Goal: Task Accomplishment & Management: Manage account settings

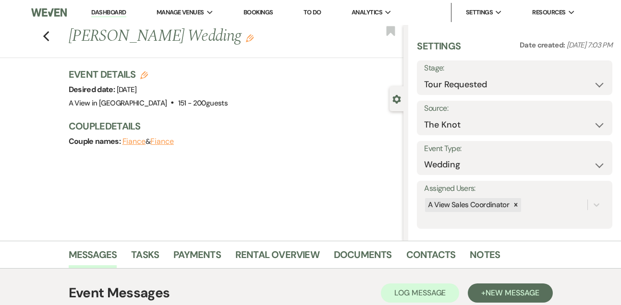
select select "2"
click at [107, 14] on link "Dashboard" at bounding box center [108, 12] width 35 height 9
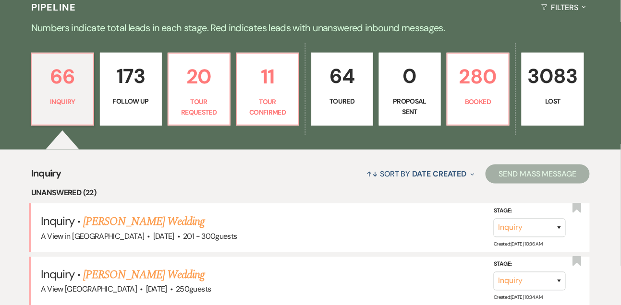
scroll to position [229, 0]
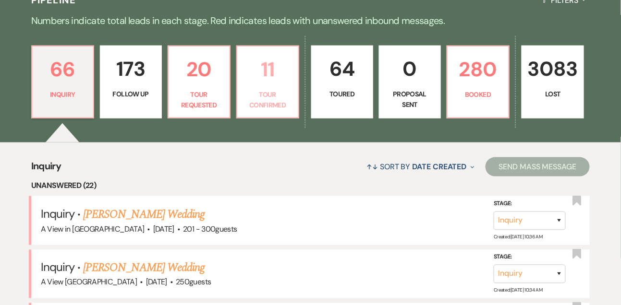
click at [254, 83] on p "11" at bounding box center [267, 69] width 49 height 32
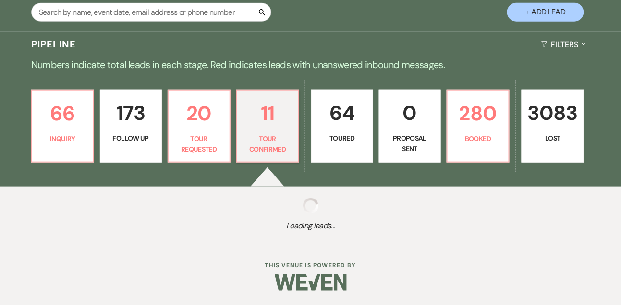
select select "4"
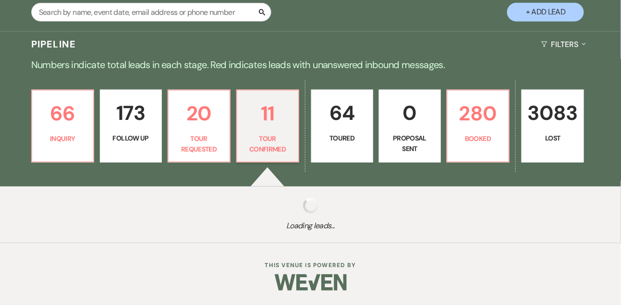
select select "4"
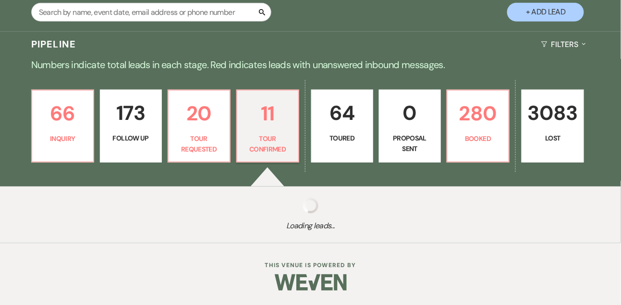
select select "4"
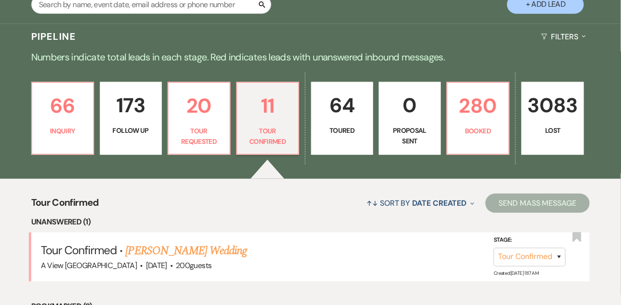
scroll to position [229, 0]
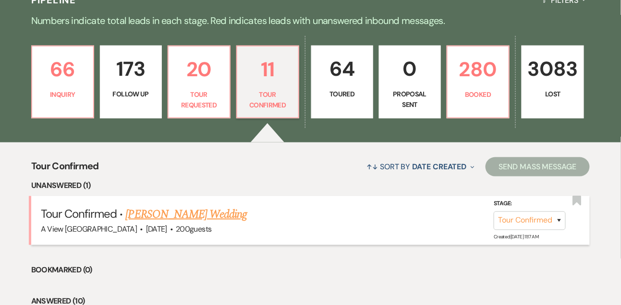
click at [198, 223] on link "Shannon Potter's Wedding" at bounding box center [186, 214] width 121 height 17
select select "4"
select select "5"
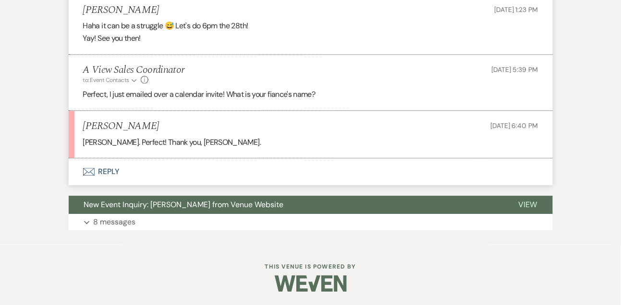
scroll to position [1589, 0]
drag, startPoint x: 84, startPoint y: 139, endPoint x: 124, endPoint y: 138, distance: 40.3
click at [124, 138] on p "Barrett Brock. Perfect! Thank you, Lindsay." at bounding box center [310, 142] width 455 height 12
copy p "Barrett Brock"
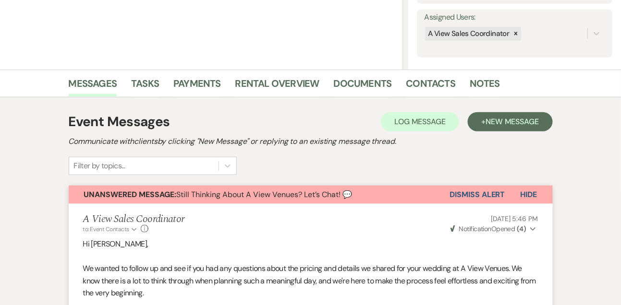
scroll to position [209, 0]
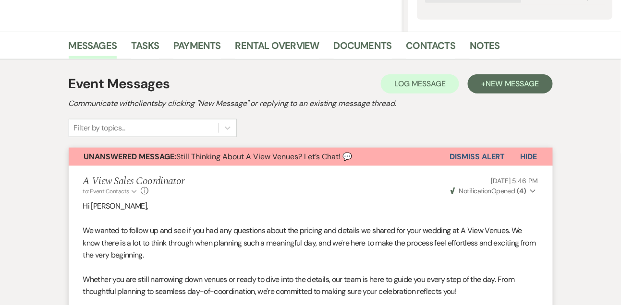
click at [474, 155] on button "Dismiss Alert" at bounding box center [477, 157] width 55 height 18
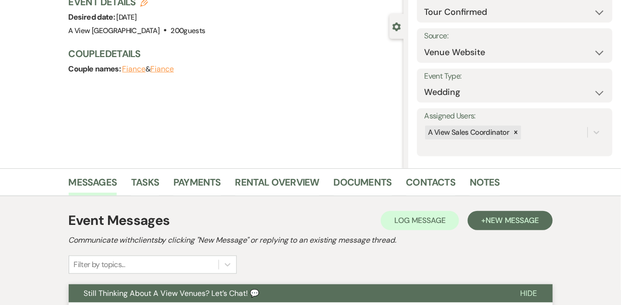
scroll to position [0, 0]
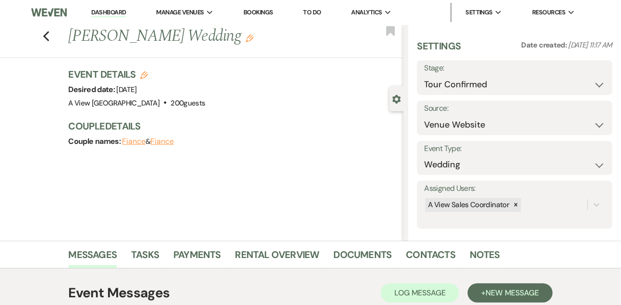
click at [115, 10] on link "Dashboard" at bounding box center [108, 12] width 35 height 9
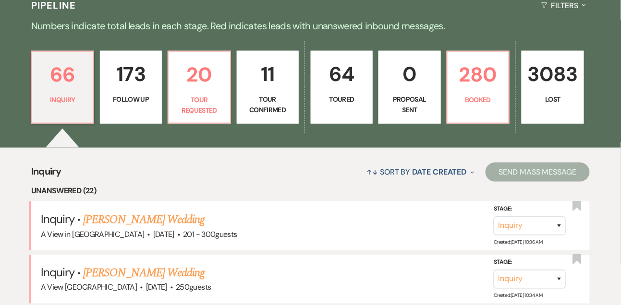
scroll to position [239, 0]
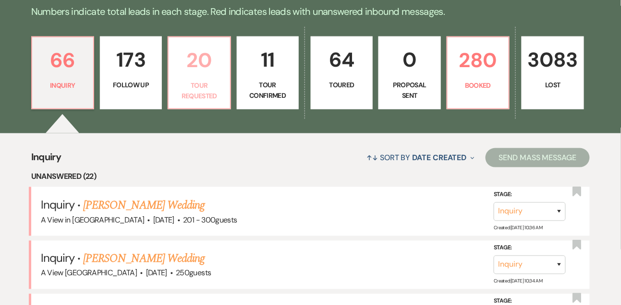
click at [197, 91] on p "Tour Requested" at bounding box center [198, 91] width 49 height 22
select select "2"
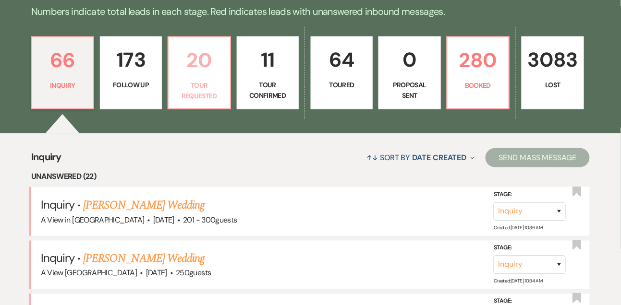
select select "2"
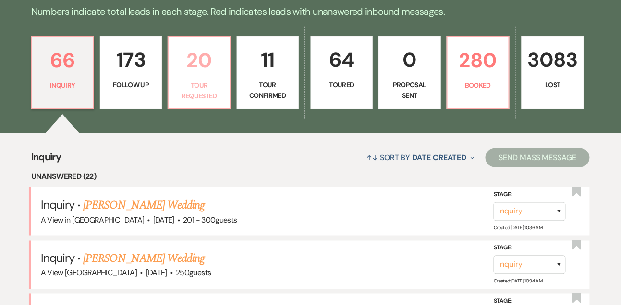
select select "2"
select select "4"
select select "2"
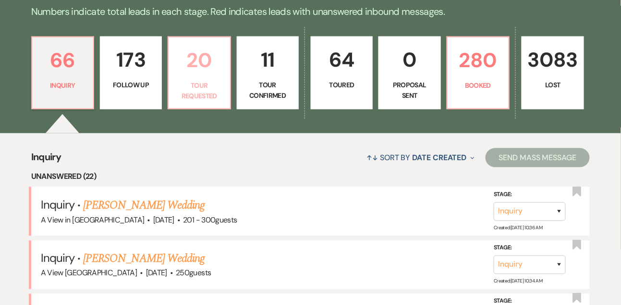
select select "2"
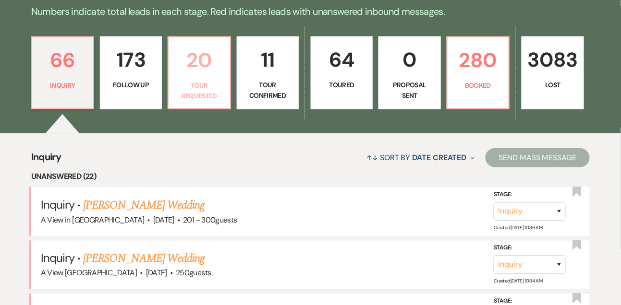
select select "2"
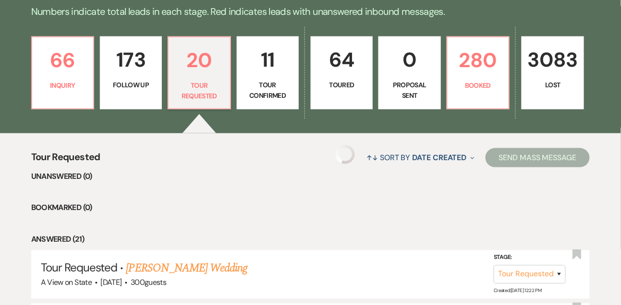
select select "2"
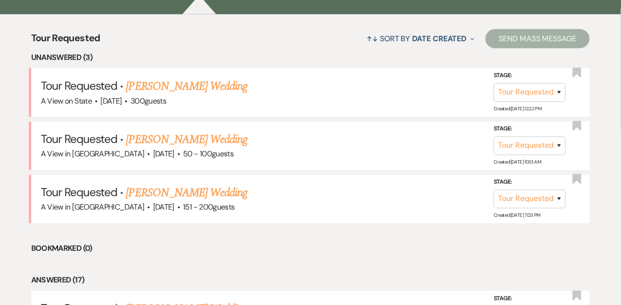
scroll to position [376, 0]
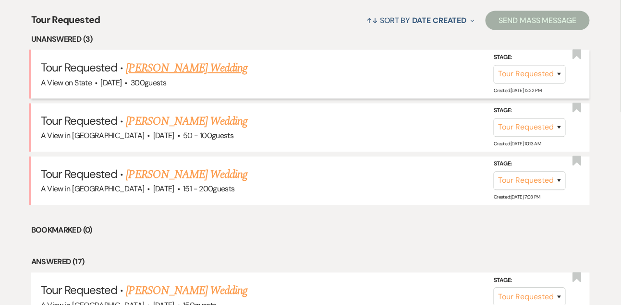
click at [192, 77] on link "Alex Kolke's Wedding" at bounding box center [186, 68] width 121 height 17
select select "2"
select select "5"
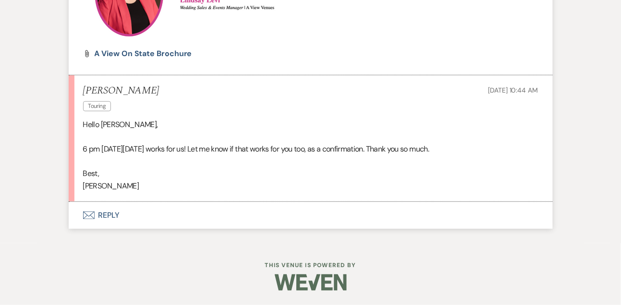
scroll to position [1025, 0]
click at [112, 91] on h5 "Alex Kolke" at bounding box center [121, 91] width 76 height 12
copy h5 "Alex Kolke"
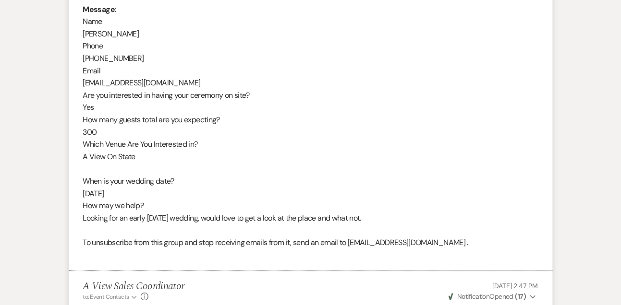
scroll to position [473, 0]
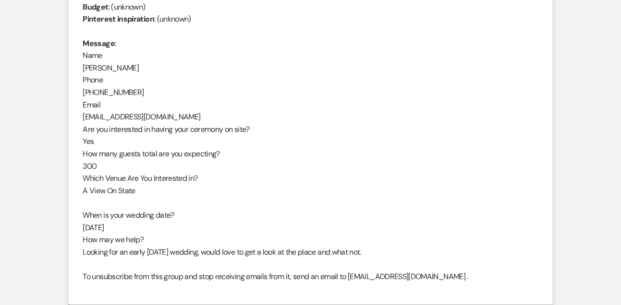
click at [126, 117] on div "From : Alex Kolke Event : Alex Kolke's Event Desired date : June 12th 2027 Anti…" at bounding box center [310, 111] width 455 height 369
copy div "akolke13@gmail.com"
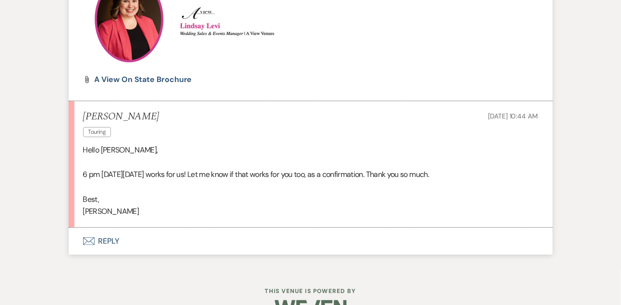
scroll to position [1001, 0]
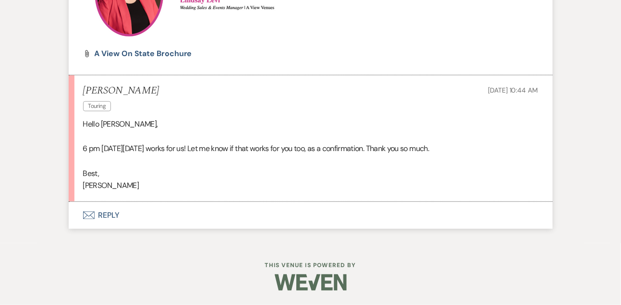
click at [119, 229] on button "Envelope Reply" at bounding box center [311, 215] width 484 height 27
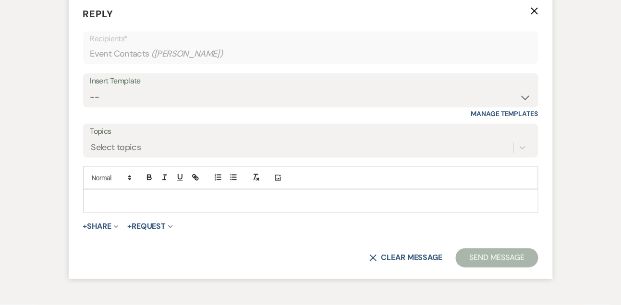
scroll to position [1216, 0]
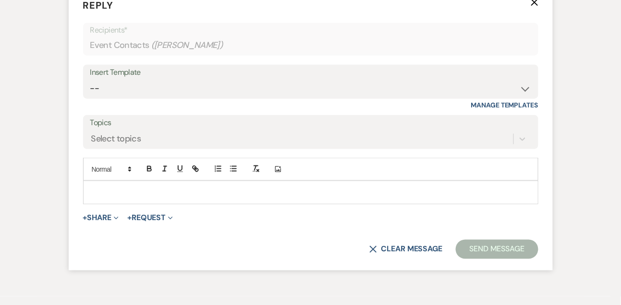
click at [118, 198] on p at bounding box center [311, 192] width 440 height 11
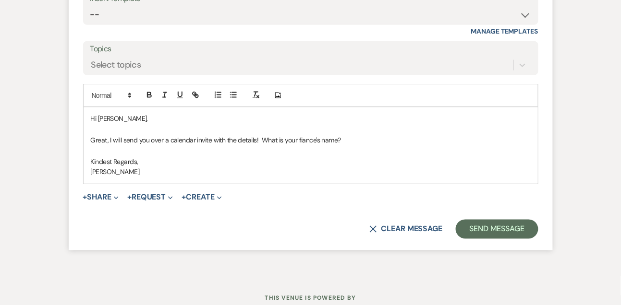
scroll to position [1325, 0]
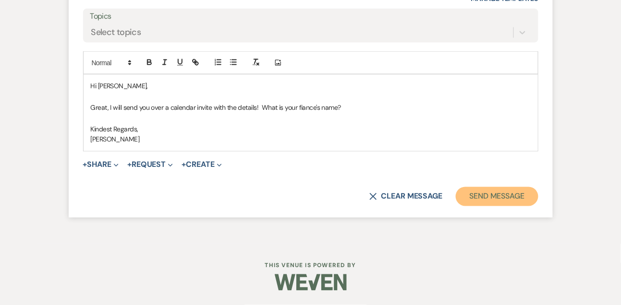
click at [488, 206] on button "Send Message" at bounding box center [497, 196] width 82 height 19
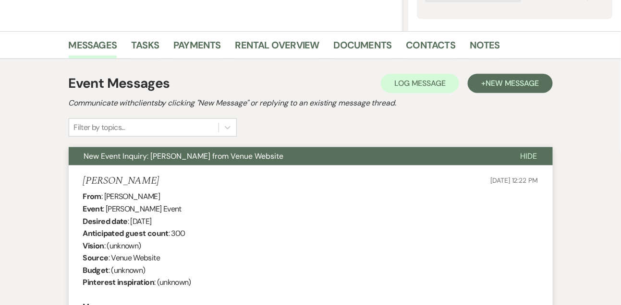
scroll to position [0, 0]
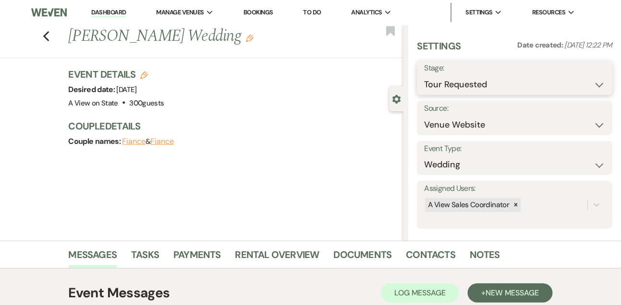
click at [431, 90] on select "Inquiry Follow Up Tour Requested Tour Confirmed Toured Proposal Sent Booked Lost" at bounding box center [514, 84] width 181 height 19
select select "4"
click at [424, 75] on select "Inquiry Follow Up Tour Requested Tour Confirmed Toured Proposal Sent Booked Lost" at bounding box center [514, 84] width 181 height 19
click at [589, 73] on button "Save" at bounding box center [592, 77] width 40 height 19
click at [106, 16] on link "Dashboard" at bounding box center [108, 12] width 35 height 9
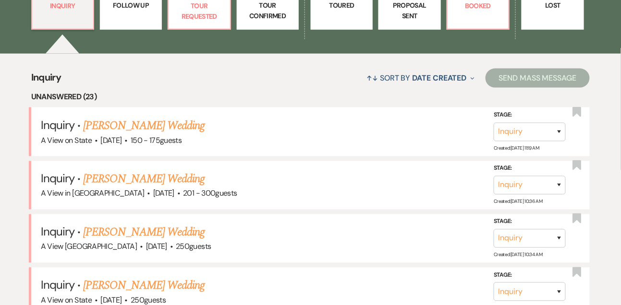
scroll to position [306, 0]
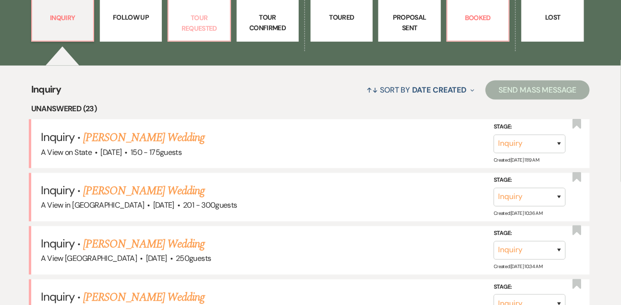
select select "2"
select select "4"
select select "2"
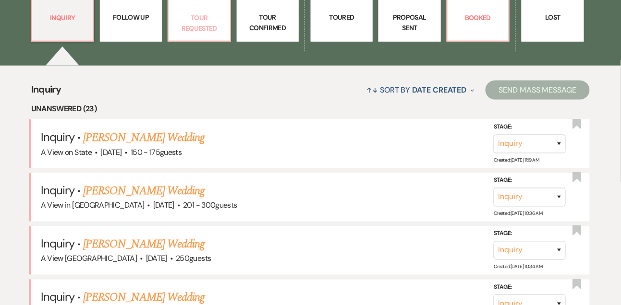
select select "2"
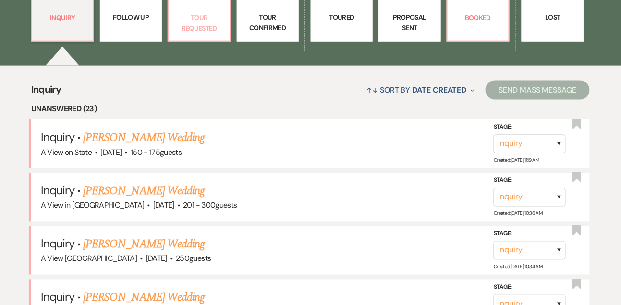
select select "2"
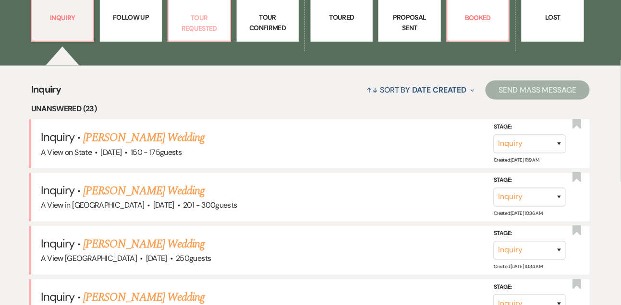
select select "2"
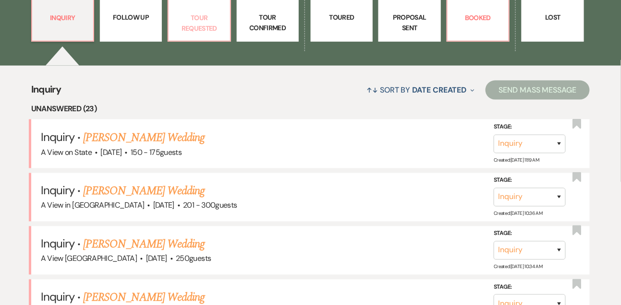
select select "2"
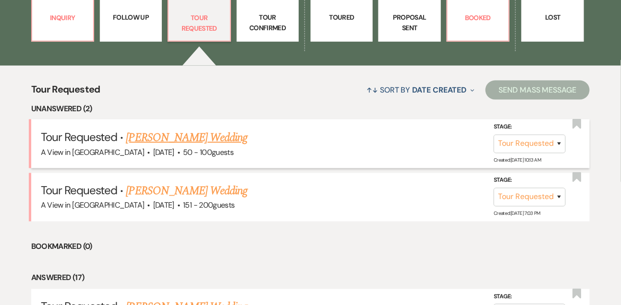
click at [195, 146] on link "Kimberly Kubes's Wedding" at bounding box center [186, 137] width 121 height 17
select select "2"
select select "5"
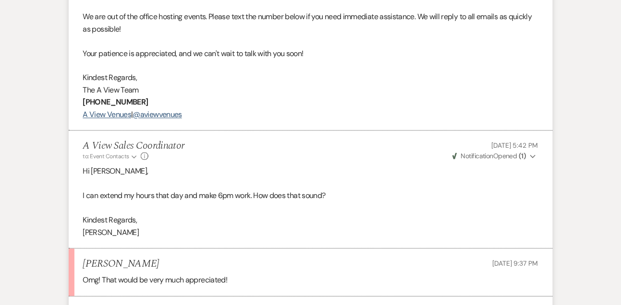
scroll to position [1464, 0]
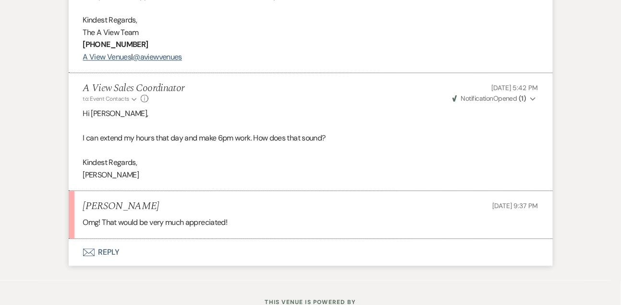
click at [112, 213] on h5 "Kimberly Kubes" at bounding box center [121, 207] width 76 height 12
copy h5 "Kimberly Kubes"
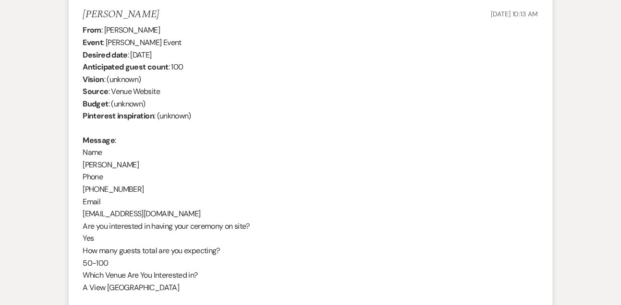
scroll to position [435, 0]
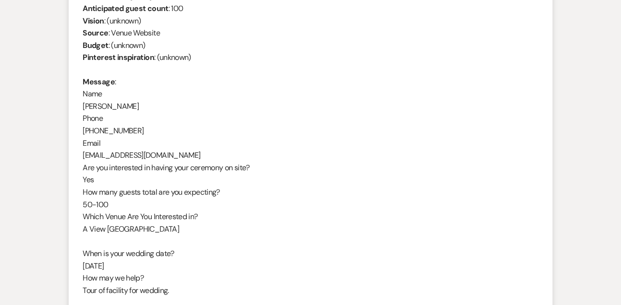
click at [175, 156] on div "From : Kimberly Kubes Event : Kimberly Kubes's Event Desired date : September 2…" at bounding box center [310, 149] width 455 height 369
copy div "kimberlyanne10896@gmail.com"
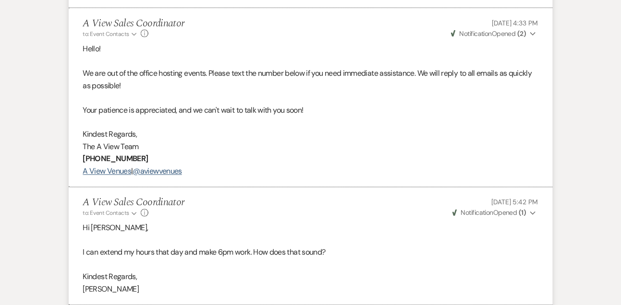
scroll to position [1512, 0]
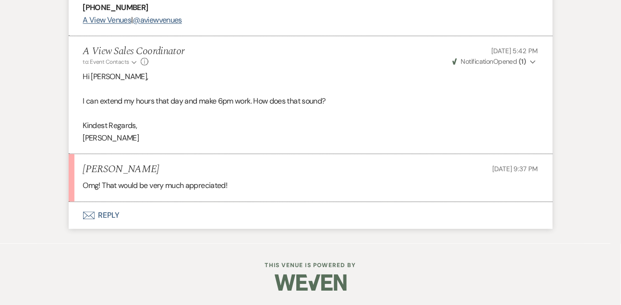
click at [119, 210] on button "Envelope Reply" at bounding box center [311, 215] width 484 height 27
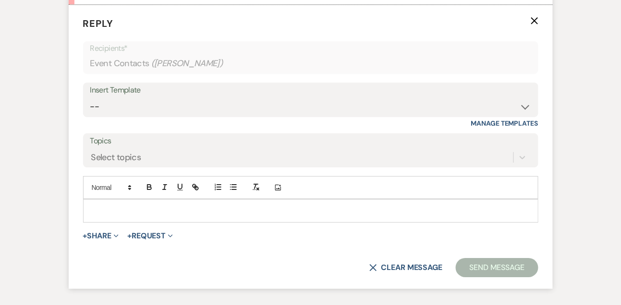
scroll to position [1704, 0]
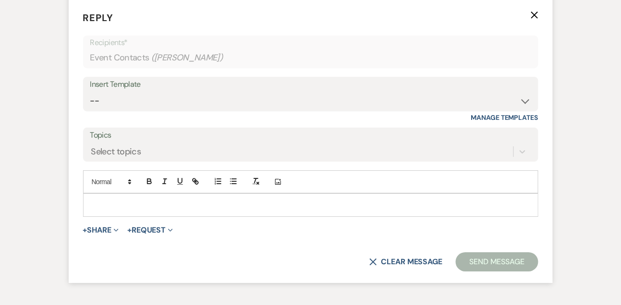
click at [119, 210] on div at bounding box center [311, 205] width 454 height 22
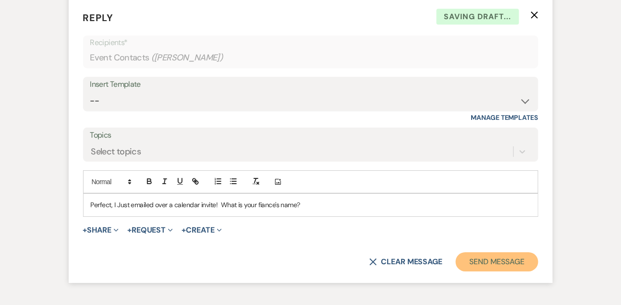
click at [480, 268] on button "Send Message" at bounding box center [497, 262] width 82 height 19
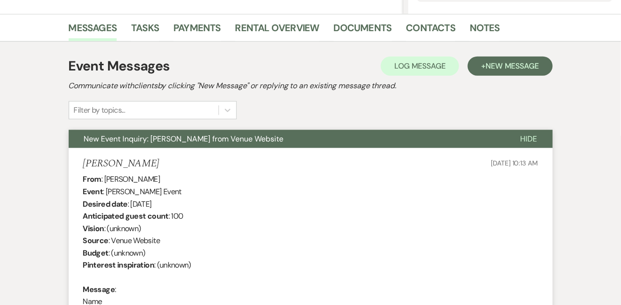
scroll to position [0, 0]
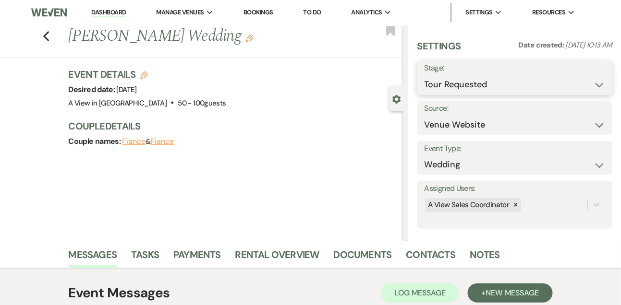
click at [530, 83] on select "Inquiry Follow Up Tour Requested Tour Confirmed Toured Proposal Sent Booked Lost" at bounding box center [514, 84] width 181 height 19
select select "4"
click at [424, 75] on select "Inquiry Follow Up Tour Requested Tour Confirmed Toured Proposal Sent Booked Lost" at bounding box center [514, 84] width 181 height 19
click at [595, 76] on button "Save" at bounding box center [592, 77] width 40 height 19
click at [143, 260] on link "Tasks" at bounding box center [145, 257] width 28 height 21
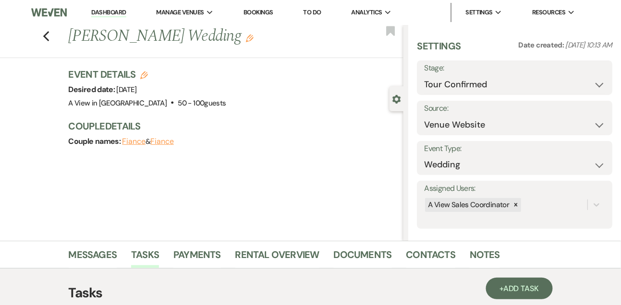
click at [121, 12] on link "Dashboard" at bounding box center [108, 12] width 35 height 9
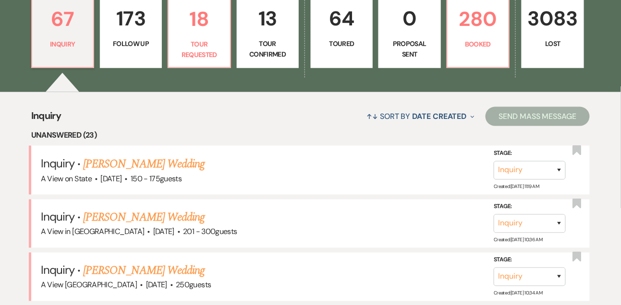
scroll to position [284, 0]
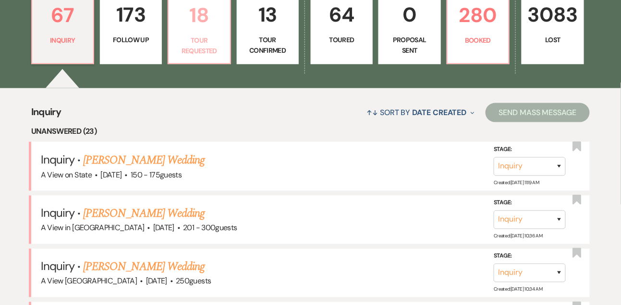
click at [181, 44] on p "Tour Requested" at bounding box center [198, 46] width 49 height 22
select select "2"
select select "4"
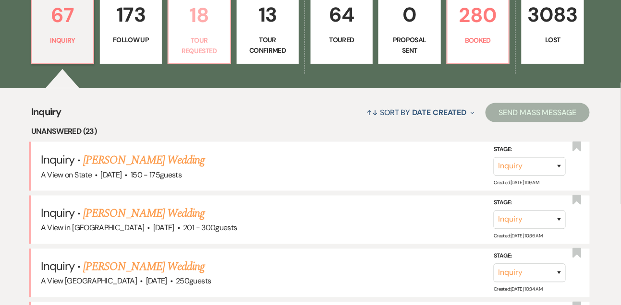
select select "2"
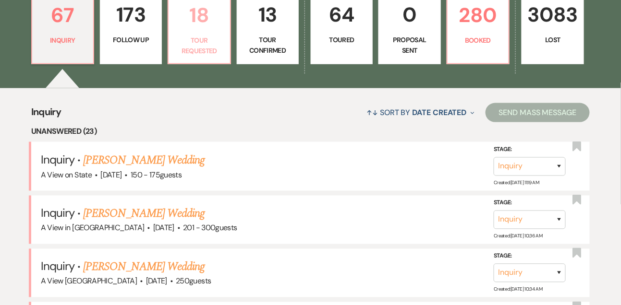
select select "2"
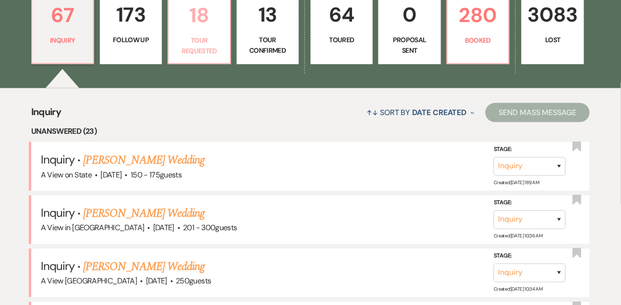
select select "2"
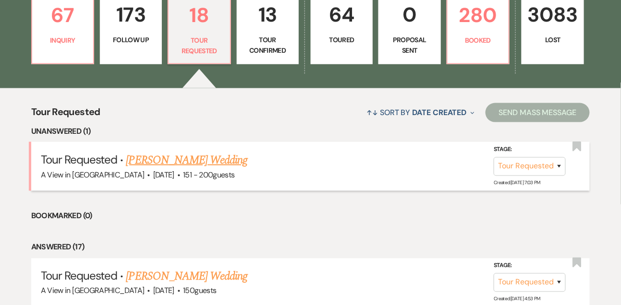
click at [156, 169] on link "Missy Garcia's Wedding" at bounding box center [186, 160] width 121 height 17
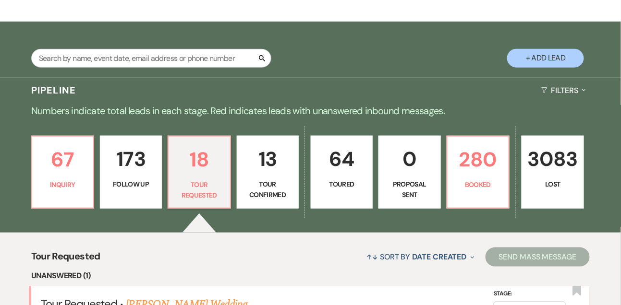
select select "2"
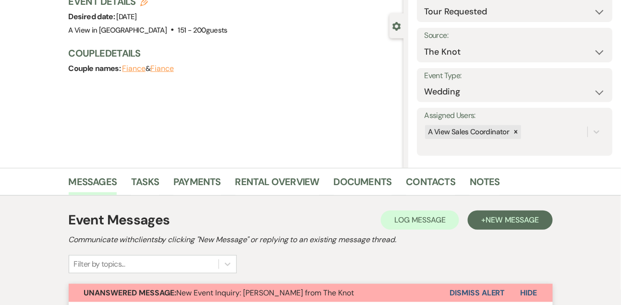
scroll to position [0, 0]
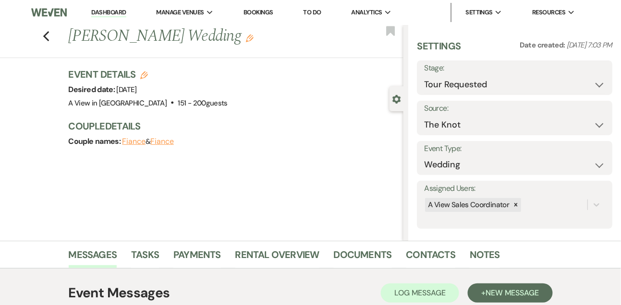
click at [117, 14] on link "Dashboard" at bounding box center [108, 12] width 35 height 9
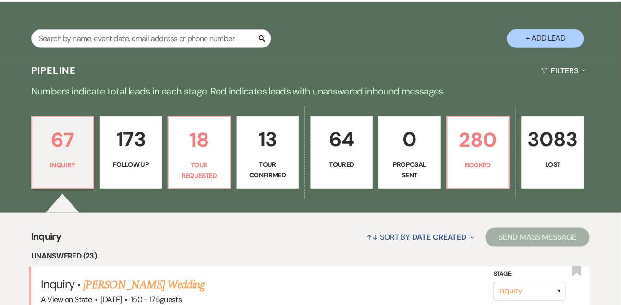
scroll to position [179, 0]
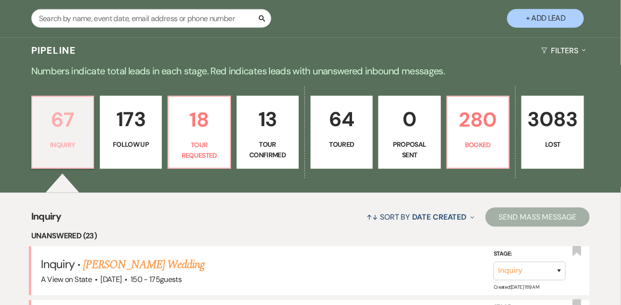
click at [80, 150] on p "Inquiry" at bounding box center [62, 145] width 49 height 11
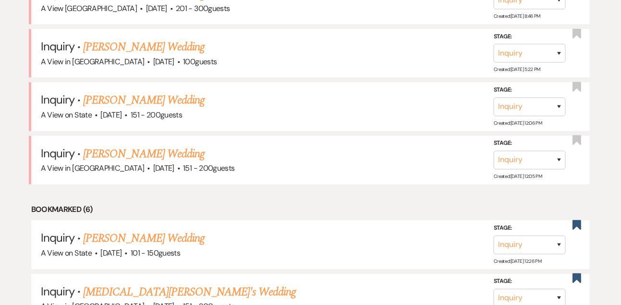
scroll to position [1465, 0]
click at [525, 150] on select "Inquiry Follow Up Tour Requested Tour Confirmed Toured Proposal Sent Booked Lost" at bounding box center [529, 159] width 72 height 19
select select "8"
click at [493, 150] on select "Inquiry Follow Up Tour Requested Tour Confirmed Toured Proposal Sent Booked Lost" at bounding box center [529, 159] width 72 height 19
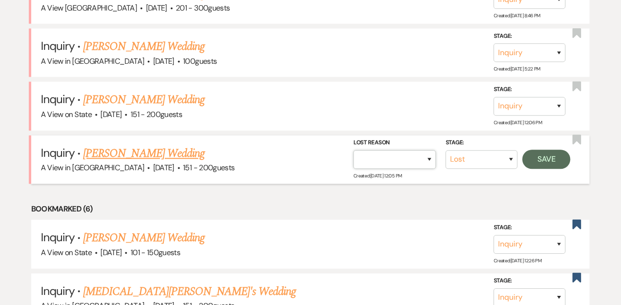
click at [399, 156] on select "Booked Elsewhere Budget Date Unavailable No Response Not a Good Match Capacity …" at bounding box center [394, 159] width 83 height 19
select select "4"
click at [353, 150] on select "Booked Elsewhere Budget Date Unavailable No Response Not a Good Match Capacity …" at bounding box center [394, 159] width 83 height 19
click at [564, 155] on button "Save" at bounding box center [546, 159] width 48 height 19
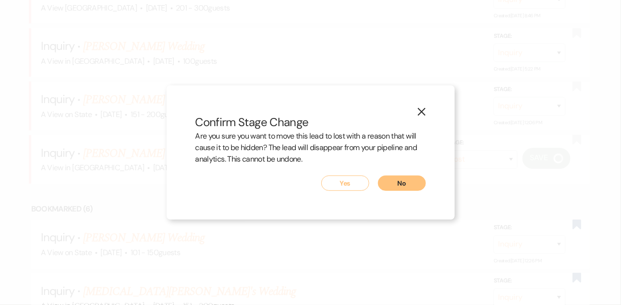
click at [352, 182] on button "Yes" at bounding box center [345, 183] width 48 height 15
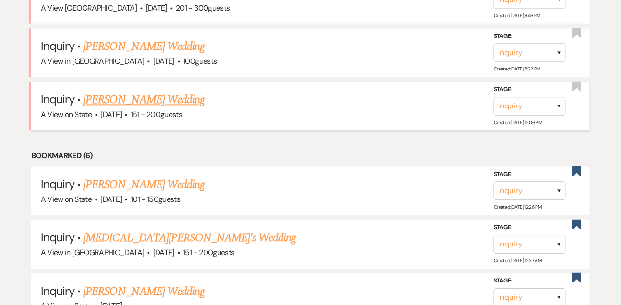
click at [168, 95] on link "[PERSON_NAME] Wedding" at bounding box center [143, 99] width 121 height 17
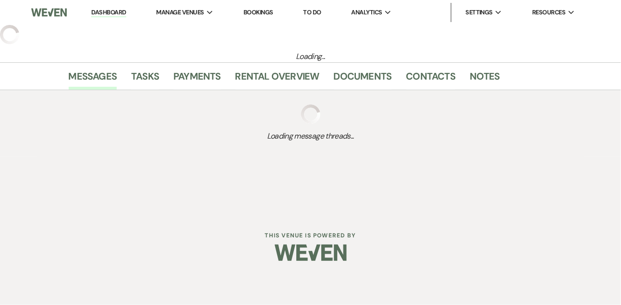
select select "2"
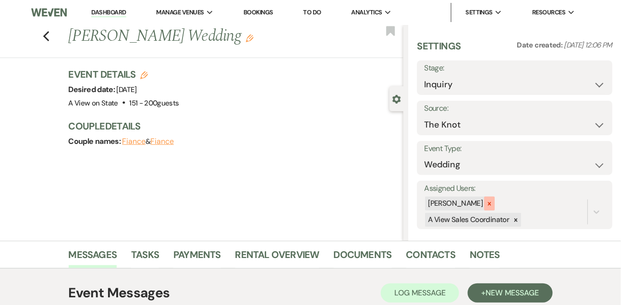
click at [493, 202] on icon at bounding box center [489, 204] width 7 height 7
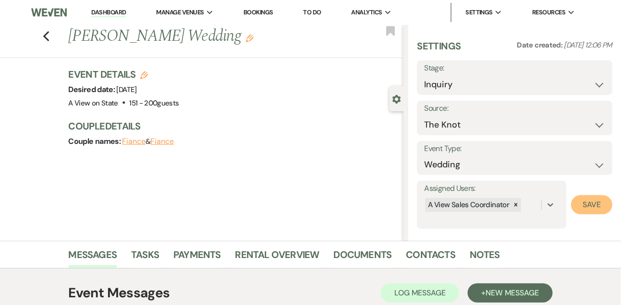
click at [591, 204] on button "Save" at bounding box center [591, 204] width 41 height 19
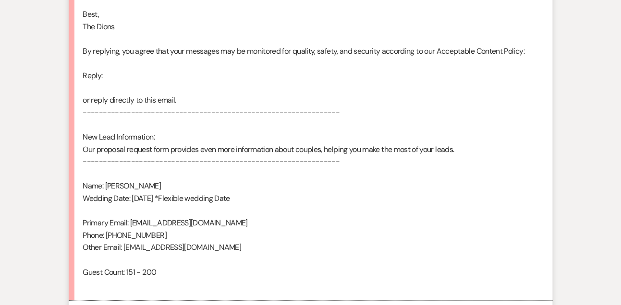
scroll to position [711, 0]
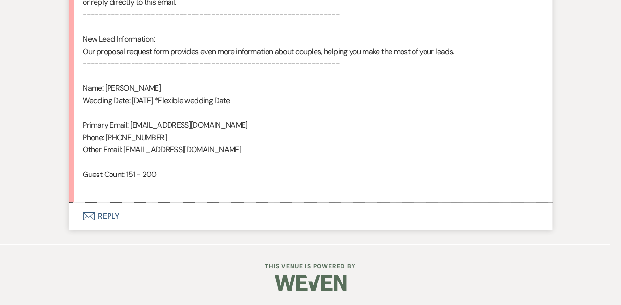
click at [108, 218] on button "Envelope Reply" at bounding box center [311, 216] width 484 height 27
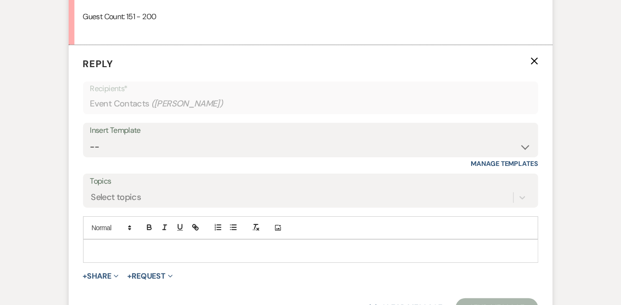
scroll to position [903, 0]
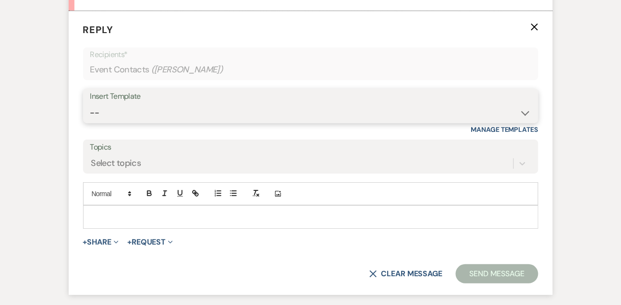
click at [114, 114] on select "-- Tour Confirmation Contract (Pre-Booked Leads) Out of office Inquiry Email Al…" at bounding box center [310, 113] width 441 height 19
select select "3304"
click at [90, 104] on select "-- Tour Confirmation Contract (Pre-Booked Leads) Out of office Inquiry Email Al…" at bounding box center [310, 113] width 441 height 19
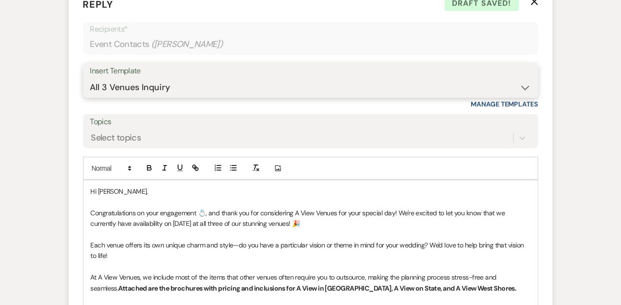
scroll to position [932, 0]
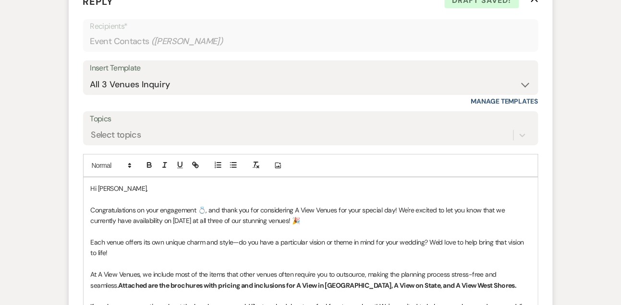
drag, startPoint x: 397, startPoint y: 210, endPoint x: 398, endPoint y: 216, distance: 6.5
click at [398, 216] on p "Congratulations on your engagement 💍, and thank you for considering A View Venu…" at bounding box center [311, 216] width 440 height 22
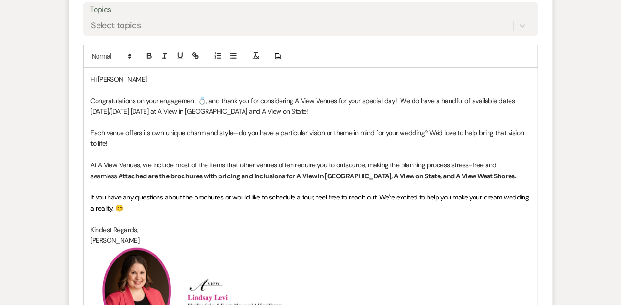
scroll to position [1090, 0]
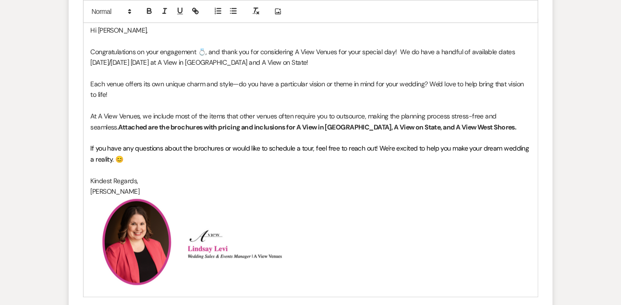
click at [344, 126] on strong "Attached are the brochures with pricing and inclusions for A View in [GEOGRAPHI…" at bounding box center [317, 127] width 398 height 9
drag, startPoint x: 405, startPoint y: 128, endPoint x: 479, endPoint y: 129, distance: 73.5
click at [479, 129] on strong "Attached are the brochures with pricing and inclusions for A View in Fontenelle…" at bounding box center [323, 127] width 410 height 9
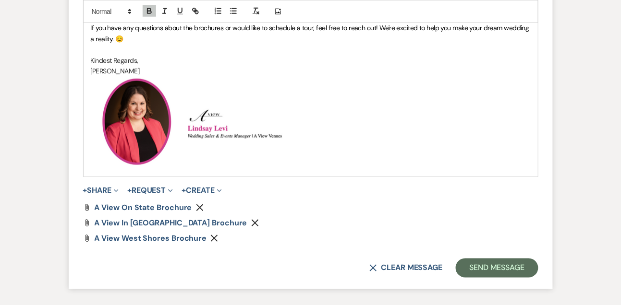
scroll to position [1282, 0]
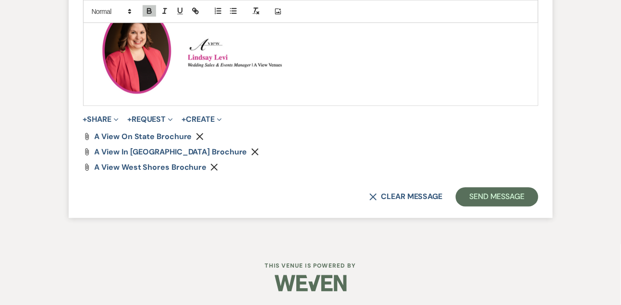
click at [212, 168] on icon "Remove" at bounding box center [214, 168] width 8 height 8
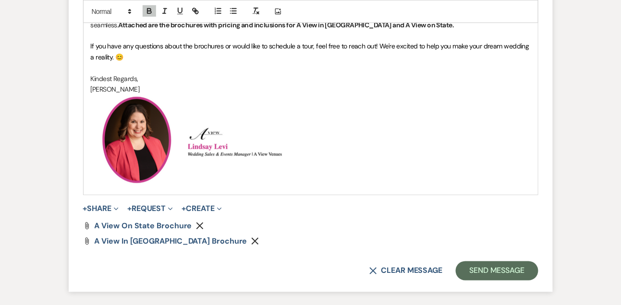
scroll to position [1267, 0]
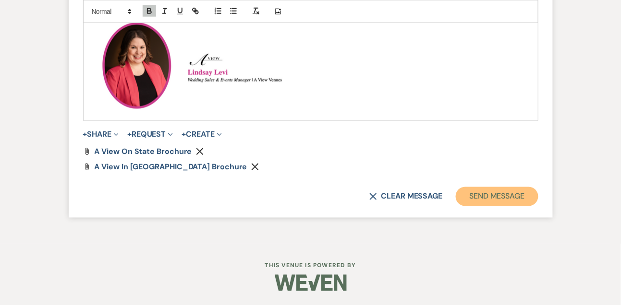
click at [510, 203] on button "Send Message" at bounding box center [497, 196] width 82 height 19
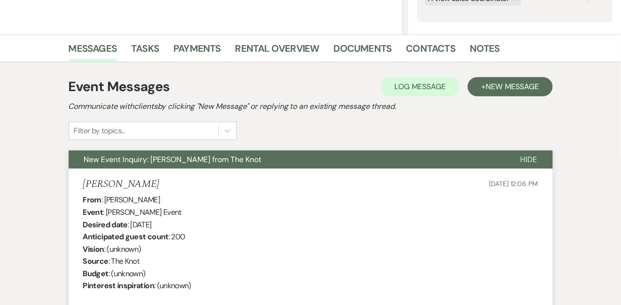
scroll to position [204, 0]
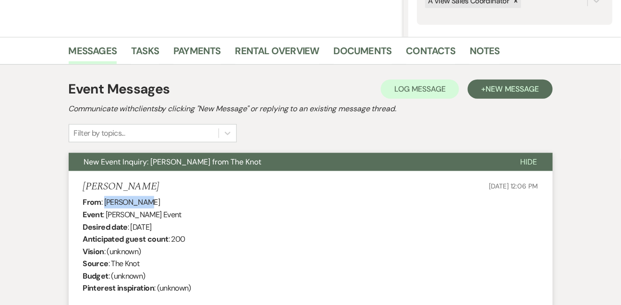
drag, startPoint x: 104, startPoint y: 203, endPoint x: 172, endPoint y: 203, distance: 67.7
copy div "Hannah Dull"
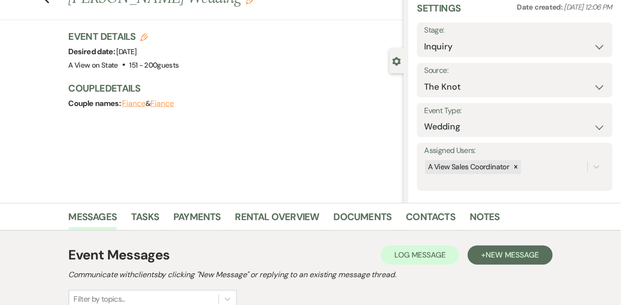
scroll to position [1, 0]
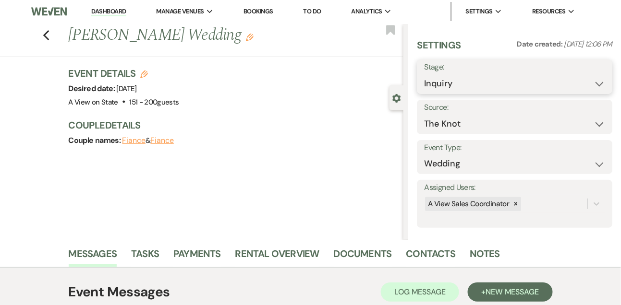
click at [447, 82] on select "Inquiry Follow Up Tour Requested Tour Confirmed Toured Proposal Sent Booked Lost" at bounding box center [514, 83] width 181 height 19
select select "9"
click at [424, 74] on select "Inquiry Follow Up Tour Requested Tour Confirmed Toured Proposal Sent Booked Lost" at bounding box center [514, 83] width 181 height 19
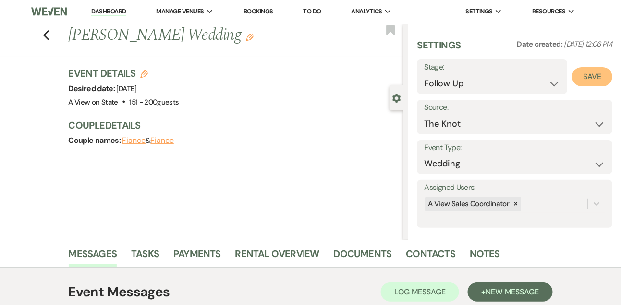
click at [602, 79] on button "Save" at bounding box center [592, 76] width 40 height 19
click at [156, 253] on link "Tasks" at bounding box center [145, 256] width 28 height 21
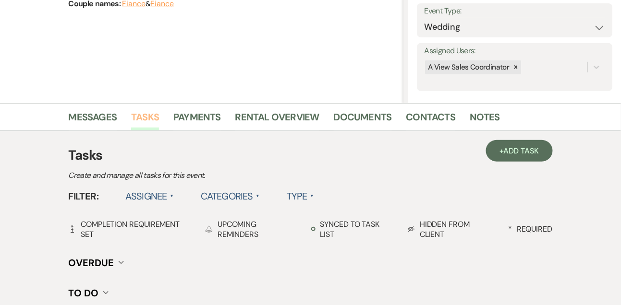
scroll to position [205, 0]
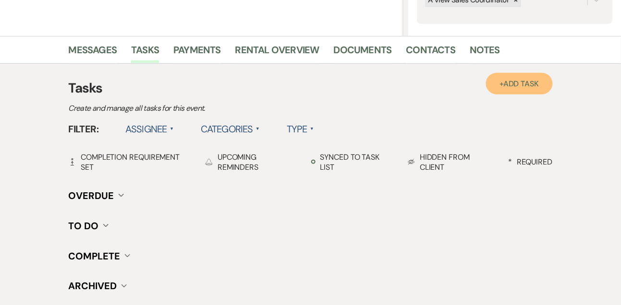
click at [527, 86] on span "Add Task" at bounding box center [521, 84] width 36 height 10
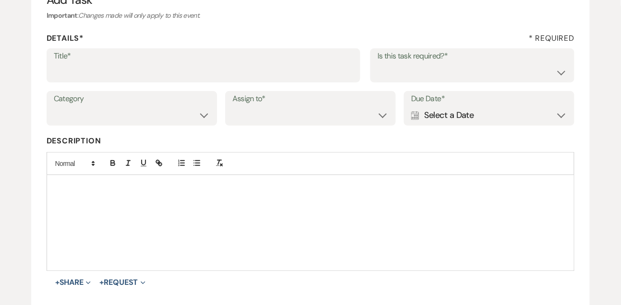
scroll to position [111, 0]
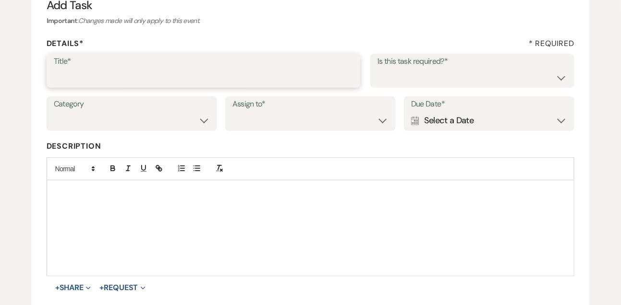
click at [197, 73] on input "Title*" at bounding box center [204, 77] width 300 height 19
type input "1st email follow up"
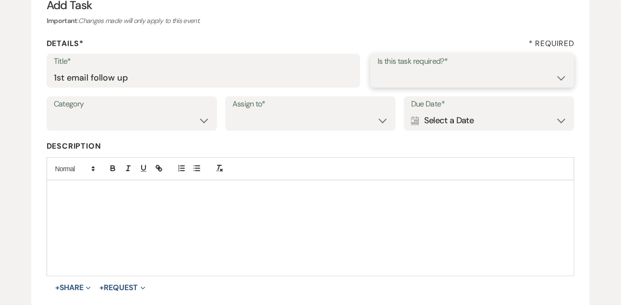
click at [384, 82] on select "Yes No" at bounding box center [472, 77] width 190 height 19
select select "true"
click at [377, 68] on select "Yes No" at bounding box center [472, 77] width 190 height 19
click at [157, 127] on select "Venue Vendors Guests Details Finalize & Share" at bounding box center [132, 120] width 156 height 19
select select "31"
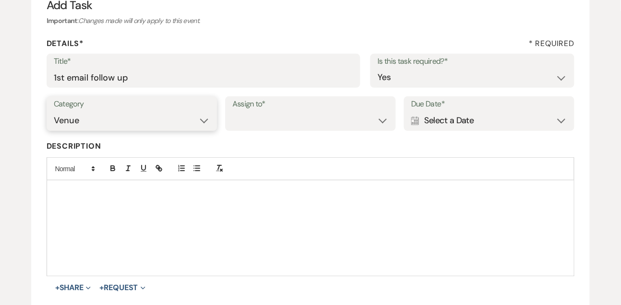
click at [54, 111] on select "Venue Vendors Guests Details Finalize & Share" at bounding box center [132, 120] width 156 height 19
click at [278, 117] on select "Venue Client" at bounding box center [310, 120] width 156 height 19
select select "venueHost"
click at [232, 111] on select "Venue Client" at bounding box center [310, 120] width 156 height 19
click at [461, 120] on div "Calendar Select a Date Expand" at bounding box center [489, 120] width 156 height 19
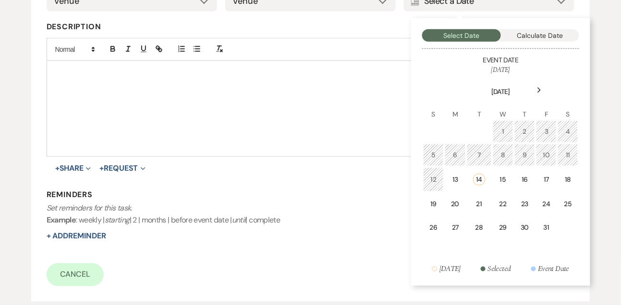
scroll to position [243, 0]
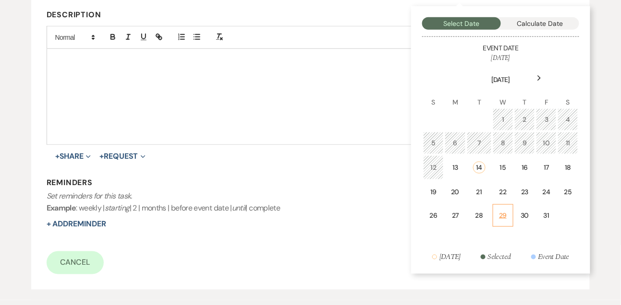
click at [500, 211] on div "29" at bounding box center [503, 216] width 8 height 10
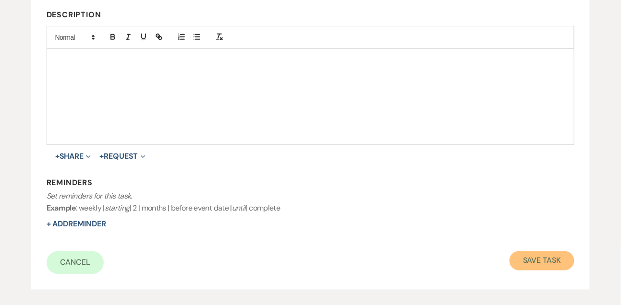
click at [533, 257] on button "Save Task" at bounding box center [541, 261] width 65 height 19
select select "9"
select select "2"
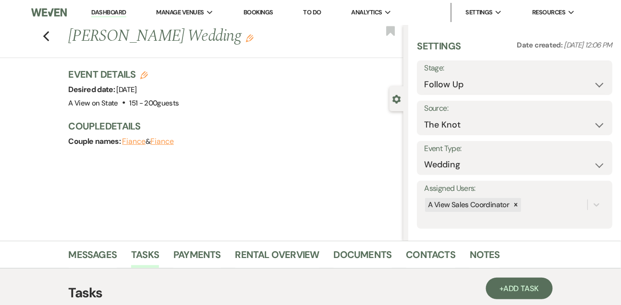
scroll to position [244, 0]
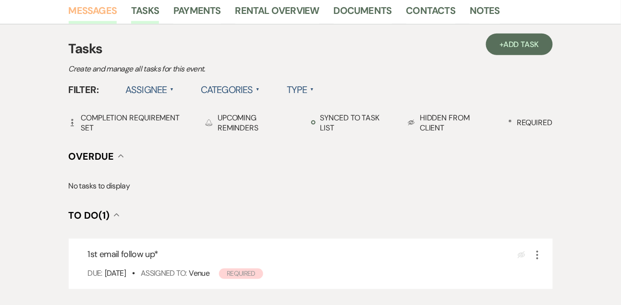
click at [98, 17] on link "Messages" at bounding box center [93, 13] width 48 height 21
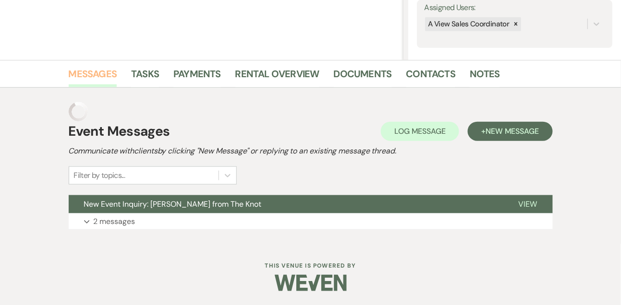
scroll to position [162, 0]
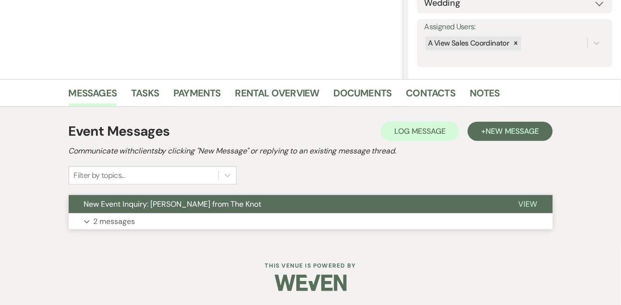
click at [128, 216] on p "2 messages" at bounding box center [115, 222] width 42 height 12
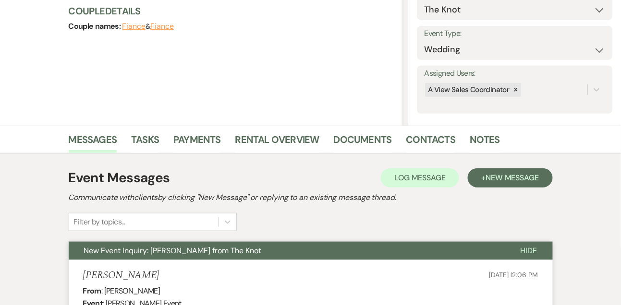
scroll to position [0, 0]
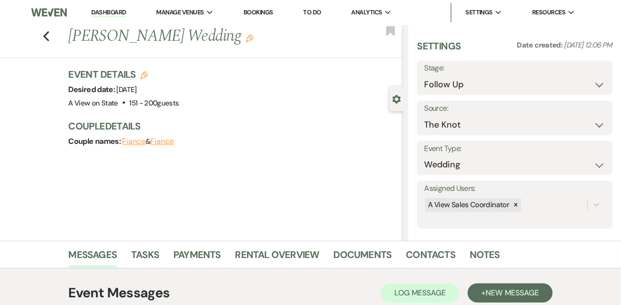
click at [103, 13] on link "Dashboard" at bounding box center [108, 12] width 35 height 9
select select "9"
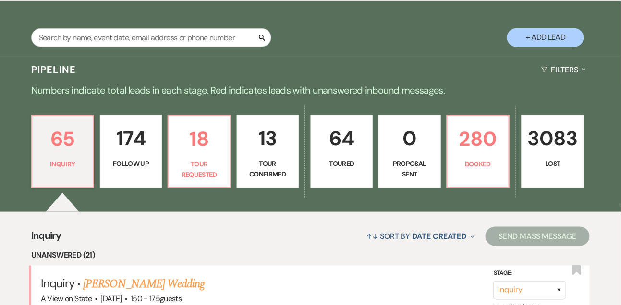
scroll to position [133, 0]
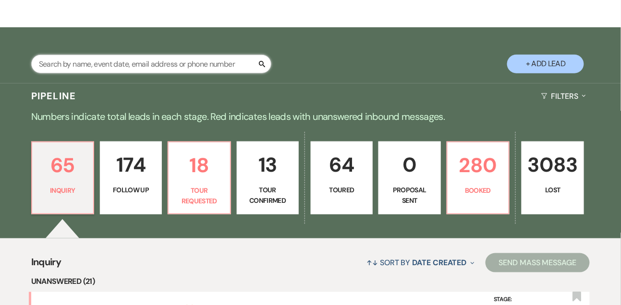
click at [156, 71] on input "text" at bounding box center [151, 64] width 240 height 19
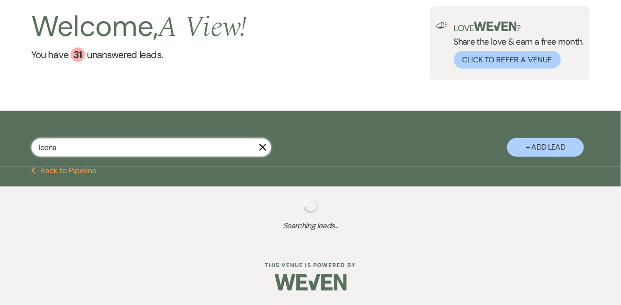
scroll to position [82, 0]
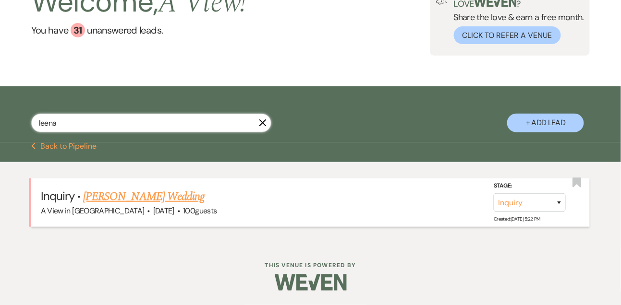
type input "leena"
click at [132, 194] on link "[PERSON_NAME] Wedding" at bounding box center [143, 196] width 121 height 17
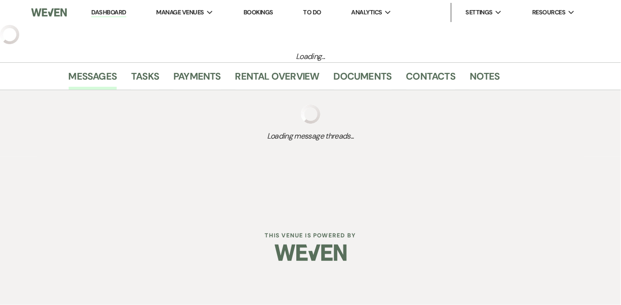
select select "5"
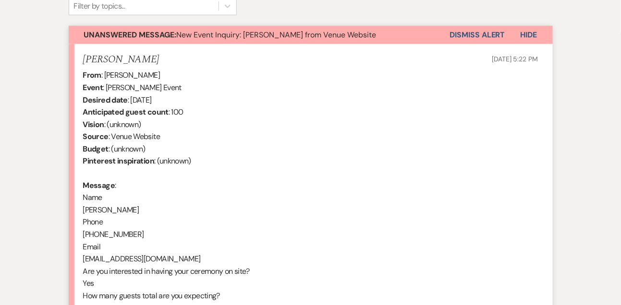
scroll to position [589, 0]
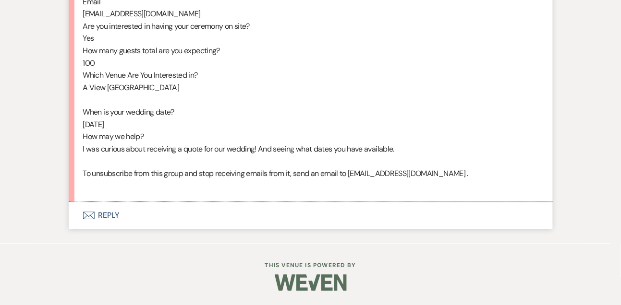
click at [102, 216] on button "Envelope Reply" at bounding box center [311, 215] width 484 height 27
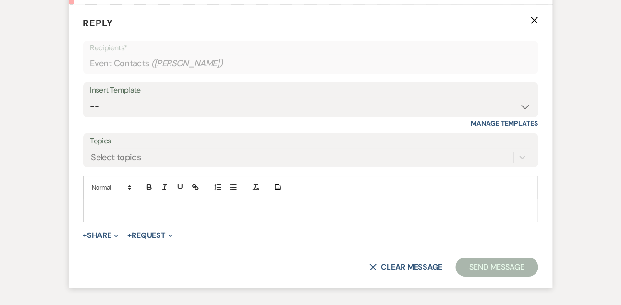
scroll to position [781, 0]
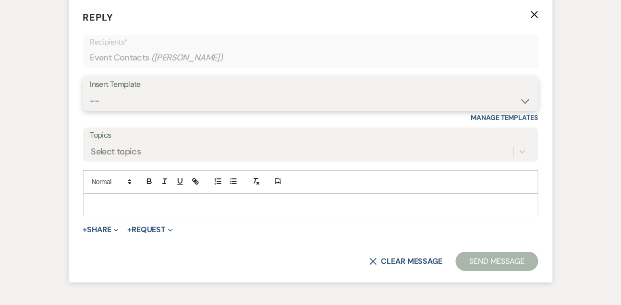
click at [115, 110] on select "-- Tour Confirmation Contract (Pre-Booked Leads) Out of office Inquiry Email Al…" at bounding box center [310, 101] width 441 height 19
select select "3299"
click at [90, 103] on select "-- Tour Confirmation Contract (Pre-Booked Leads) Out of office Inquiry Email Al…" at bounding box center [310, 101] width 441 height 19
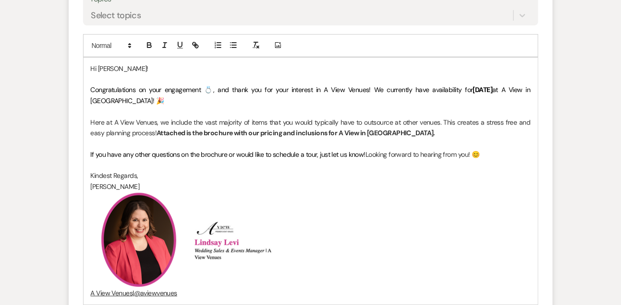
scroll to position [971, 0]
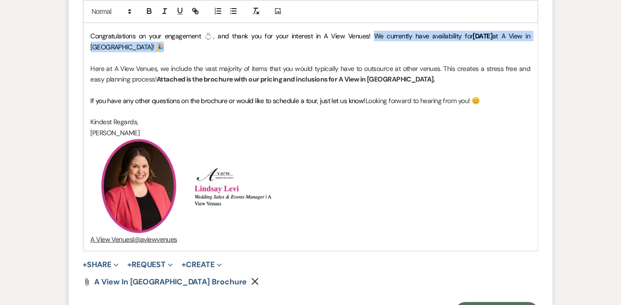
drag, startPoint x: 361, startPoint y: 46, endPoint x: 362, endPoint y: 55, distance: 9.1
click at [362, 52] on p "Congratulations on your engagement 💍, and thank you for your interest in A View…" at bounding box center [311, 42] width 440 height 22
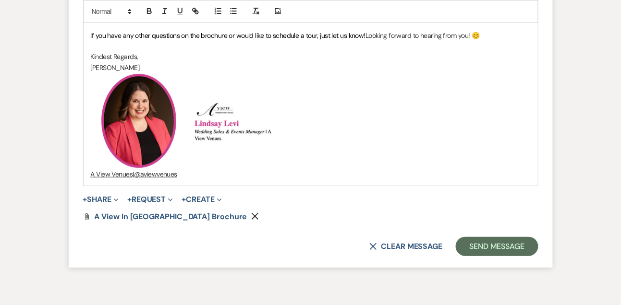
scroll to position [1097, 0]
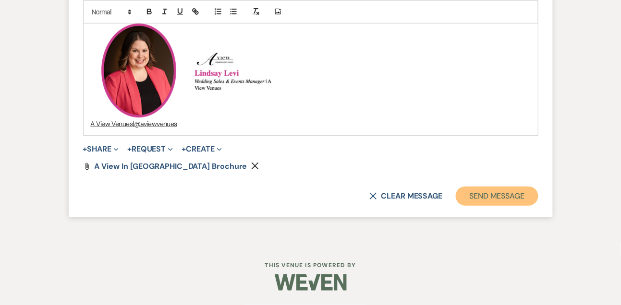
click at [518, 196] on button "Send Message" at bounding box center [497, 196] width 82 height 19
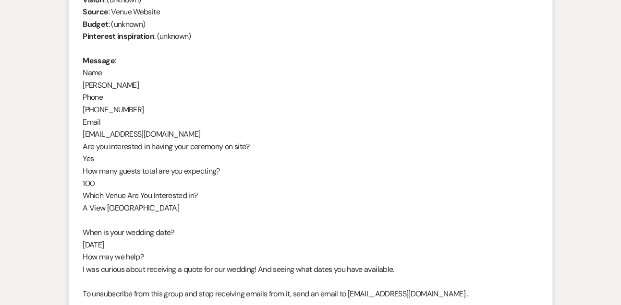
scroll to position [454, 0]
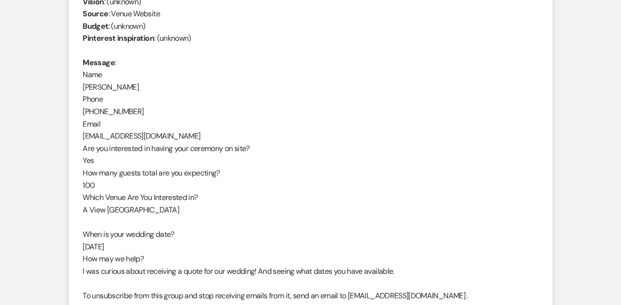
click at [125, 86] on div "From : Leena Hartung Event : Leena Hartung's Event Desired date : May 24th 2026…" at bounding box center [310, 130] width 455 height 369
copy div "Leena Hartung"
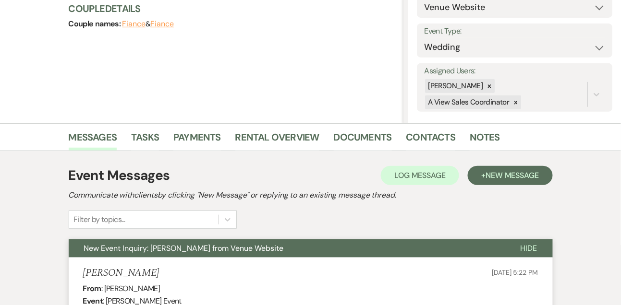
scroll to position [0, 0]
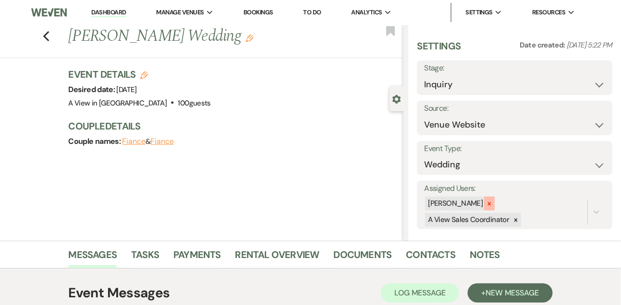
click at [493, 203] on icon at bounding box center [489, 204] width 7 height 7
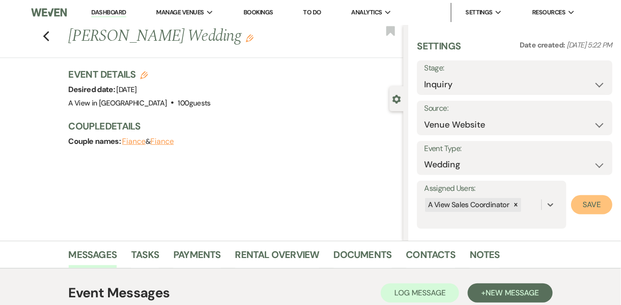
click at [587, 206] on button "Save" at bounding box center [591, 204] width 41 height 19
click at [441, 84] on select "Inquiry Follow Up Tour Requested Tour Confirmed Toured Proposal Sent Booked Lost" at bounding box center [514, 84] width 181 height 19
select select "9"
click at [424, 75] on select "Inquiry Follow Up Tour Requested Tour Confirmed Toured Proposal Sent Booked Lost" at bounding box center [514, 84] width 181 height 19
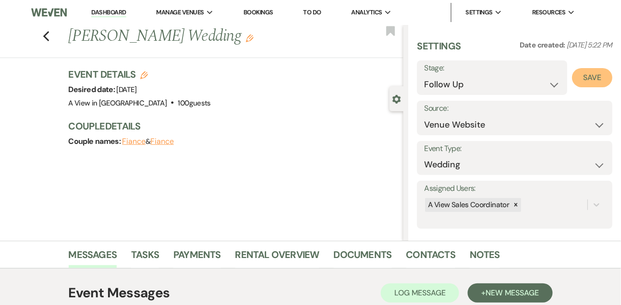
click at [592, 82] on button "Save" at bounding box center [592, 77] width 40 height 19
click at [149, 254] on link "Tasks" at bounding box center [145, 257] width 28 height 21
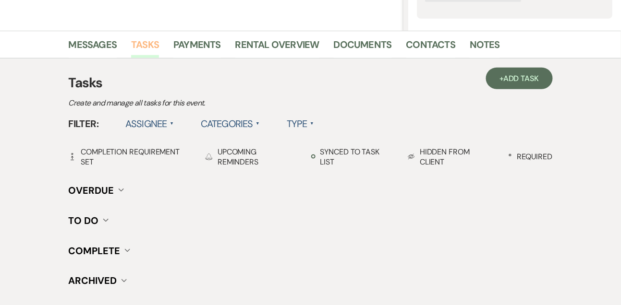
scroll to position [193, 0]
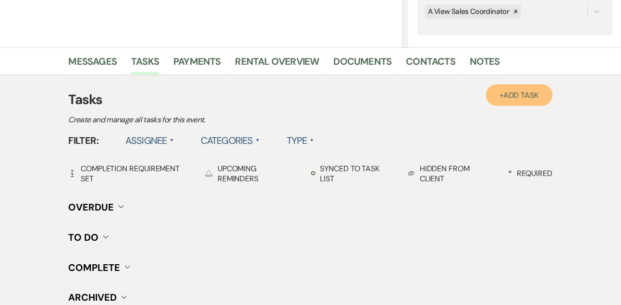
click at [495, 99] on link "+ Add Task" at bounding box center [519, 95] width 66 height 22
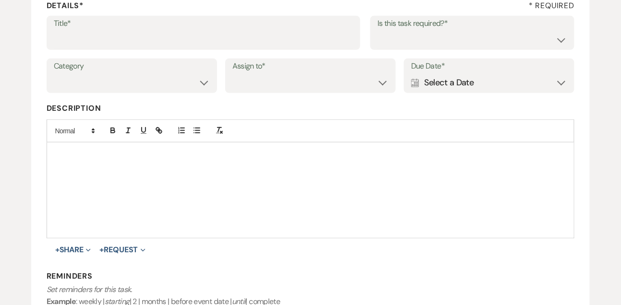
scroll to position [99, 0]
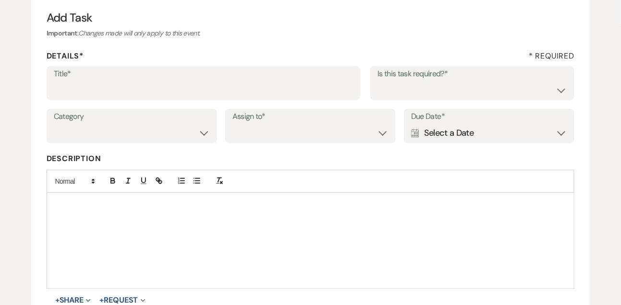
click at [149, 77] on label "Title*" at bounding box center [204, 74] width 300 height 14
click at [149, 81] on input "Title*" at bounding box center [204, 90] width 300 height 19
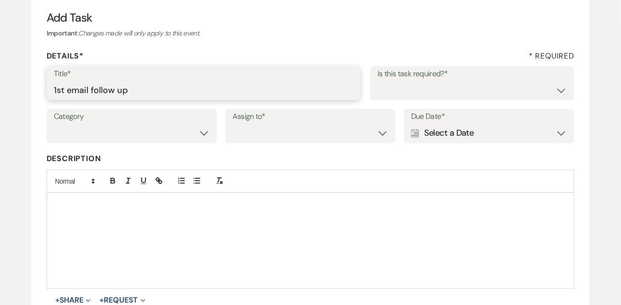
type input "1st email follow up"
click at [398, 101] on div "Title* 1st email follow up Is this task required?* Yes No" at bounding box center [311, 87] width 528 height 43
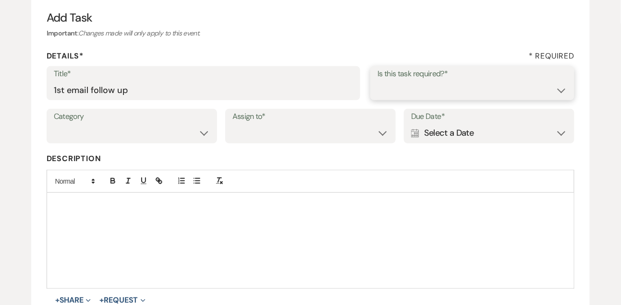
click at [396, 90] on select "Yes No" at bounding box center [472, 90] width 190 height 19
select select "true"
click at [377, 81] on select "Yes No" at bounding box center [472, 90] width 190 height 19
click at [186, 137] on select "Venue Vendors Guests Details Finalize & Share" at bounding box center [132, 133] width 156 height 19
select select "31"
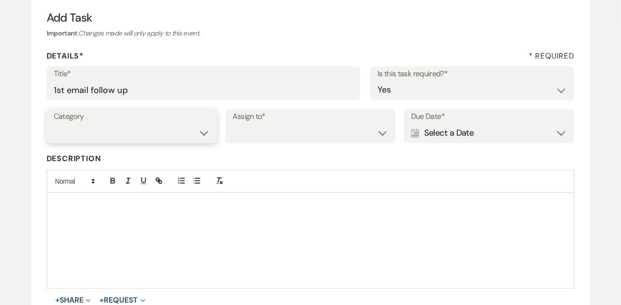
click at [54, 124] on select "Venue Vendors Guests Details Finalize & Share" at bounding box center [132, 133] width 156 height 19
click at [293, 142] on select "Venue Client" at bounding box center [310, 133] width 156 height 19
select select "venueHost"
click at [232, 124] on select "Venue Client" at bounding box center [310, 133] width 156 height 19
click at [497, 125] on div "Calendar Select a Date Expand" at bounding box center [489, 133] width 156 height 19
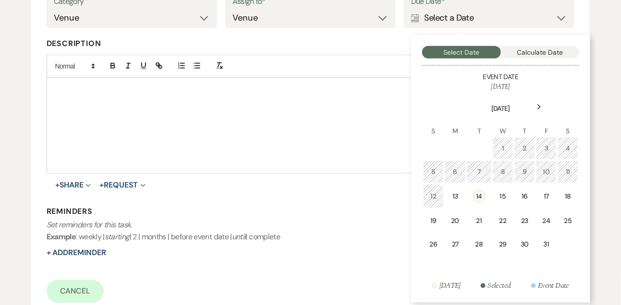
scroll to position [218, 0]
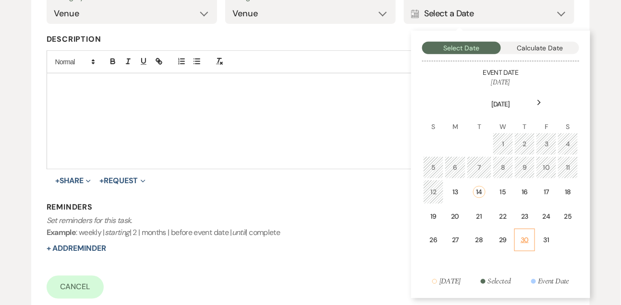
click at [530, 241] on td "30" at bounding box center [524, 240] width 21 height 23
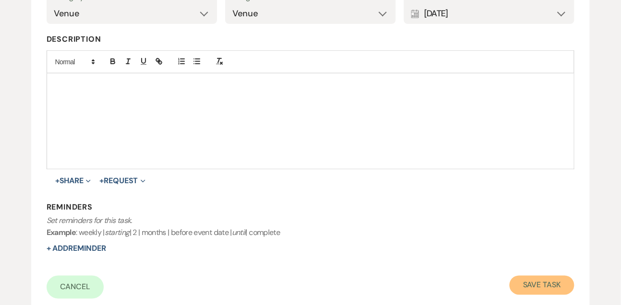
click at [534, 281] on button "Save Task" at bounding box center [541, 285] width 65 height 19
select select "9"
select select "5"
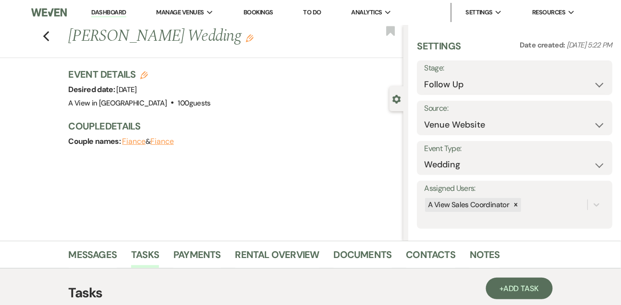
click at [107, 13] on link "Dashboard" at bounding box center [108, 12] width 35 height 9
select select "9"
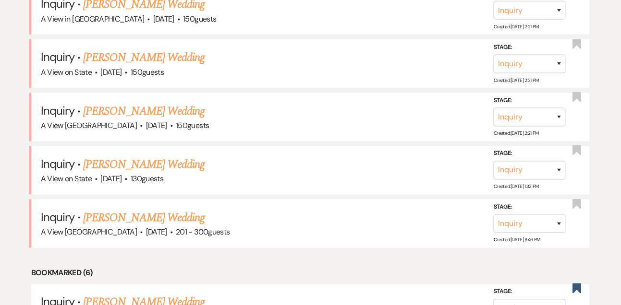
scroll to position [1272, 0]
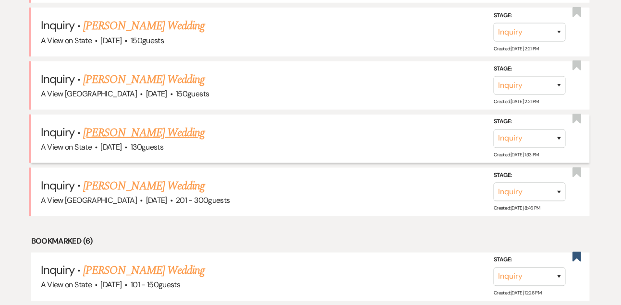
click at [153, 125] on link "[PERSON_NAME] Wedding" at bounding box center [143, 132] width 121 height 17
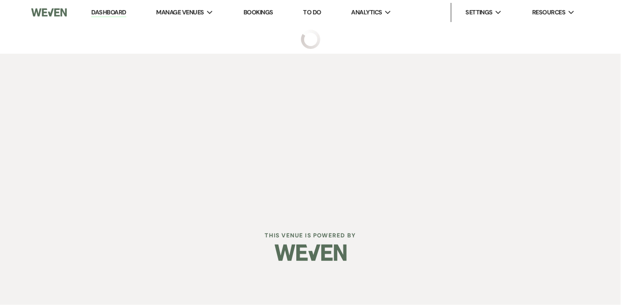
select select "5"
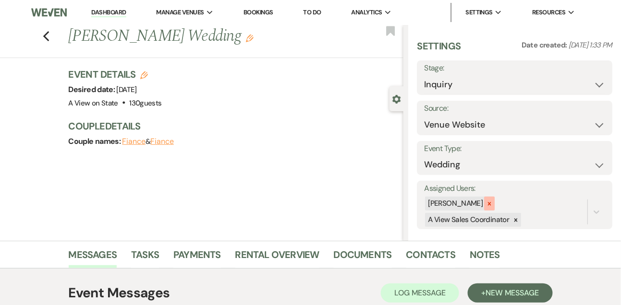
click at [493, 202] on icon at bounding box center [489, 204] width 7 height 7
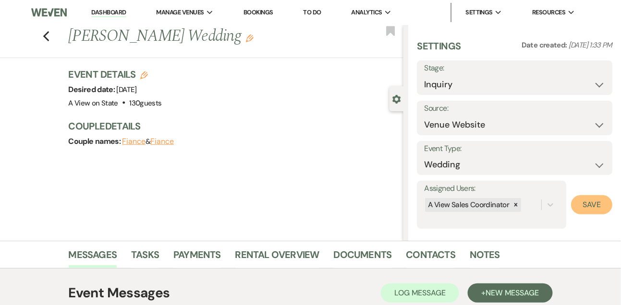
click at [593, 201] on button "Save" at bounding box center [591, 204] width 41 height 19
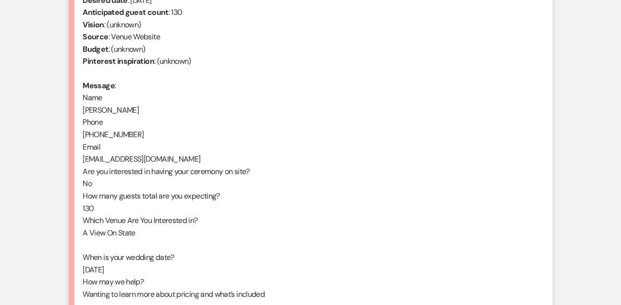
scroll to position [589, 0]
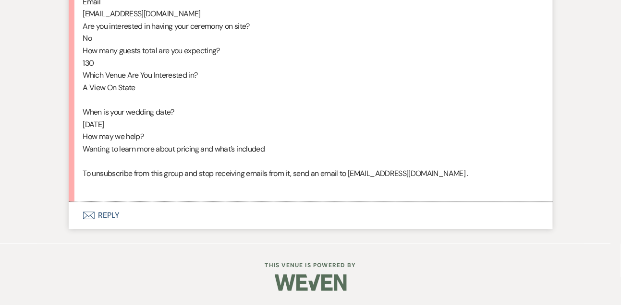
click at [116, 220] on button "Envelope Reply" at bounding box center [311, 215] width 484 height 27
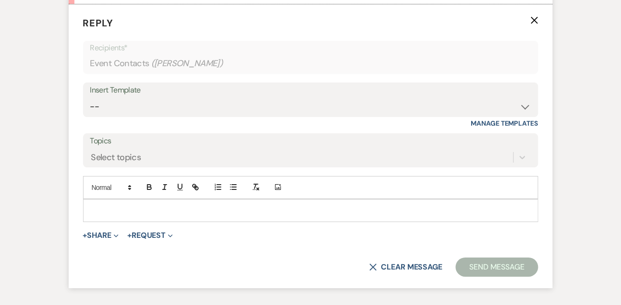
scroll to position [781, 0]
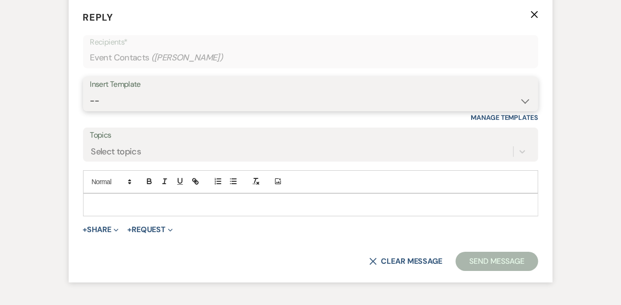
click at [112, 110] on select "-- Tour Confirmation Contract (Pre-Booked Leads) Out of office Inquiry Email Al…" at bounding box center [310, 101] width 441 height 19
select select "3303"
click at [90, 103] on select "-- Tour Confirmation Contract (Pre-Booked Leads) Out of office Inquiry Email Al…" at bounding box center [310, 101] width 441 height 19
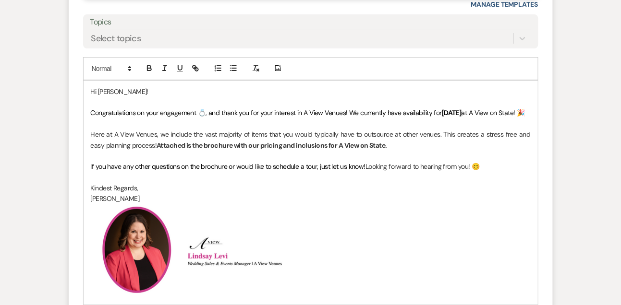
scroll to position [876, 0]
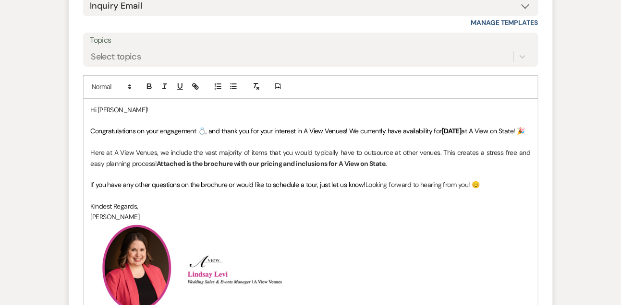
click at [501, 135] on span "at A View on State! 🎉" at bounding box center [492, 131] width 63 height 9
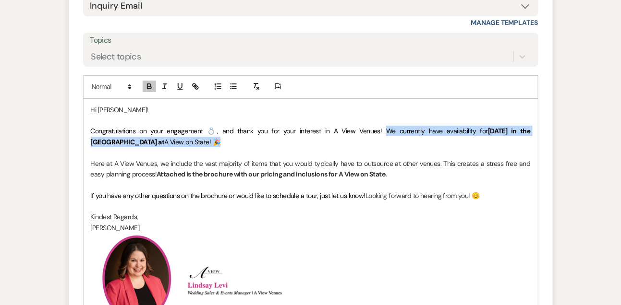
drag, startPoint x: 352, startPoint y: 143, endPoint x: 352, endPoint y: 154, distance: 11.0
click at [352, 147] on p "Congratulations on your engagement 💍, and thank you for your interest in A View…" at bounding box center [311, 137] width 440 height 22
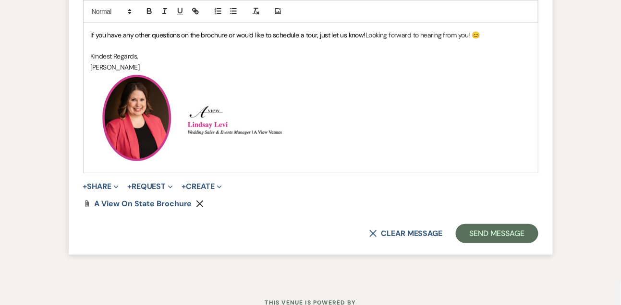
scroll to position [1085, 0]
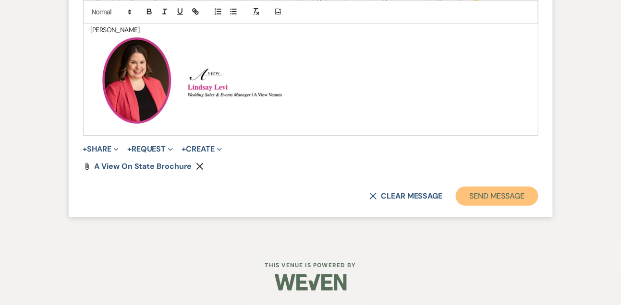
click at [478, 201] on button "Send Message" at bounding box center [497, 196] width 82 height 19
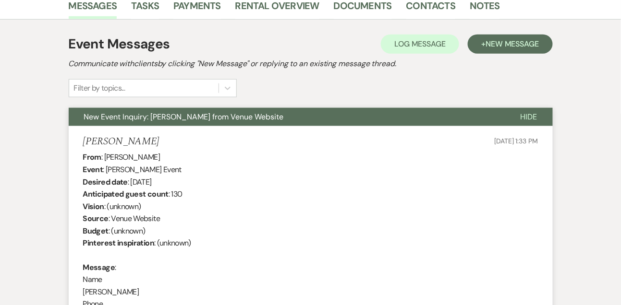
scroll to position [0, 0]
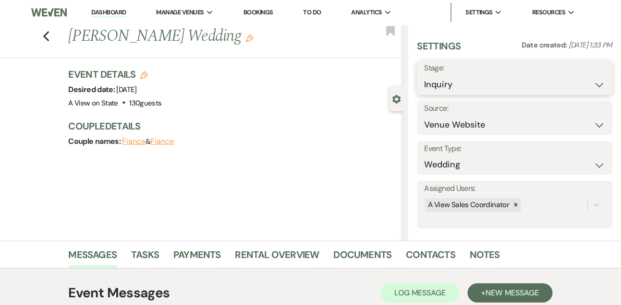
click at [450, 90] on select "Inquiry Follow Up Tour Requested Tour Confirmed Toured Proposal Sent Booked Lost" at bounding box center [514, 84] width 181 height 19
select select "9"
click at [424, 75] on select "Inquiry Follow Up Tour Requested Tour Confirmed Toured Proposal Sent Booked Lost" at bounding box center [514, 84] width 181 height 19
click at [587, 84] on button "Save" at bounding box center [592, 77] width 40 height 19
click at [150, 256] on link "Tasks" at bounding box center [145, 257] width 28 height 21
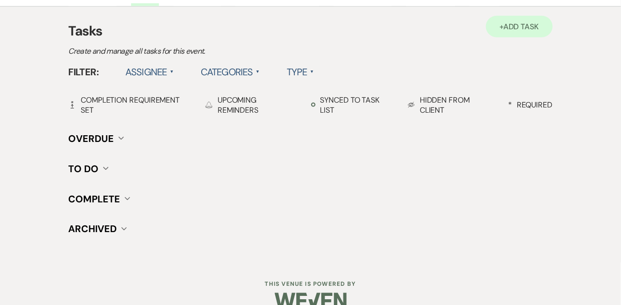
scroll to position [263, 0]
click at [512, 28] on span "Add Task" at bounding box center [521, 26] width 36 height 10
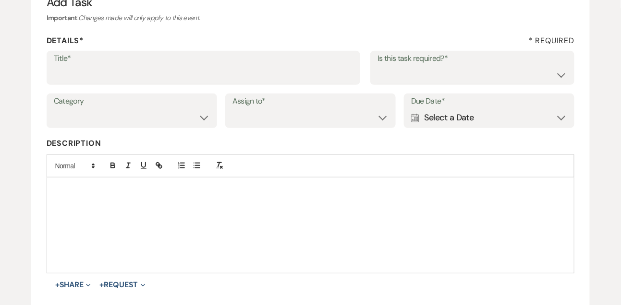
scroll to position [109, 0]
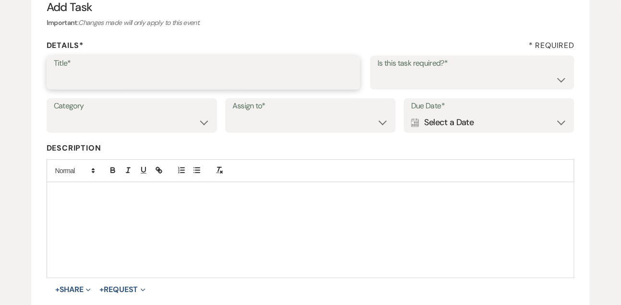
click at [186, 79] on input "Title*" at bounding box center [204, 79] width 300 height 19
type input "1st email follow up"
click at [388, 80] on select "Yes No" at bounding box center [472, 79] width 190 height 19
select select "true"
click at [377, 70] on select "Yes No" at bounding box center [472, 79] width 190 height 19
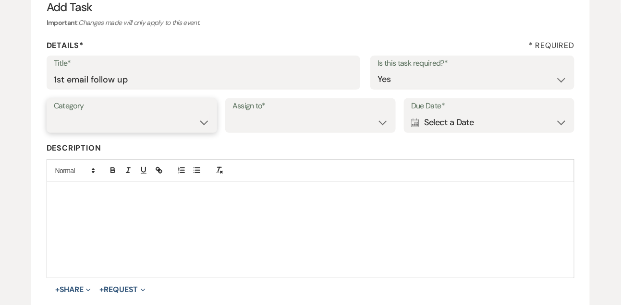
click at [155, 125] on select "Venue Vendors Guests Details Finalize & Share" at bounding box center [132, 122] width 156 height 19
select select "31"
click at [54, 113] on select "Venue Vendors Guests Details Finalize & Share" at bounding box center [132, 122] width 156 height 19
click at [285, 129] on select "Venue Client" at bounding box center [310, 122] width 156 height 19
select select "venueHost"
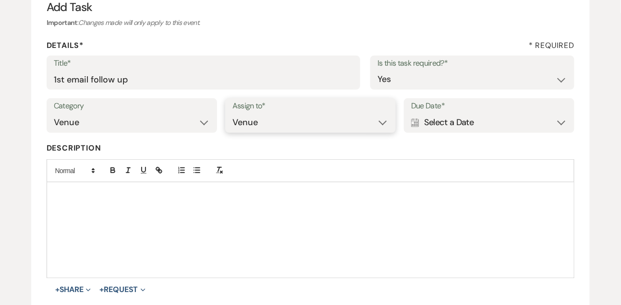
click at [232, 113] on select "Venue Client" at bounding box center [310, 122] width 156 height 19
click at [479, 131] on div "Calendar Select a Date Expand" at bounding box center [489, 122] width 156 height 19
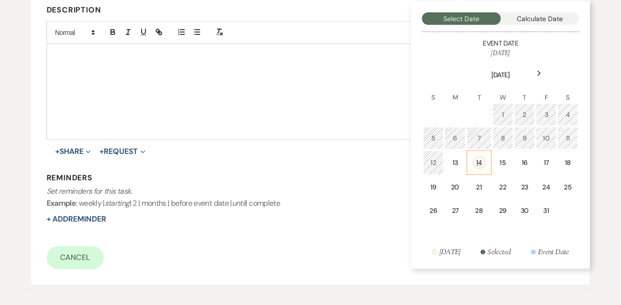
scroll to position [255, 0]
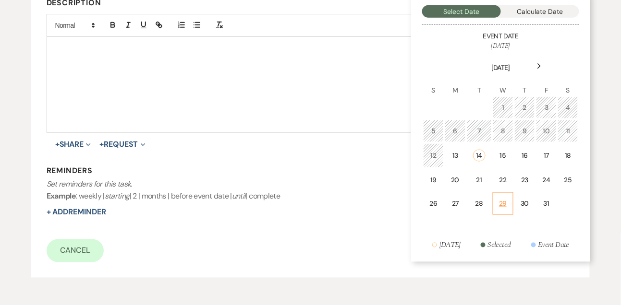
click at [502, 203] on div "29" at bounding box center [503, 204] width 8 height 10
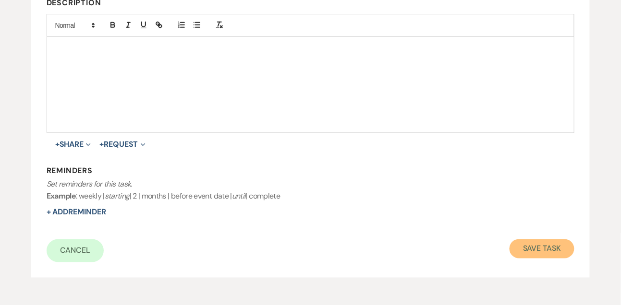
click at [527, 256] on button "Save Task" at bounding box center [541, 249] width 65 height 19
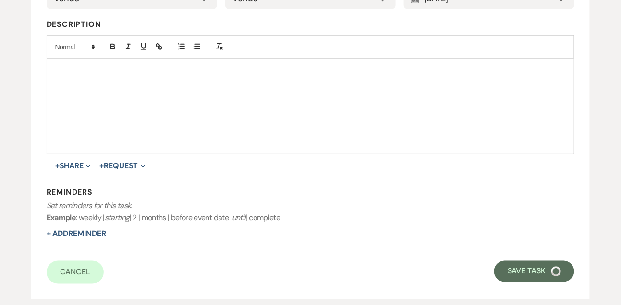
select select "9"
select select "5"
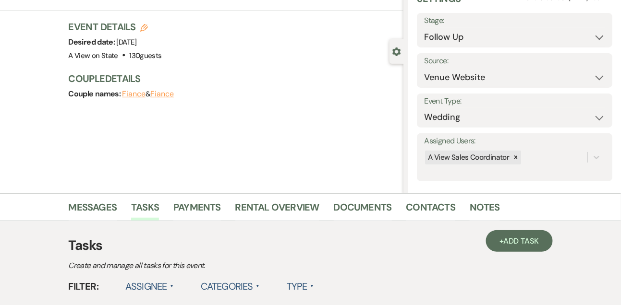
scroll to position [43, 0]
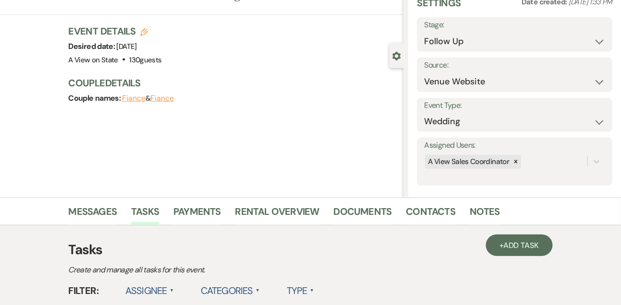
click at [96, 199] on div "Messages Tasks Payments Rental Overview Documents Contacts Notes" at bounding box center [310, 212] width 621 height 28
click at [95, 210] on link "Messages" at bounding box center [93, 214] width 48 height 21
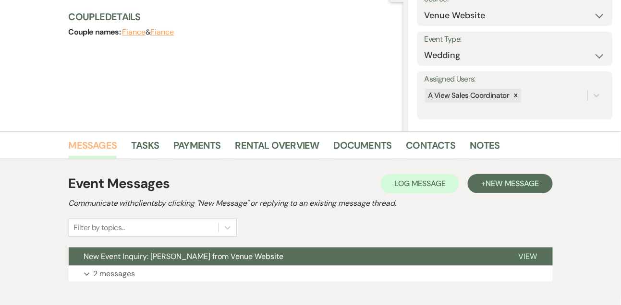
scroll to position [162, 0]
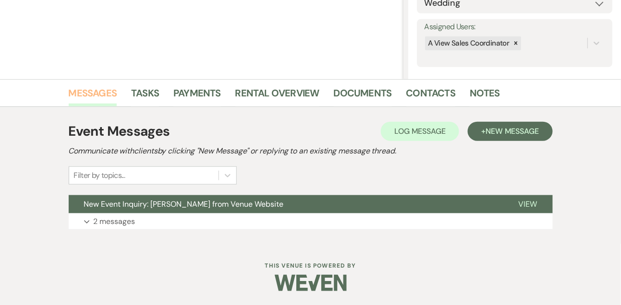
click at [95, 210] on button "New Event Inquiry: Amara Bose from Venue Website" at bounding box center [286, 204] width 434 height 18
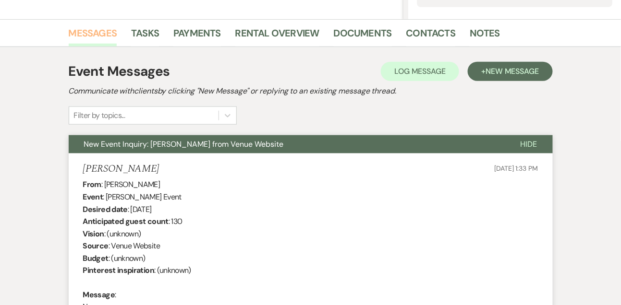
scroll to position [222, 0]
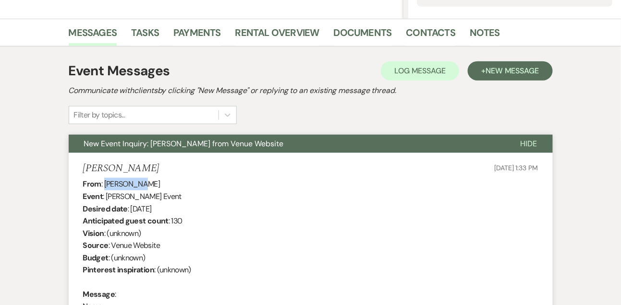
drag, startPoint x: 104, startPoint y: 182, endPoint x: 173, endPoint y: 186, distance: 68.8
copy div "Amara Bose"
drag, startPoint x: 131, startPoint y: 208, endPoint x: 204, endPoint y: 208, distance: 73.9
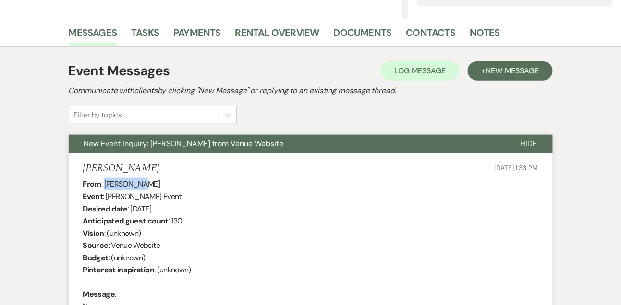
copy div "June 20th 2026"
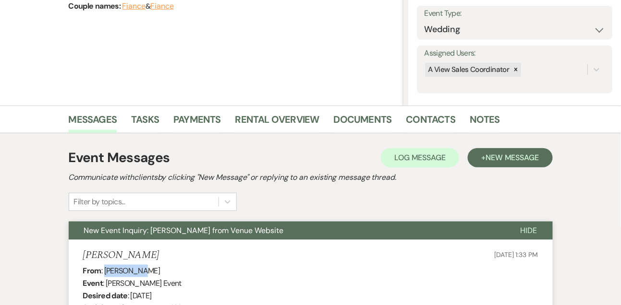
scroll to position [0, 0]
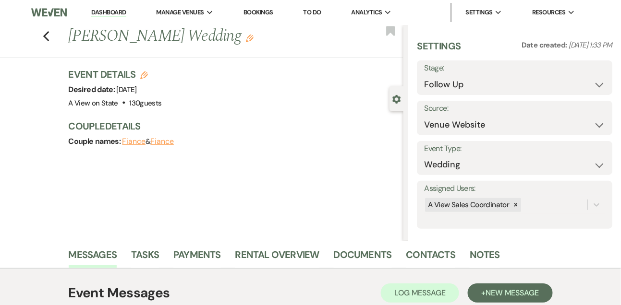
click at [111, 13] on link "Dashboard" at bounding box center [108, 12] width 35 height 9
select select "9"
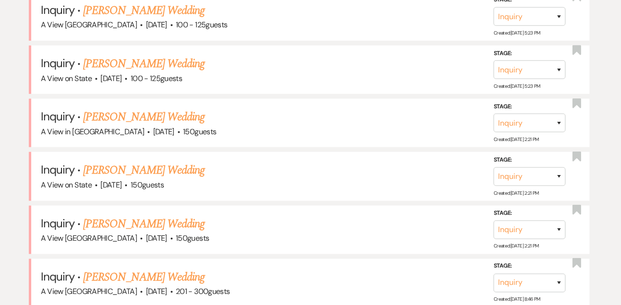
scroll to position [1164, 0]
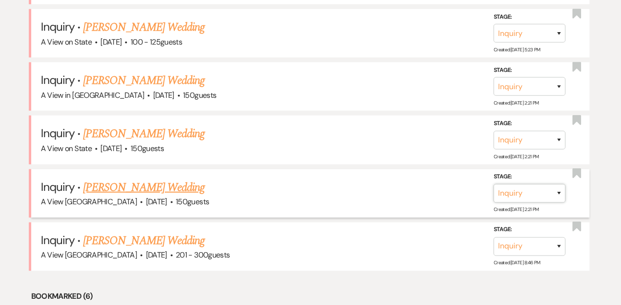
click at [546, 192] on select "Inquiry Follow Up Tour Requested Tour Confirmed Toured Proposal Sent Booked Lost" at bounding box center [529, 193] width 72 height 19
select select "8"
click at [493, 184] on select "Inquiry Follow Up Tour Requested Tour Confirmed Toured Proposal Sent Booked Lost" at bounding box center [529, 193] width 72 height 19
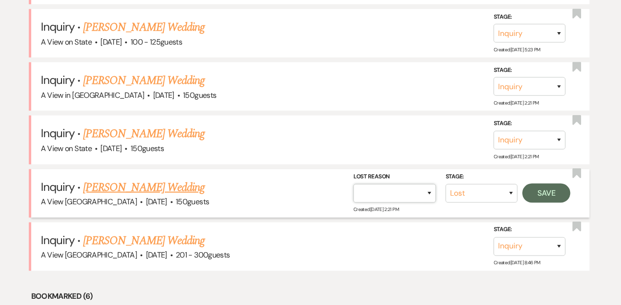
click at [417, 187] on select "Booked Elsewhere Budget Date Unavailable No Response Not a Good Match Capacity …" at bounding box center [394, 193] width 83 height 19
select select "4"
click at [353, 184] on select "Booked Elsewhere Budget Date Unavailable No Response Not a Good Match Capacity …" at bounding box center [394, 193] width 83 height 19
click at [566, 193] on button "Save" at bounding box center [546, 193] width 48 height 19
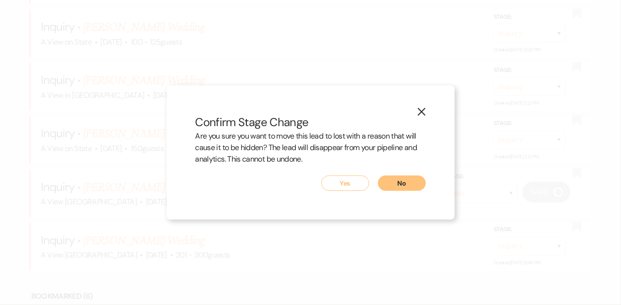
click at [335, 193] on div "X Confirm Stage Change Are you sure you want to move this lead to lost with a r…" at bounding box center [311, 152] width 288 height 134
click at [334, 185] on button "Yes" at bounding box center [345, 183] width 48 height 15
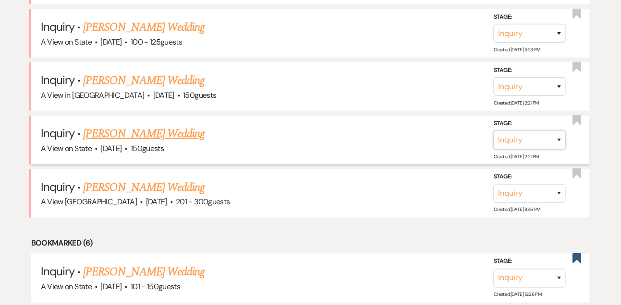
click at [513, 143] on select "Inquiry Follow Up Tour Requested Tour Confirmed Toured Proposal Sent Booked Lost" at bounding box center [529, 140] width 72 height 19
select select "8"
click at [493, 131] on select "Inquiry Follow Up Tour Requested Tour Confirmed Toured Proposal Sent Booked Lost" at bounding box center [529, 140] width 72 height 19
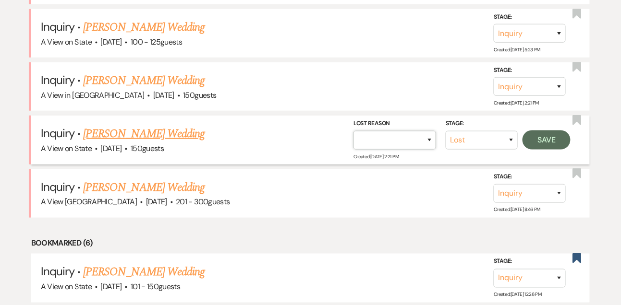
click at [399, 146] on select "Booked Elsewhere Budget Date Unavailable No Response Not a Good Match Capacity …" at bounding box center [394, 140] width 83 height 19
select select "4"
click at [353, 131] on select "Booked Elsewhere Budget Date Unavailable No Response Not a Good Match Capacity …" at bounding box center [394, 140] width 83 height 19
click at [550, 133] on button "Save" at bounding box center [546, 140] width 48 height 19
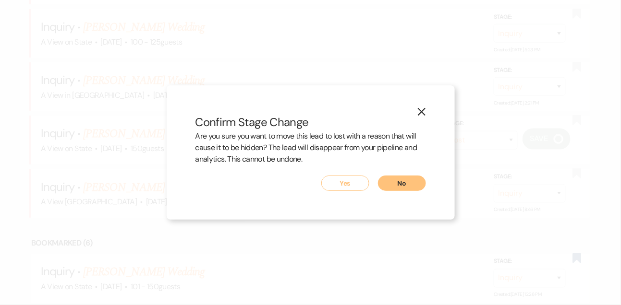
click at [357, 185] on button "Yes" at bounding box center [345, 183] width 48 height 15
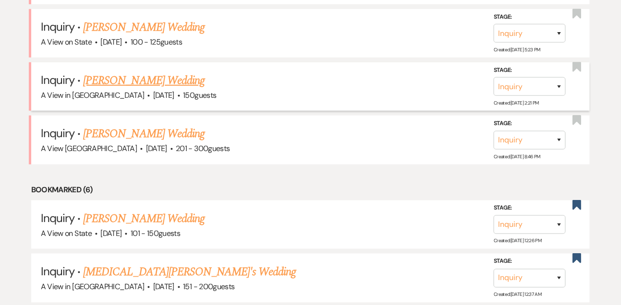
click at [130, 84] on link "[PERSON_NAME] Wedding" at bounding box center [143, 80] width 121 height 17
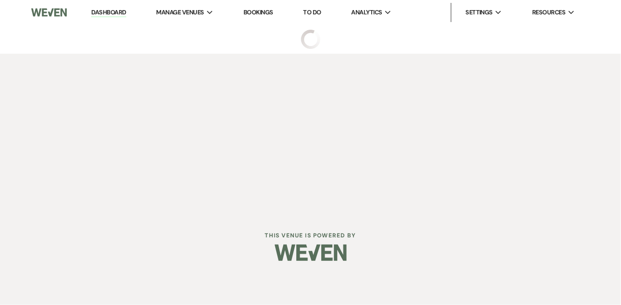
select select "5"
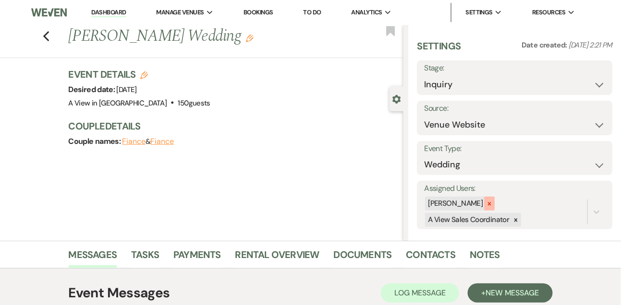
click at [494, 207] on div at bounding box center [489, 204] width 11 height 14
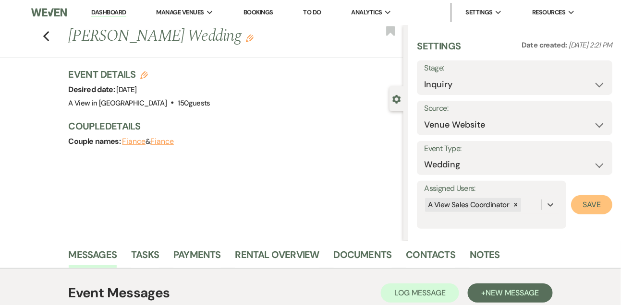
click at [584, 207] on button "Save" at bounding box center [591, 204] width 41 height 19
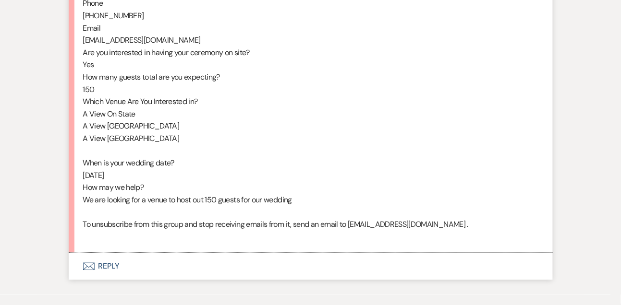
scroll to position [562, 0]
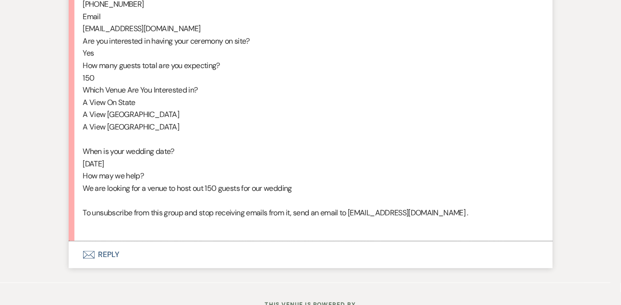
click at [116, 268] on button "Envelope Reply" at bounding box center [311, 254] width 484 height 27
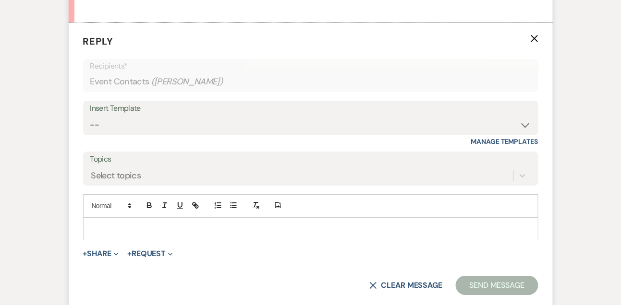
scroll to position [805, 0]
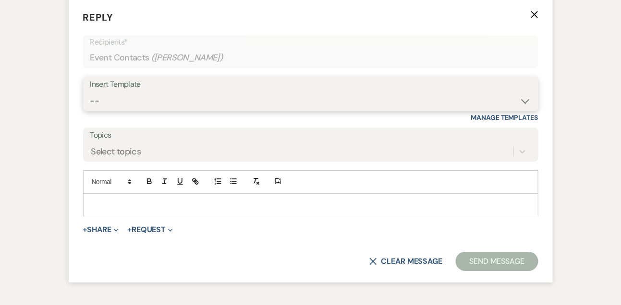
click at [126, 110] on select "-- Tour Confirmation Contract (Pre-Booked Leads) Out of office Inquiry Email Al…" at bounding box center [310, 101] width 441 height 19
select select "3300"
click at [90, 103] on select "-- Tour Confirmation Contract (Pre-Booked Leads) Out of office Inquiry Email Al…" at bounding box center [310, 101] width 441 height 19
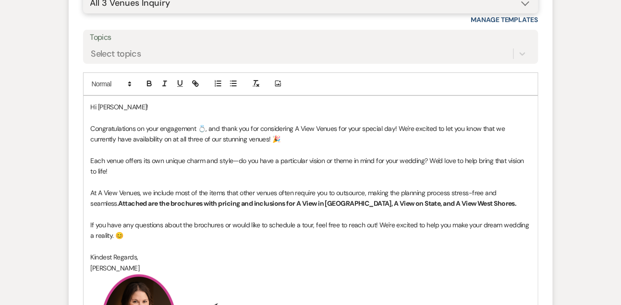
scroll to position [903, 0]
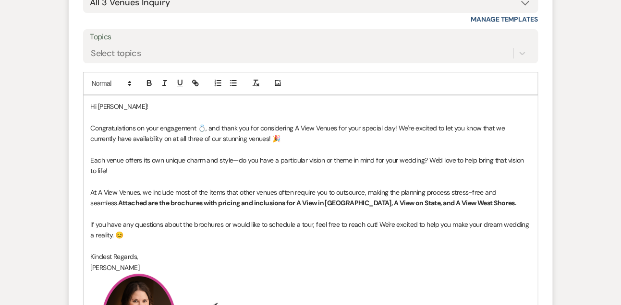
click at [146, 144] on p "Congratulations on your engagement 💍, and thank you for considering A View Venu…" at bounding box center [311, 134] width 440 height 22
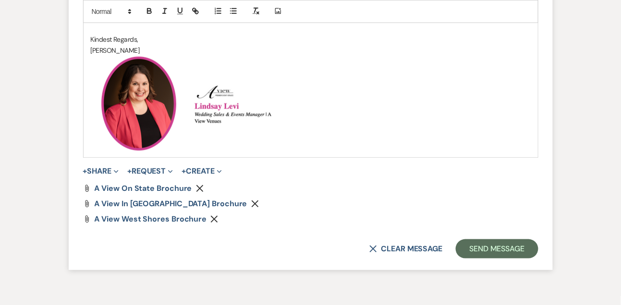
scroll to position [1125, 0]
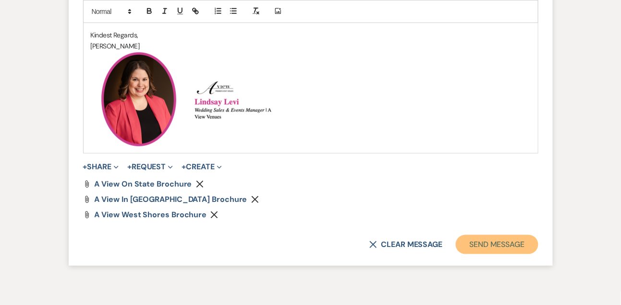
click at [507, 254] on button "Send Message" at bounding box center [497, 244] width 82 height 19
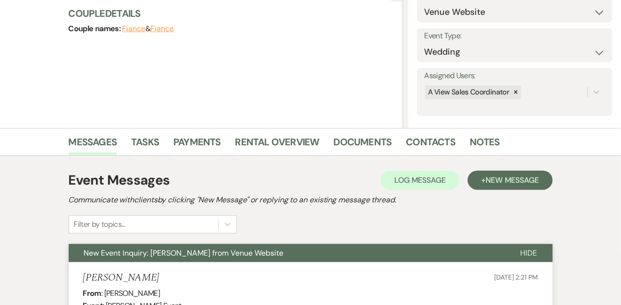
scroll to position [212, 0]
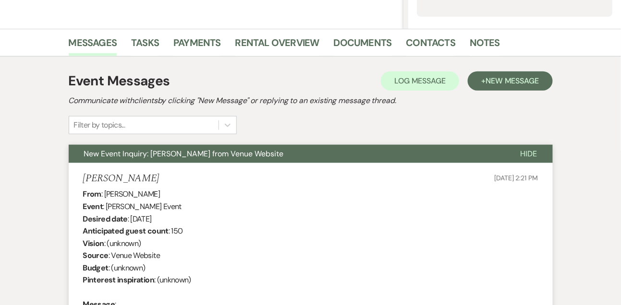
drag, startPoint x: 106, startPoint y: 194, endPoint x: 180, endPoint y: 194, distance: 74.9
copy div "Ashlee Celesky"
drag, startPoint x: 131, startPoint y: 217, endPoint x: 195, endPoint y: 217, distance: 64.3
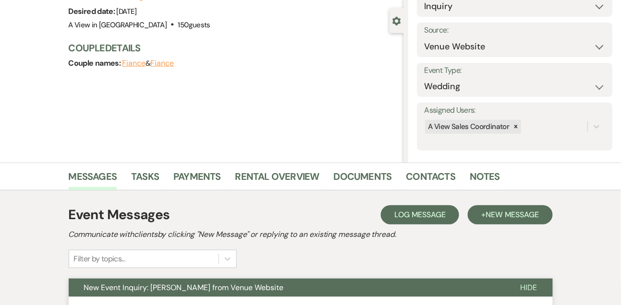
scroll to position [0, 0]
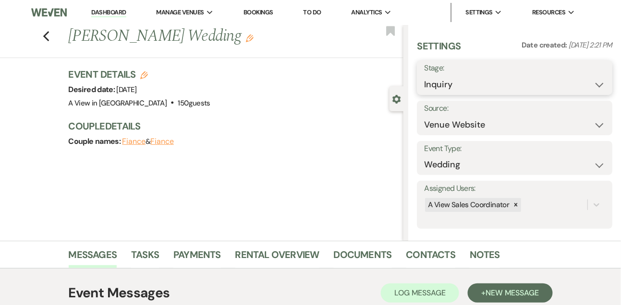
click at [435, 83] on select "Inquiry Follow Up Tour Requested Tour Confirmed Toured Proposal Sent Booked Lost" at bounding box center [514, 84] width 181 height 19
select select "9"
click at [424, 75] on select "Inquiry Follow Up Tour Requested Tour Confirmed Toured Proposal Sent Booked Lost" at bounding box center [514, 84] width 181 height 19
click at [588, 82] on button "Save" at bounding box center [592, 77] width 40 height 19
click at [130, 262] on li "Messages" at bounding box center [100, 256] width 63 height 23
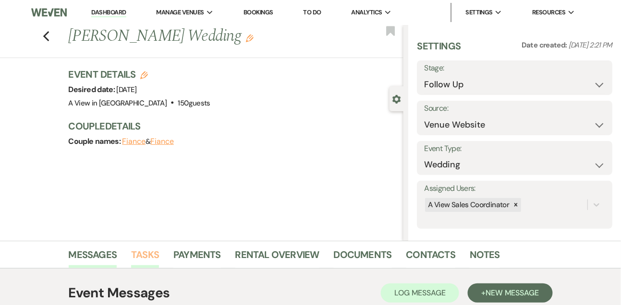
click at [141, 257] on link "Tasks" at bounding box center [145, 257] width 28 height 21
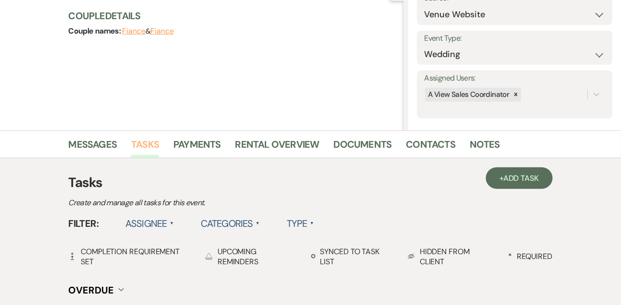
scroll to position [111, 0]
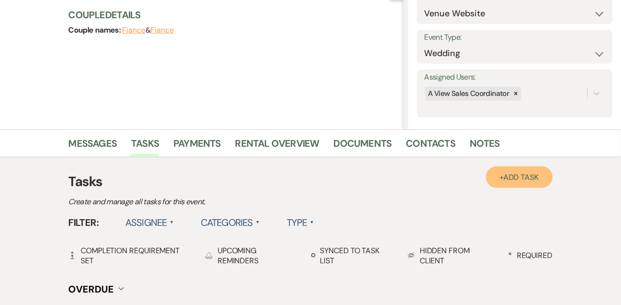
click at [500, 184] on link "+ Add Task" at bounding box center [519, 178] width 66 height 22
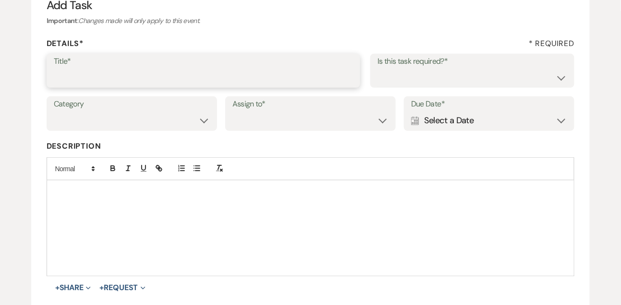
click at [228, 83] on input "Title*" at bounding box center [204, 77] width 300 height 19
type input "1st email follow up"
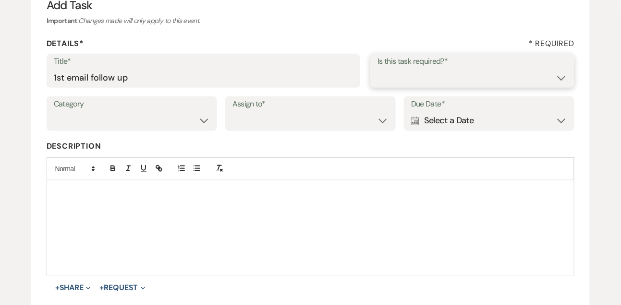
click at [398, 79] on select "Yes No" at bounding box center [472, 77] width 190 height 19
select select "true"
click at [377, 68] on select "Yes No" at bounding box center [472, 77] width 190 height 19
click at [194, 117] on select "Venue Vendors Guests Details Finalize & Share" at bounding box center [132, 120] width 156 height 19
select select "31"
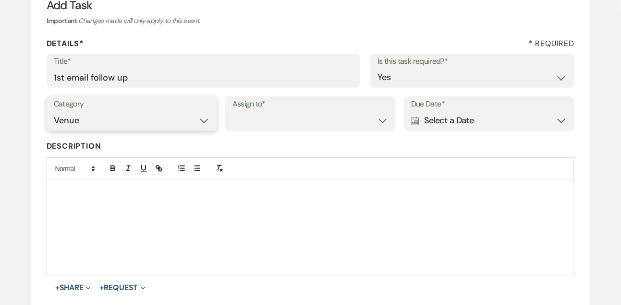
click at [54, 111] on select "Venue Vendors Guests Details Finalize & Share" at bounding box center [132, 120] width 156 height 19
click at [285, 117] on select "Venue Client" at bounding box center [310, 120] width 156 height 19
select select "venueHost"
click at [232, 111] on select "Venue Client" at bounding box center [310, 120] width 156 height 19
click at [461, 119] on div "Calendar Select a Date Expand" at bounding box center [489, 120] width 156 height 19
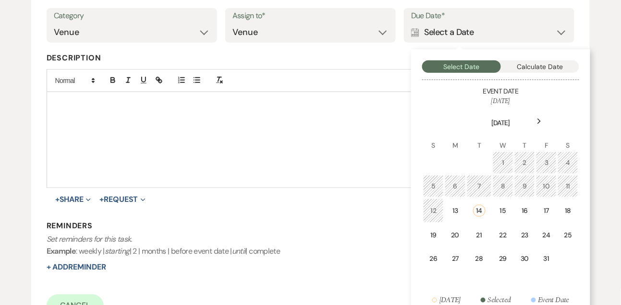
scroll to position [200, 0]
click at [453, 259] on div "27" at bounding box center [455, 258] width 9 height 10
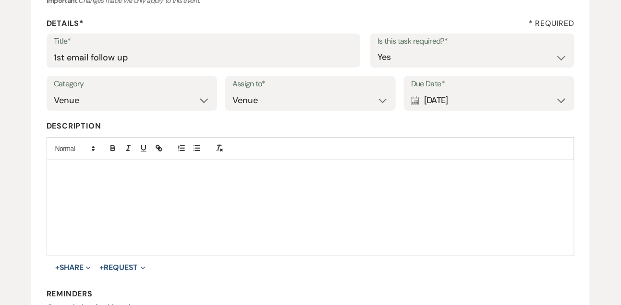
scroll to position [199, 0]
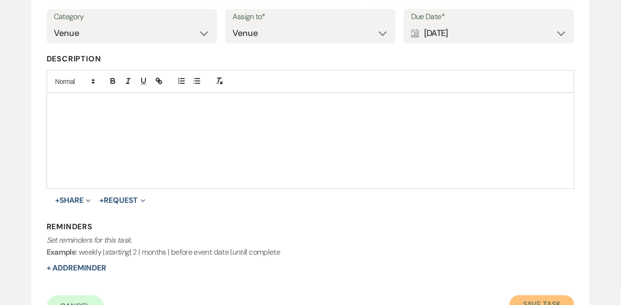
click at [521, 301] on button "Save Task" at bounding box center [541, 305] width 65 height 19
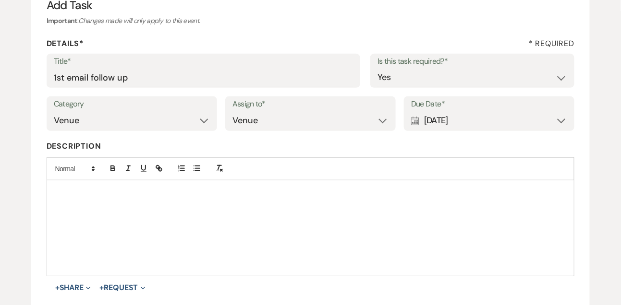
select select "9"
select select "5"
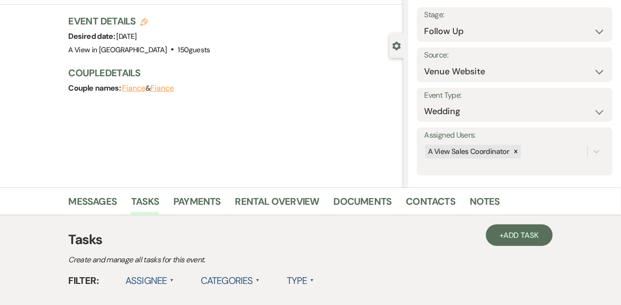
scroll to position [27, 0]
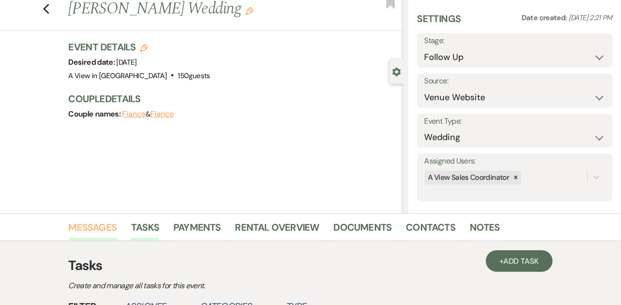
click at [107, 228] on link "Messages" at bounding box center [93, 230] width 48 height 21
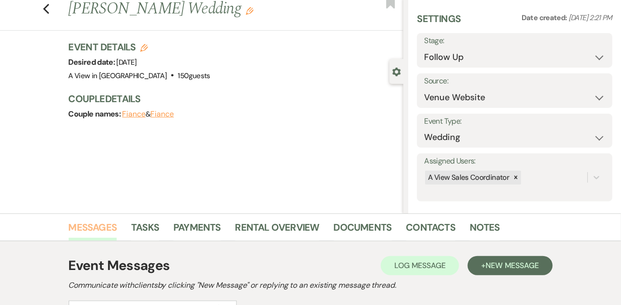
scroll to position [162, 0]
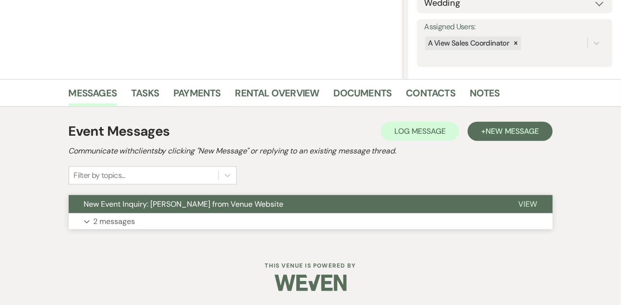
click at [107, 222] on p "2 messages" at bounding box center [115, 222] width 42 height 12
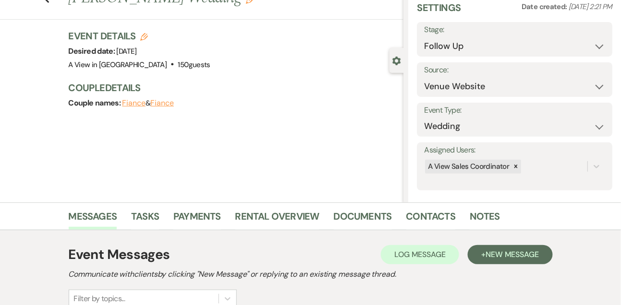
scroll to position [0, 0]
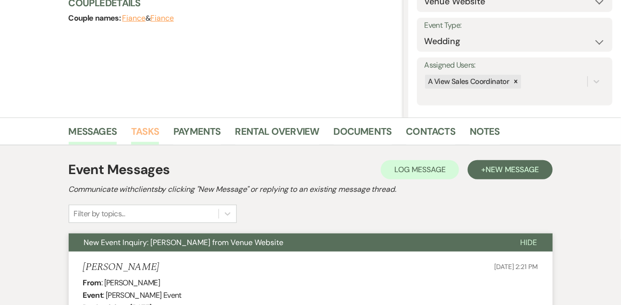
click at [158, 127] on link "Tasks" at bounding box center [145, 134] width 28 height 21
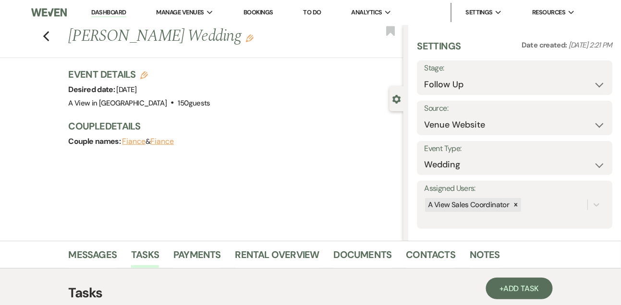
click at [121, 9] on link "Dashboard" at bounding box center [108, 12] width 35 height 9
select select "9"
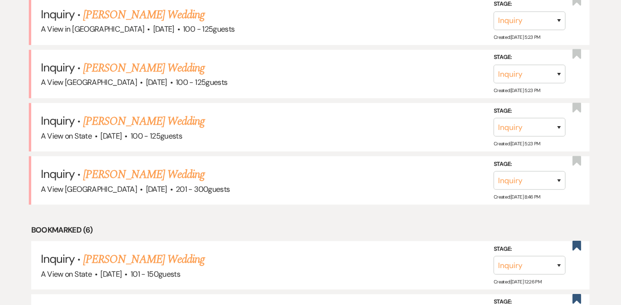
scroll to position [1071, 0]
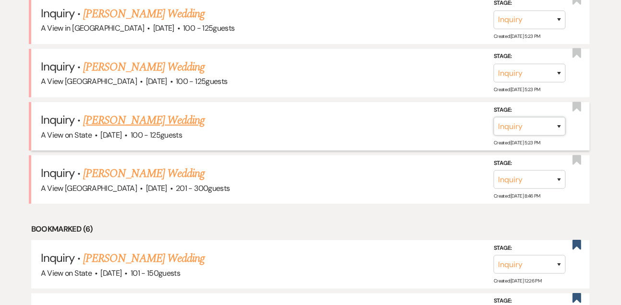
click at [523, 127] on select "Inquiry Follow Up Tour Requested Tour Confirmed Toured Proposal Sent Booked Lost" at bounding box center [529, 126] width 72 height 19
select select "8"
click at [493, 118] on select "Inquiry Follow Up Tour Requested Tour Confirmed Toured Proposal Sent Booked Lost" at bounding box center [529, 126] width 72 height 19
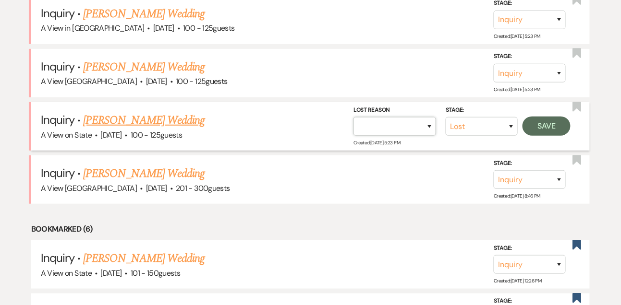
click at [413, 123] on select "Booked Elsewhere Budget Date Unavailable No Response Not a Good Match Capacity …" at bounding box center [394, 126] width 83 height 19
select select "4"
click at [353, 118] on select "Booked Elsewhere Budget Date Unavailable No Response Not a Good Match Capacity …" at bounding box center [394, 126] width 83 height 19
click at [548, 135] on button "Save" at bounding box center [546, 126] width 48 height 19
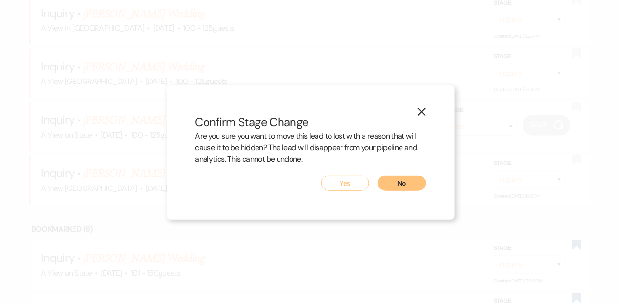
click at [352, 177] on button "Yes" at bounding box center [345, 183] width 48 height 15
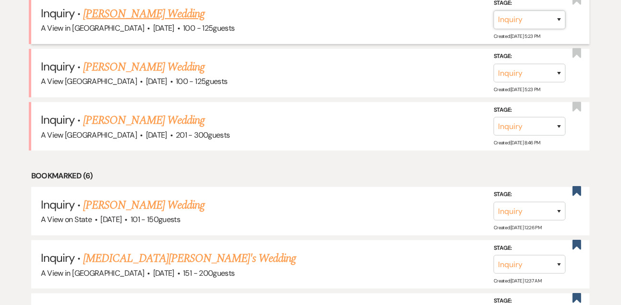
click at [519, 17] on select "Inquiry Follow Up Tour Requested Tour Confirmed Toured Proposal Sent Booked Lost" at bounding box center [529, 20] width 72 height 19
select select "8"
click at [493, 12] on select "Inquiry Follow Up Tour Requested Tour Confirmed Toured Proposal Sent Booked Lost" at bounding box center [529, 20] width 72 height 19
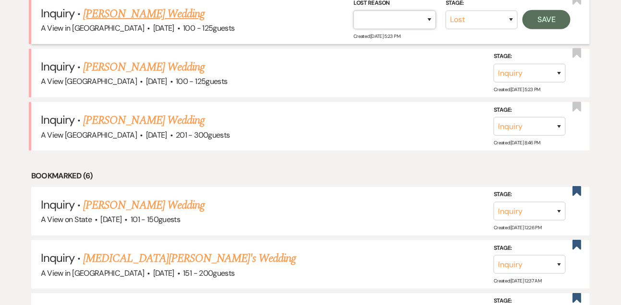
click at [377, 15] on select "Booked Elsewhere Budget Date Unavailable No Response Not a Good Match Capacity …" at bounding box center [394, 20] width 83 height 19
select select "4"
click at [353, 12] on select "Booked Elsewhere Budget Date Unavailable No Response Not a Good Match Capacity …" at bounding box center [394, 20] width 83 height 19
click at [559, 18] on button "Save" at bounding box center [546, 19] width 48 height 19
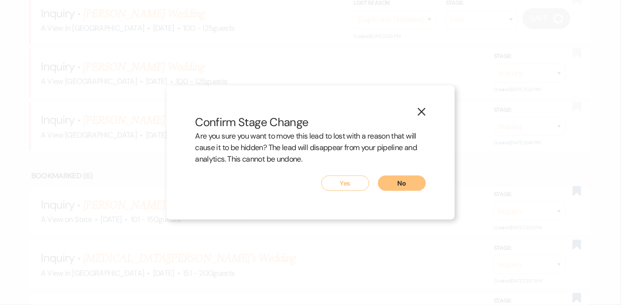
click at [354, 183] on button "Yes" at bounding box center [345, 183] width 48 height 15
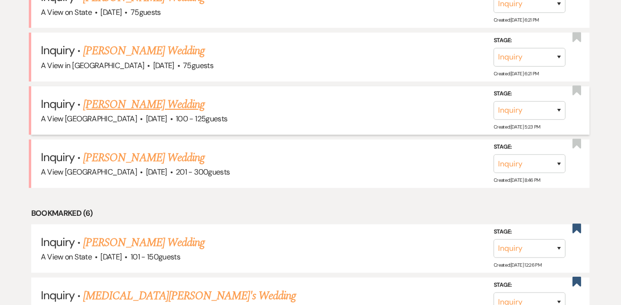
scroll to position [976, 0]
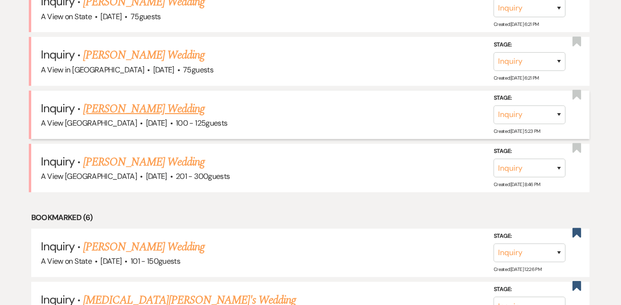
click at [131, 108] on link "[PERSON_NAME] Wedding" at bounding box center [143, 108] width 121 height 17
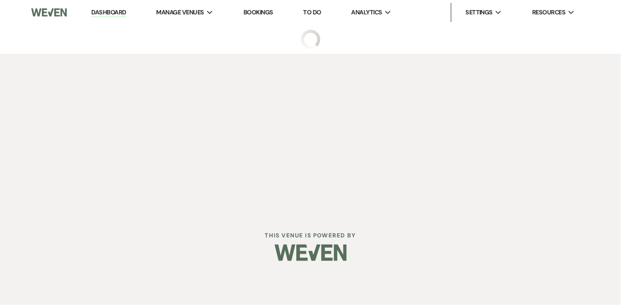
select select "5"
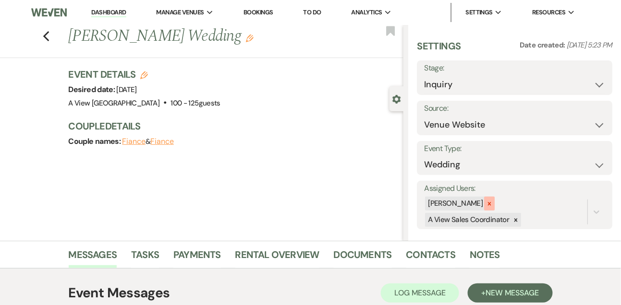
click at [493, 203] on icon at bounding box center [489, 204] width 7 height 7
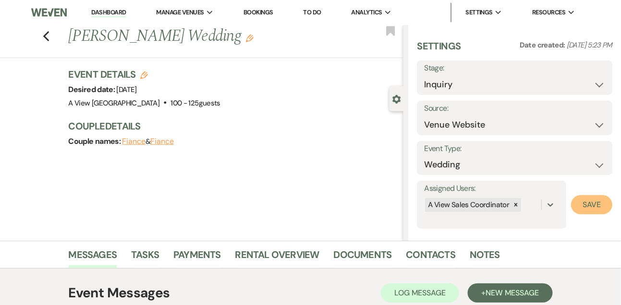
click at [607, 207] on button "Save" at bounding box center [591, 204] width 41 height 19
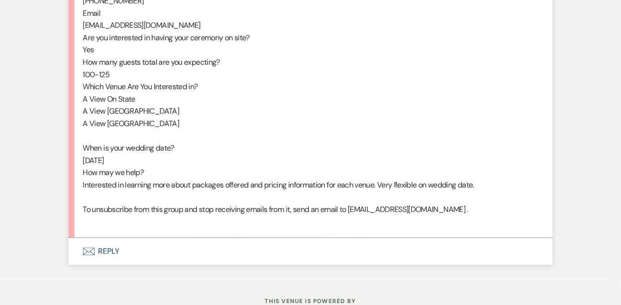
scroll to position [566, 0]
click at [119, 261] on button "Envelope Reply" at bounding box center [311, 250] width 484 height 27
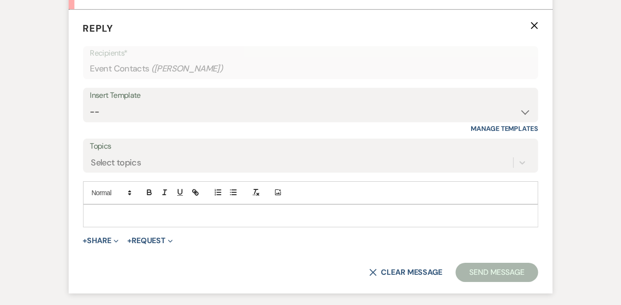
scroll to position [805, 0]
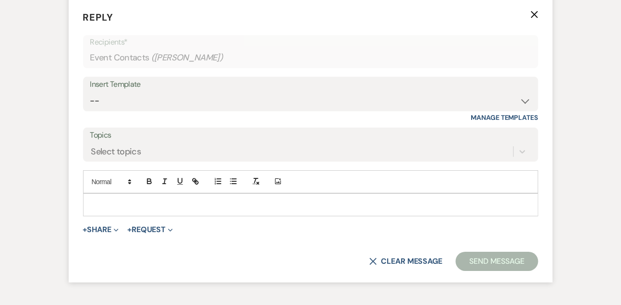
click at [144, 122] on div "Insert Template -- Tour Confirmation Contract (Pre-Booked Leads) Out of office …" at bounding box center [310, 99] width 455 height 45
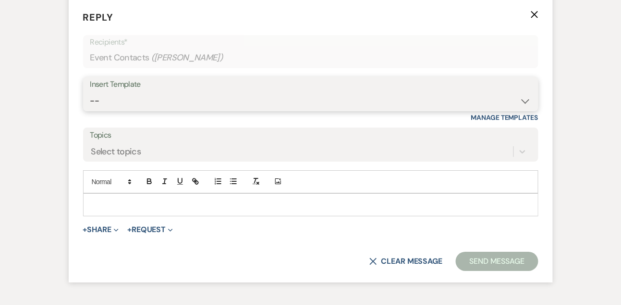
click at [141, 110] on select "-- Tour Confirmation Contract (Pre-Booked Leads) Out of office Inquiry Email Al…" at bounding box center [310, 101] width 441 height 19
select select "3302"
click at [90, 103] on select "-- Tour Confirmation Contract (Pre-Booked Leads) Out of office Inquiry Email Al…" at bounding box center [310, 101] width 441 height 19
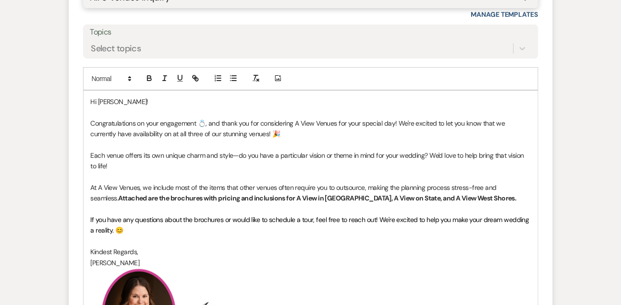
scroll to position [923, 0]
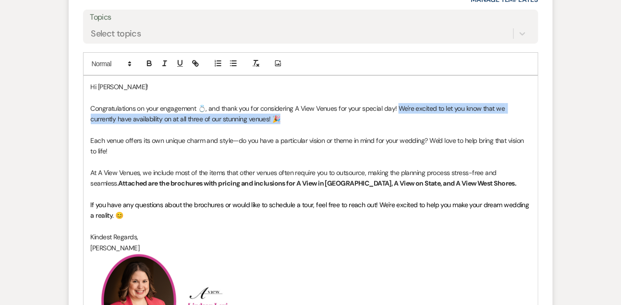
drag, startPoint x: 398, startPoint y: 122, endPoint x: 398, endPoint y: 128, distance: 6.3
click at [398, 125] on p "Congratulations on your engagement 💍, and thank you for considering A View Venu…" at bounding box center [311, 114] width 440 height 22
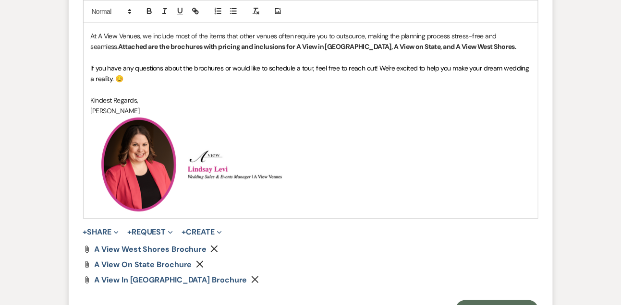
scroll to position [1035, 0]
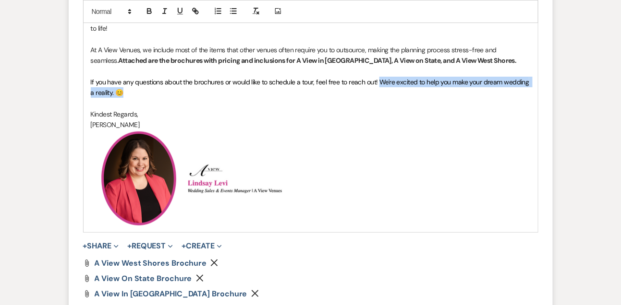
drag, startPoint x: 378, startPoint y: 93, endPoint x: 379, endPoint y: 105, distance: 12.1
click at [379, 98] on p "If you have any questions about the brochures or would like to schedule a tour,…" at bounding box center [311, 88] width 440 height 22
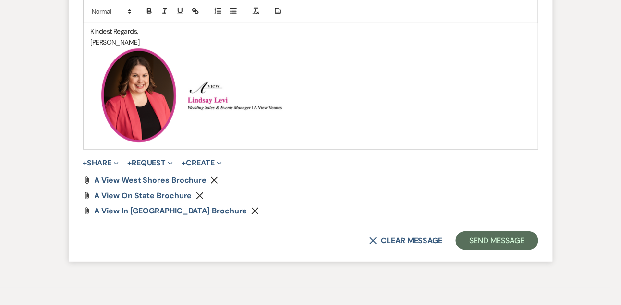
scroll to position [1142, 0]
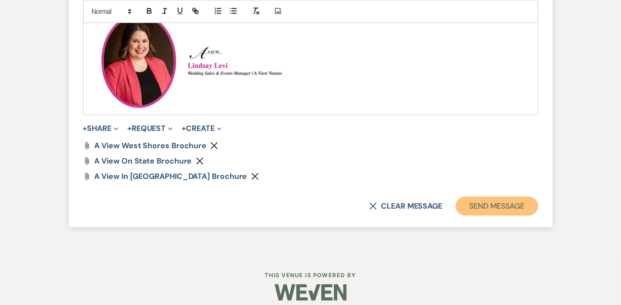
click at [488, 211] on button "Send Message" at bounding box center [497, 206] width 82 height 19
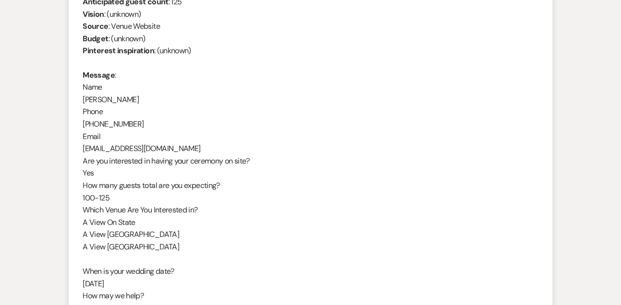
scroll to position [438, 0]
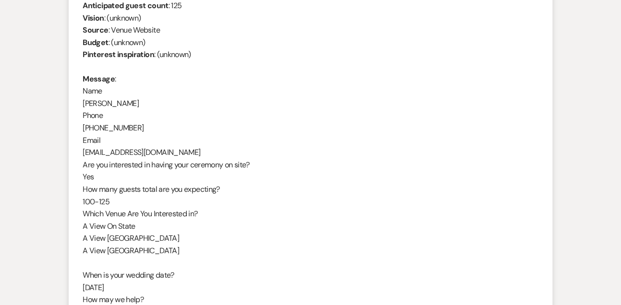
click at [119, 108] on div "From : Lauren Brown Event : Lauren Brown's Event Desired date : September 26th …" at bounding box center [310, 159] width 455 height 393
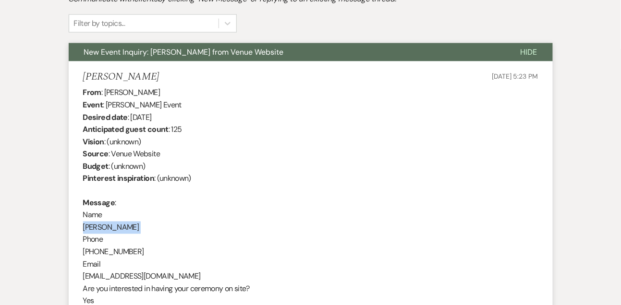
scroll to position [304, 0]
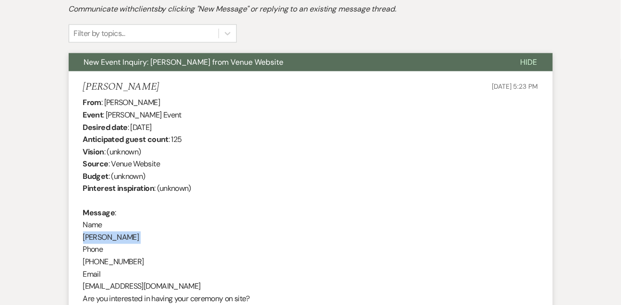
drag, startPoint x: 130, startPoint y: 127, endPoint x: 244, endPoint y: 121, distance: 113.9
click at [244, 121] on div "From : Lauren Brown Event : Lauren Brown's Event Desired date : September 26th …" at bounding box center [310, 292] width 455 height 393
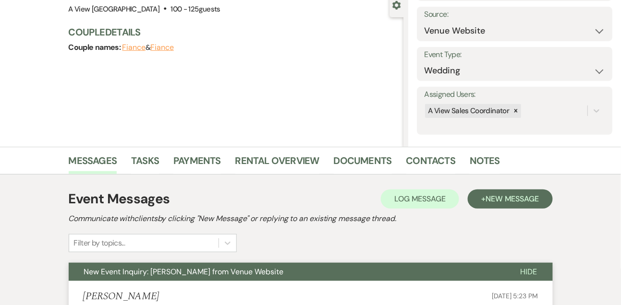
scroll to position [54, 0]
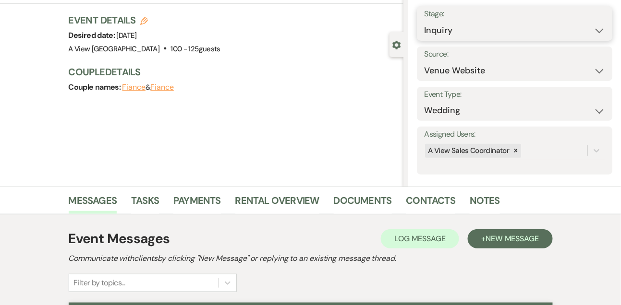
click at [444, 34] on select "Inquiry Follow Up Tour Requested Tour Confirmed Toured Proposal Sent Booked Lost" at bounding box center [514, 30] width 181 height 19
select select "9"
click at [424, 21] on select "Inquiry Follow Up Tour Requested Tour Confirmed Toured Proposal Sent Booked Lost" at bounding box center [514, 30] width 181 height 19
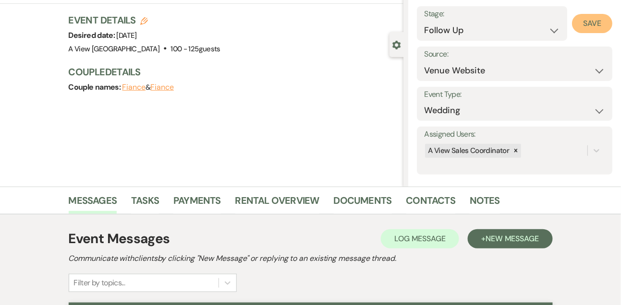
click at [596, 29] on button "Save" at bounding box center [592, 23] width 40 height 19
click at [148, 202] on link "Tasks" at bounding box center [145, 203] width 28 height 21
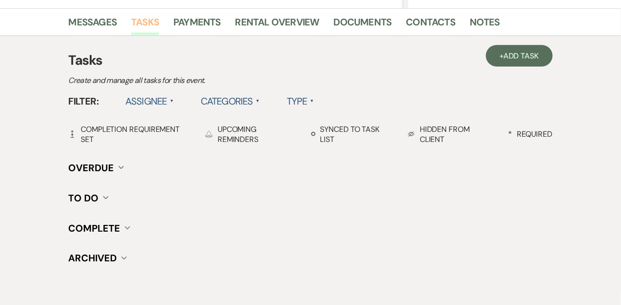
scroll to position [234, 0]
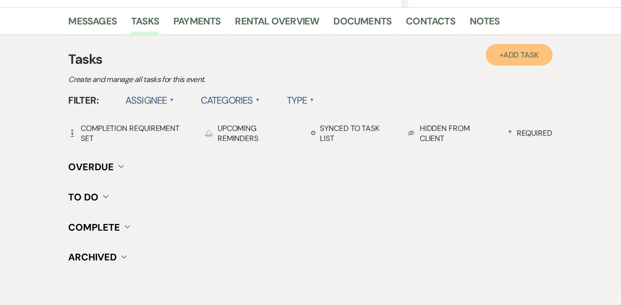
click at [521, 58] on span "Add Task" at bounding box center [521, 55] width 36 height 10
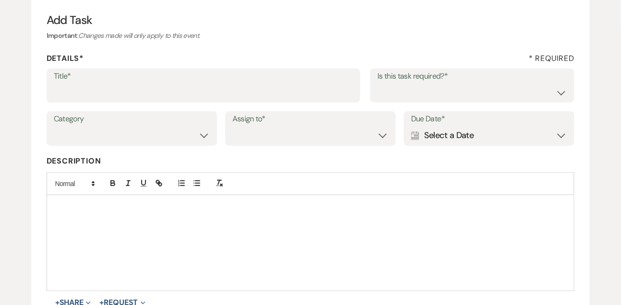
scroll to position [68, 0]
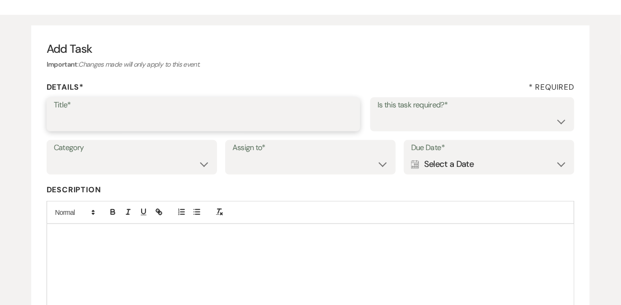
click at [161, 125] on input "Title*" at bounding box center [204, 121] width 300 height 19
type input "1st email follow up"
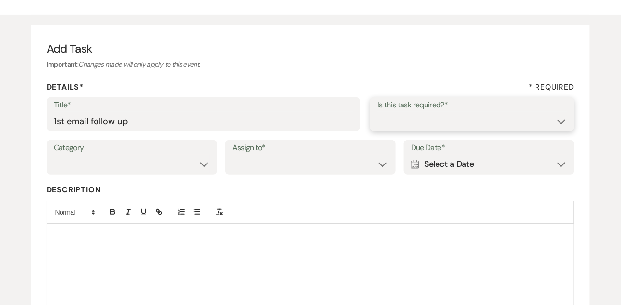
click at [406, 122] on select "Yes No" at bounding box center [472, 121] width 190 height 19
select select "true"
click at [377, 112] on select "Yes No" at bounding box center [472, 121] width 190 height 19
click at [183, 164] on select "Venue Vendors Guests Details Finalize & Share" at bounding box center [132, 164] width 156 height 19
select select "31"
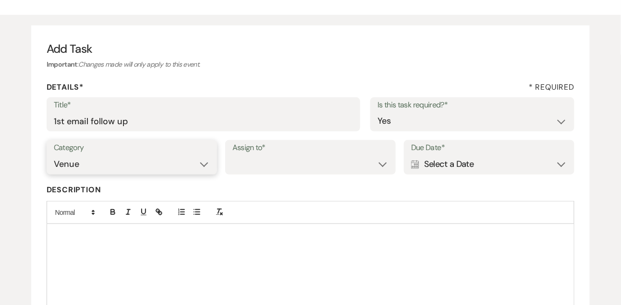
click at [54, 155] on select "Venue Vendors Guests Details Finalize & Share" at bounding box center [132, 164] width 156 height 19
click at [292, 167] on select "Venue Client" at bounding box center [310, 164] width 156 height 19
select select "venueHost"
click at [232, 155] on select "Venue Client" at bounding box center [310, 164] width 156 height 19
click at [472, 157] on div "Calendar Select a Date Expand" at bounding box center [489, 164] width 156 height 19
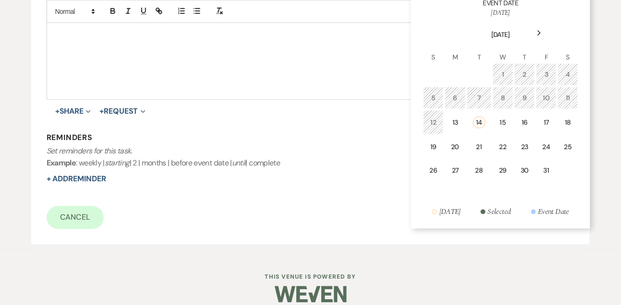
scroll to position [295, 0]
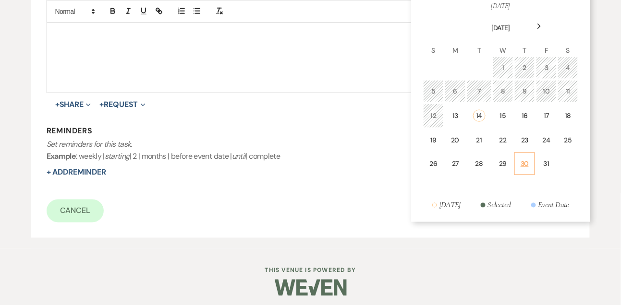
click at [535, 164] on td "30" at bounding box center [524, 164] width 21 height 23
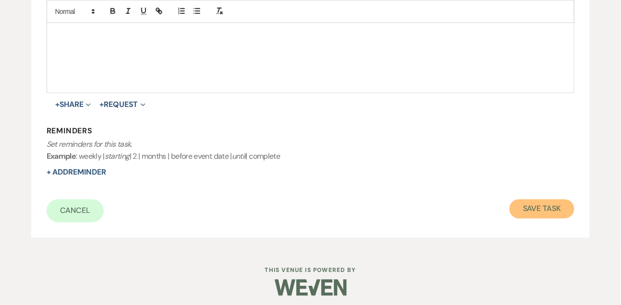
click at [541, 212] on button "Save Task" at bounding box center [541, 209] width 65 height 19
select select "9"
select select "5"
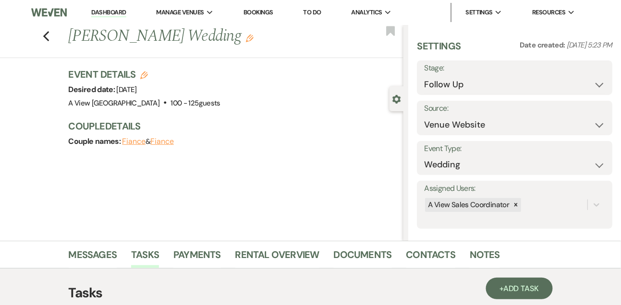
click at [104, 15] on link "Dashboard" at bounding box center [108, 12] width 35 height 9
select select "9"
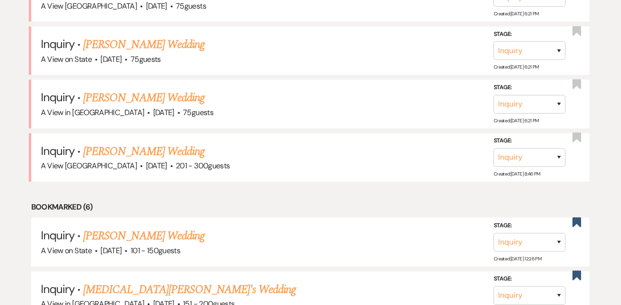
scroll to position [941, 0]
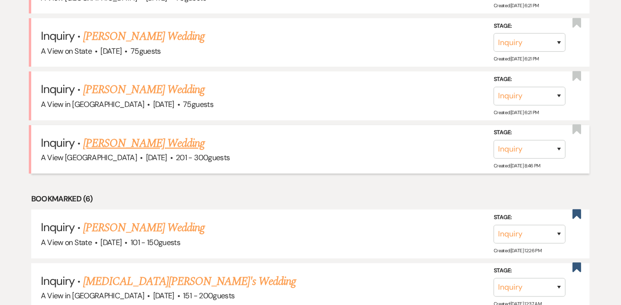
click at [128, 143] on link "[PERSON_NAME] Wedding" at bounding box center [143, 143] width 121 height 17
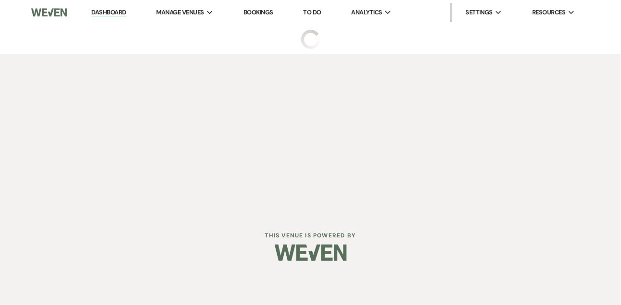
select select "2"
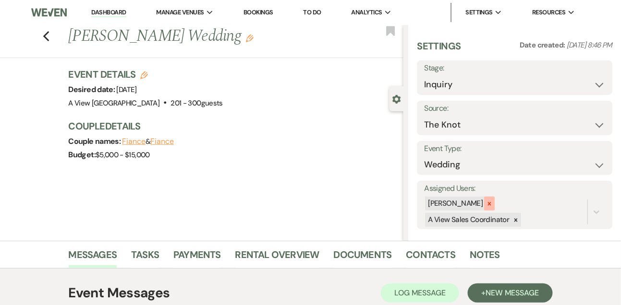
click at [493, 201] on icon at bounding box center [489, 204] width 7 height 7
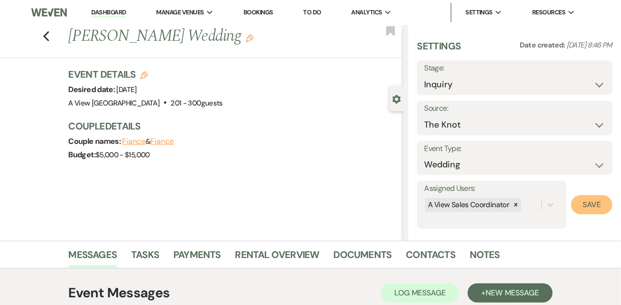
click at [607, 205] on button "Save" at bounding box center [591, 204] width 41 height 19
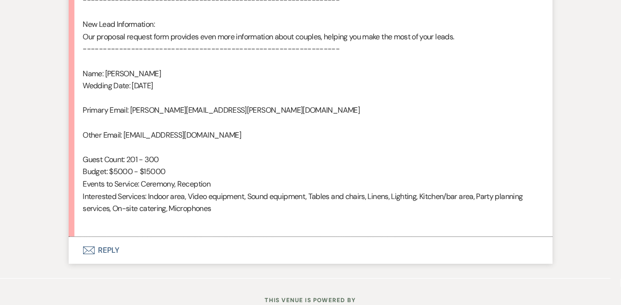
scroll to position [711, 0]
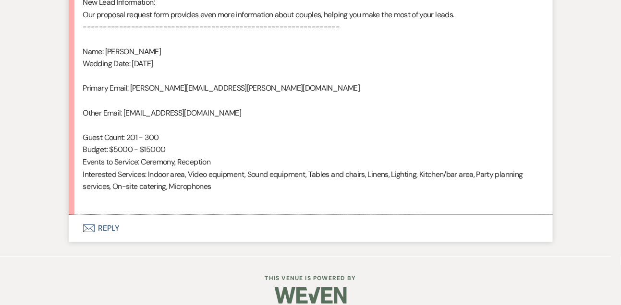
click at [114, 215] on button "Envelope Reply" at bounding box center [311, 228] width 484 height 27
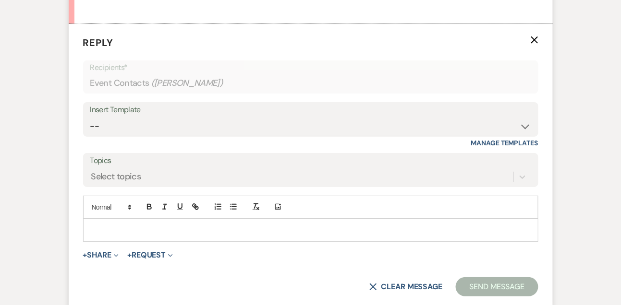
scroll to position [903, 0]
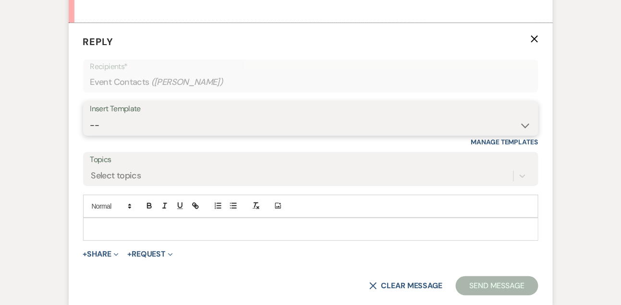
click at [115, 117] on select "-- Tour Confirmation Contract (Pre-Booked Leads) Out of office Inquiry Email Al…" at bounding box center [310, 125] width 441 height 19
select select "3301"
click at [90, 116] on select "-- Tour Confirmation Contract (Pre-Booked Leads) Out of office Inquiry Email Al…" at bounding box center [310, 125] width 441 height 19
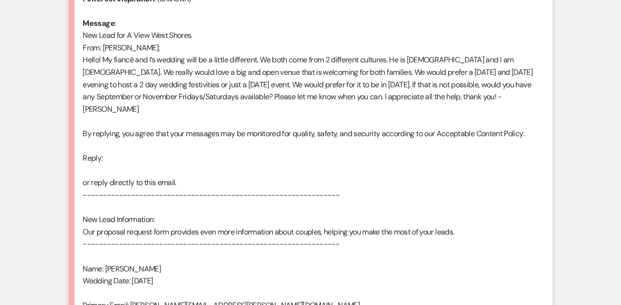
scroll to position [509, 0]
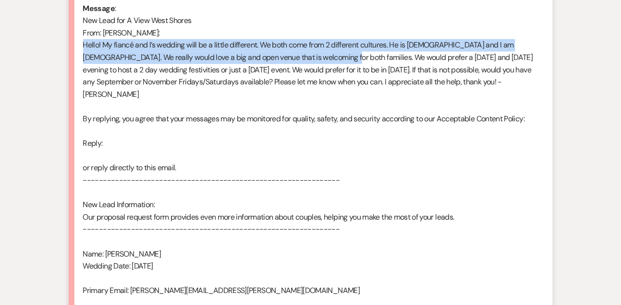
drag, startPoint x: 84, startPoint y: 46, endPoint x: 322, endPoint y: 55, distance: 237.8
click at [322, 55] on div "From : Theresa Nguyen Event : Theresa Nguyen's Event Desired date : October 10t…" at bounding box center [310, 150] width 455 height 516
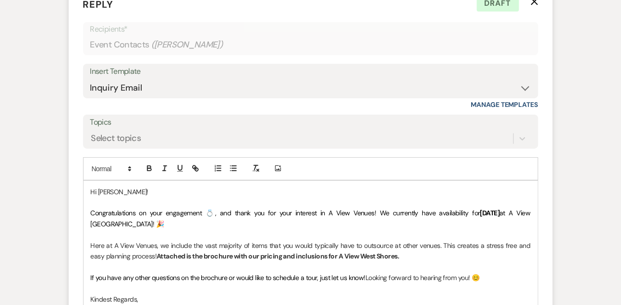
scroll to position [992, 0]
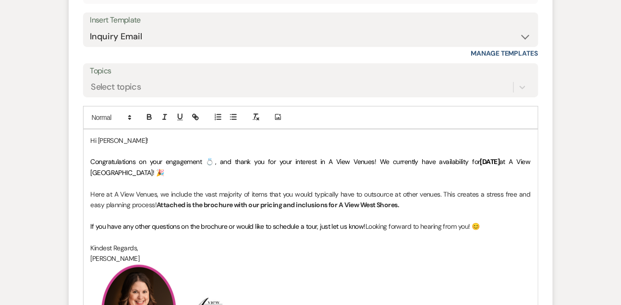
click at [144, 157] on span "Congratulations on your engagement 💍, and thank you for your interest in A View…" at bounding box center [285, 161] width 389 height 9
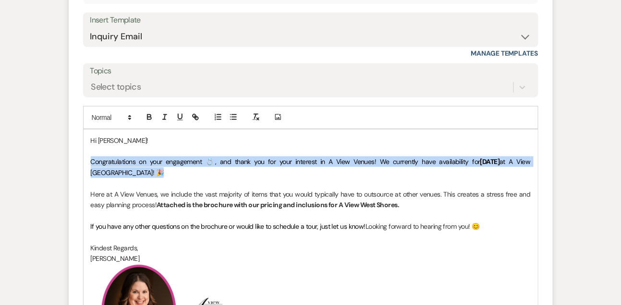
click at [144, 157] on span "Congratulations on your engagement 💍, and thank you for your interest in A View…" at bounding box center [285, 161] width 389 height 9
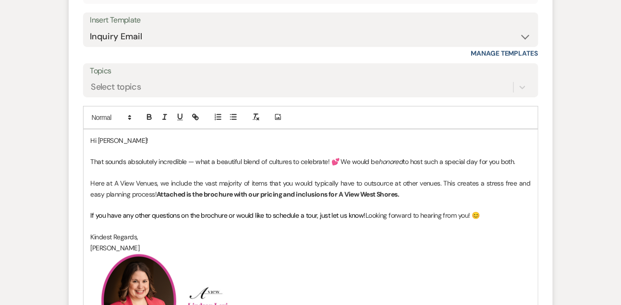
click at [91, 156] on p "That sounds absolutely incredible — what a beautiful blend of cultures to celeb…" at bounding box center [311, 161] width 440 height 11
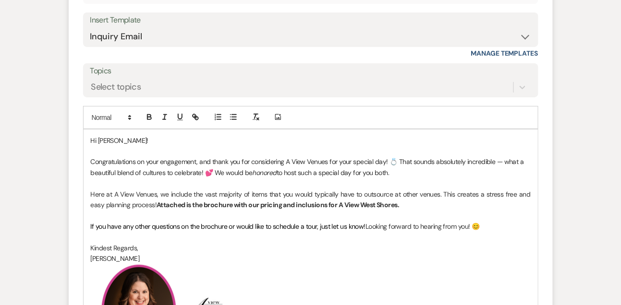
click at [290, 210] on p at bounding box center [311, 215] width 440 height 11
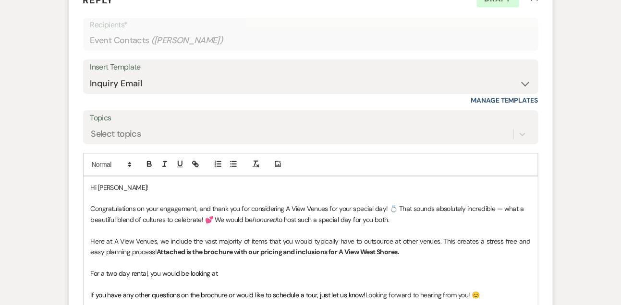
scroll to position [948, 0]
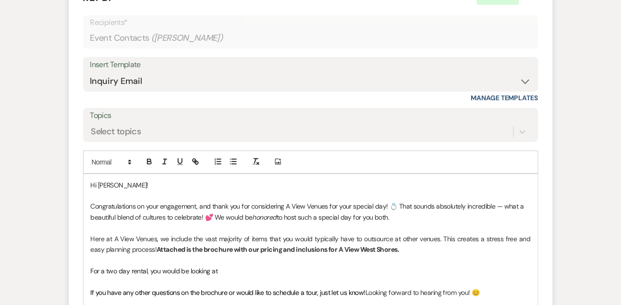
click at [281, 266] on p "For a two day rental, you would be looking at" at bounding box center [311, 271] width 440 height 11
click at [258, 267] on span "For a two day rental, you would be looking at two rental fees, with each day ac…" at bounding box center [233, 271] width 284 height 9
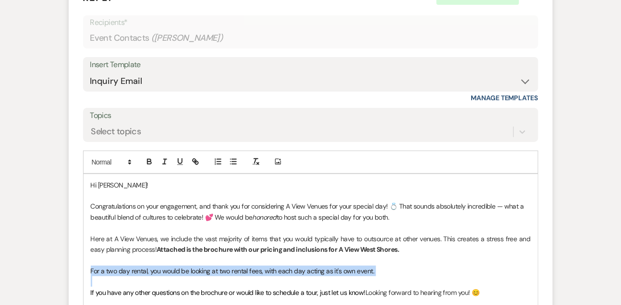
click at [258, 267] on span "For a two day rental, you would be looking at two rental fees, with each day ac…" at bounding box center [233, 271] width 284 height 9
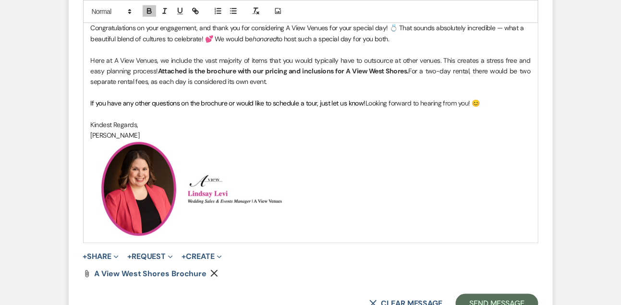
scroll to position [1220, 0]
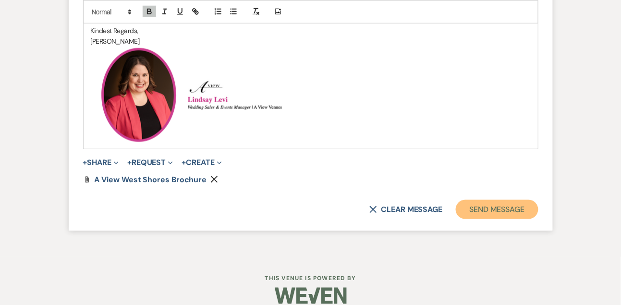
click at [500, 200] on button "Send Message" at bounding box center [497, 209] width 82 height 19
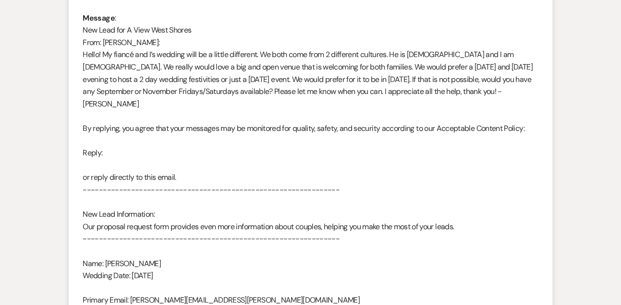
scroll to position [482, 0]
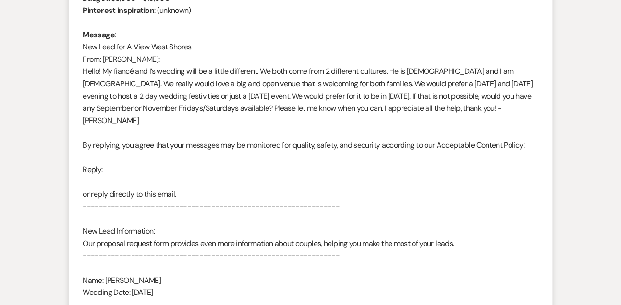
drag, startPoint x: 102, startPoint y: 60, endPoint x: 157, endPoint y: 58, distance: 54.8
click at [157, 58] on div "From : Theresa Nguyen Event : Theresa Nguyen's Event Desired date : October 10t…" at bounding box center [310, 176] width 455 height 516
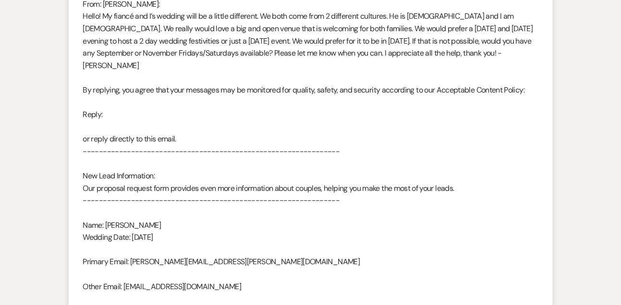
scroll to position [536, 0]
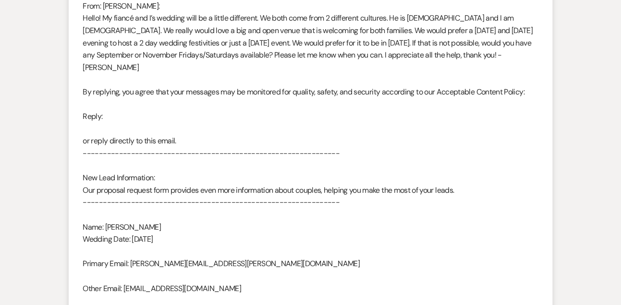
drag, startPoint x: 106, startPoint y: 213, endPoint x: 164, endPoint y: 215, distance: 57.6
click at [164, 214] on div "From : Theresa Nguyen Event : Theresa Nguyen's Event Desired date : October 10t…" at bounding box center [310, 123] width 455 height 516
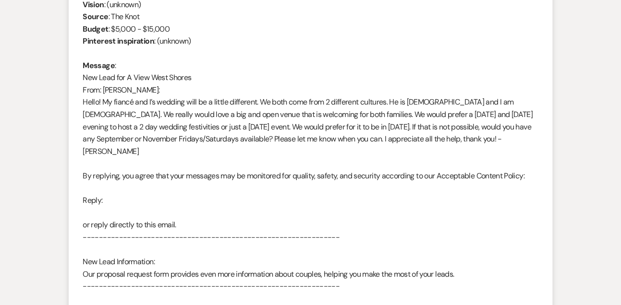
scroll to position [450, 0]
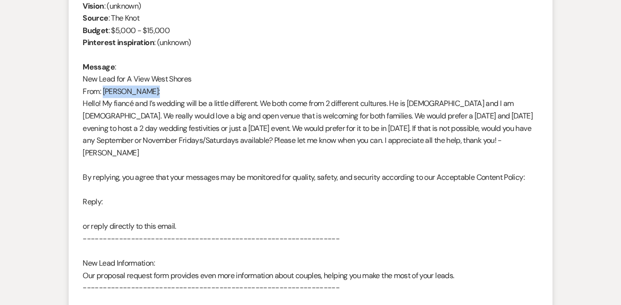
drag, startPoint x: 103, startPoint y: 90, endPoint x: 155, endPoint y: 91, distance: 52.3
click at [155, 91] on div "From : Theresa Nguyen Event : Theresa Nguyen's Event Desired date : October 10t…" at bounding box center [310, 209] width 455 height 516
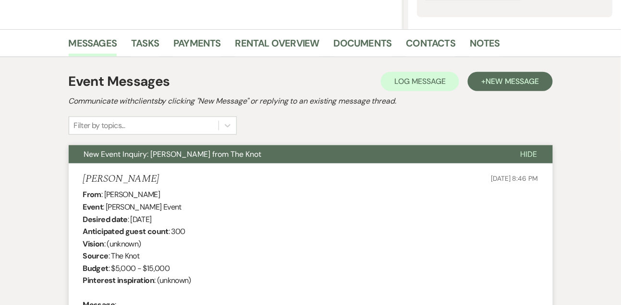
scroll to position [0, 0]
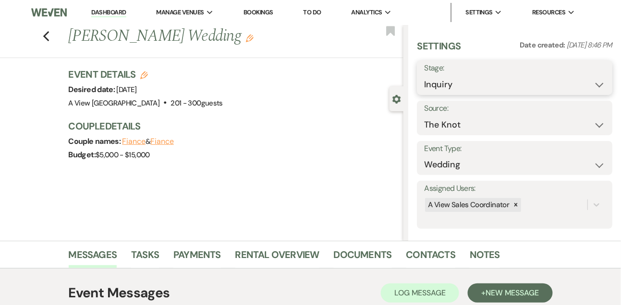
click at [454, 86] on select "Inquiry Follow Up Tour Requested Tour Confirmed Toured Proposal Sent Booked Lost" at bounding box center [514, 84] width 181 height 19
select select "9"
click at [424, 75] on select "Inquiry Follow Up Tour Requested Tour Confirmed Toured Proposal Sent Booked Lost" at bounding box center [514, 84] width 181 height 19
click at [592, 85] on button "Save" at bounding box center [592, 77] width 40 height 19
click at [147, 254] on link "Tasks" at bounding box center [145, 257] width 28 height 21
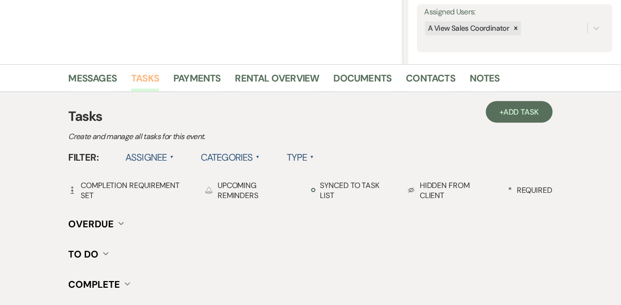
scroll to position [179, 0]
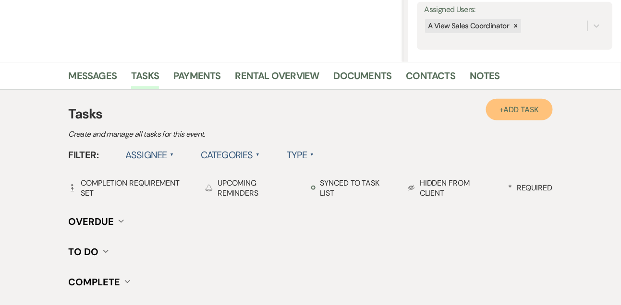
click at [518, 100] on link "+ Add Task" at bounding box center [519, 110] width 66 height 22
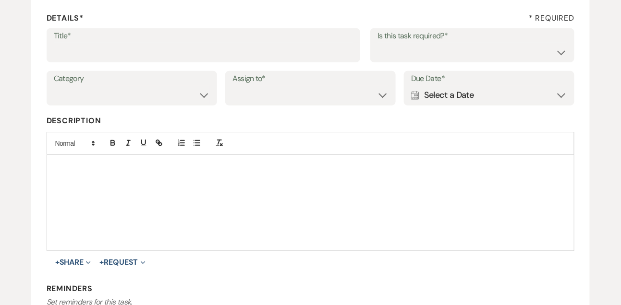
scroll to position [121, 0]
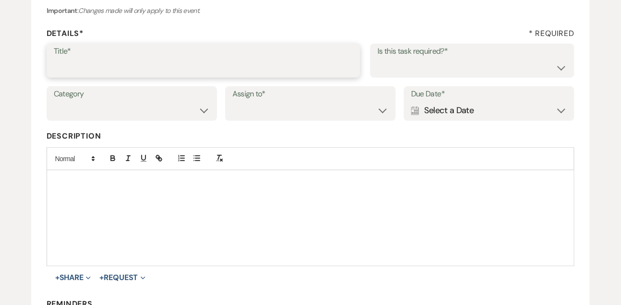
click at [236, 75] on input "Title*" at bounding box center [204, 67] width 300 height 19
type input "1st email follow up"
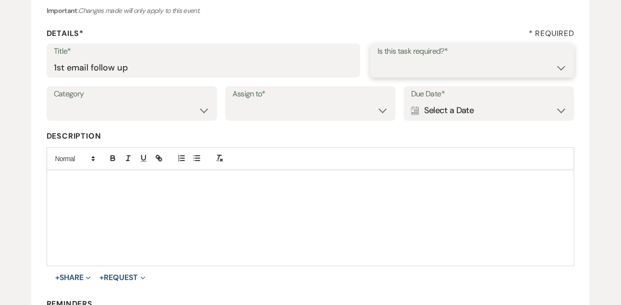
click at [396, 67] on select "Yes No" at bounding box center [472, 67] width 190 height 19
select select "true"
click at [377, 58] on select "Yes No" at bounding box center [472, 67] width 190 height 19
click at [183, 114] on select "Venue Vendors Guests Details Finalize & Share" at bounding box center [132, 110] width 156 height 19
select select "31"
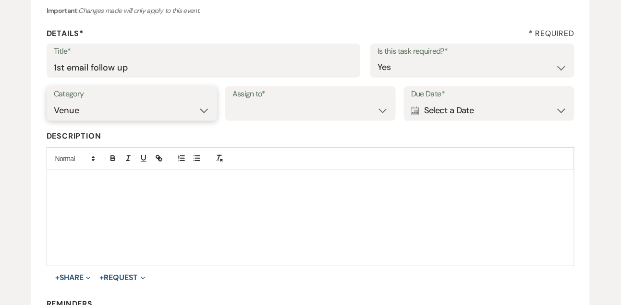
click at [54, 101] on select "Venue Vendors Guests Details Finalize & Share" at bounding box center [132, 110] width 156 height 19
click at [289, 114] on select "Venue Client" at bounding box center [310, 110] width 156 height 19
select select "venueHost"
click at [232, 101] on select "Venue Client" at bounding box center [310, 110] width 156 height 19
click at [441, 115] on div "Calendar Select a Date Expand" at bounding box center [489, 110] width 156 height 19
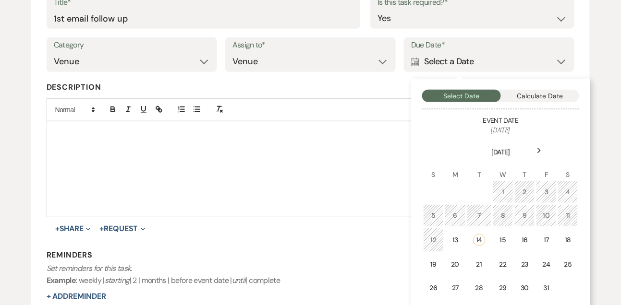
scroll to position [186, 0]
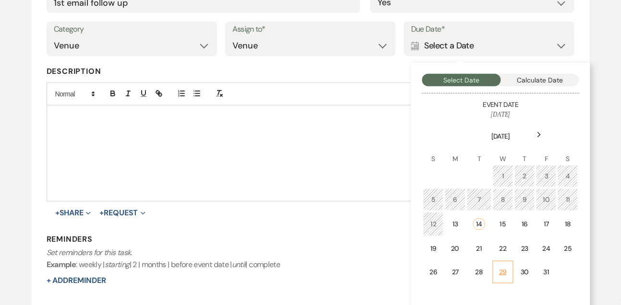
click at [507, 266] on td "29" at bounding box center [503, 272] width 21 height 23
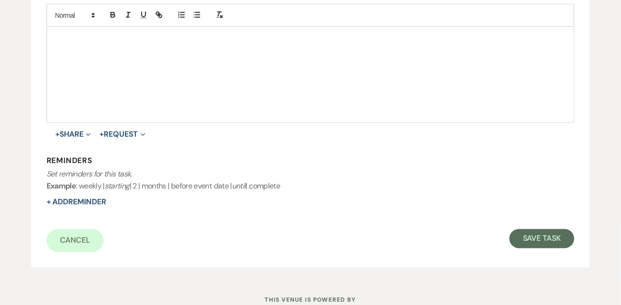
scroll to position [270, 0]
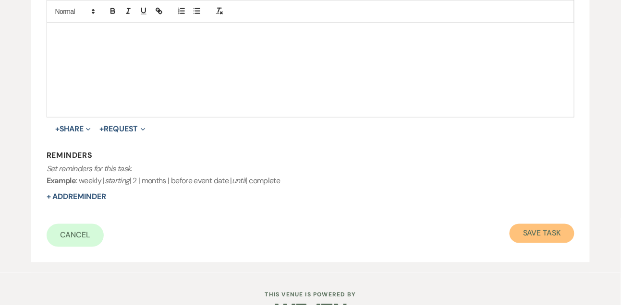
click at [528, 238] on button "Save Task" at bounding box center [541, 233] width 65 height 19
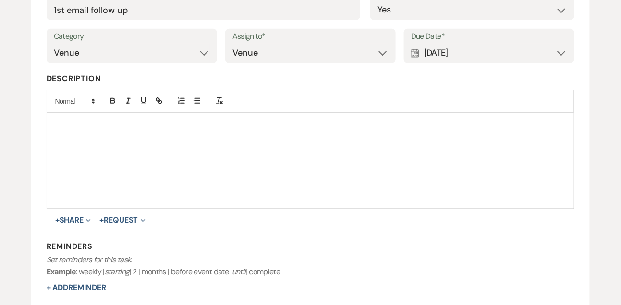
select select "9"
select select "2"
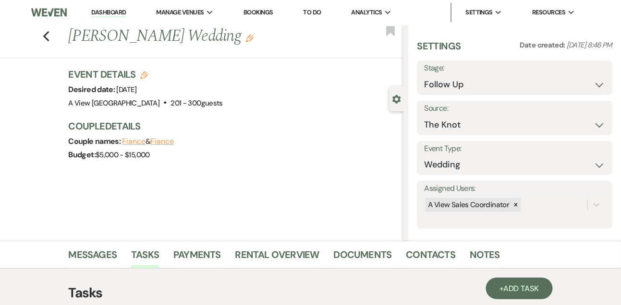
click at [117, 13] on link "Dashboard" at bounding box center [108, 12] width 35 height 9
select select "9"
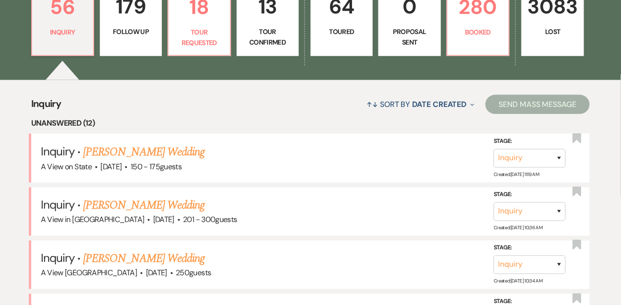
scroll to position [268, 0]
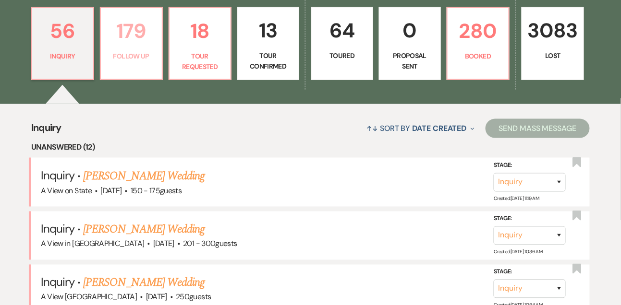
click at [116, 75] on link "179 Follow Up" at bounding box center [131, 43] width 63 height 73
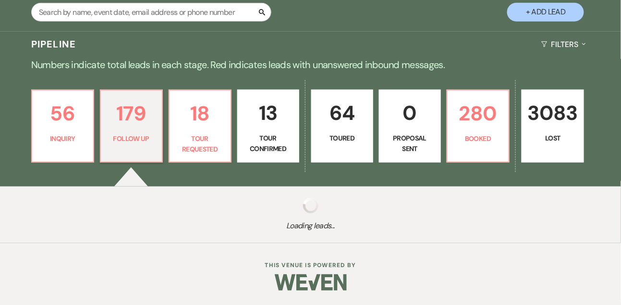
select select "9"
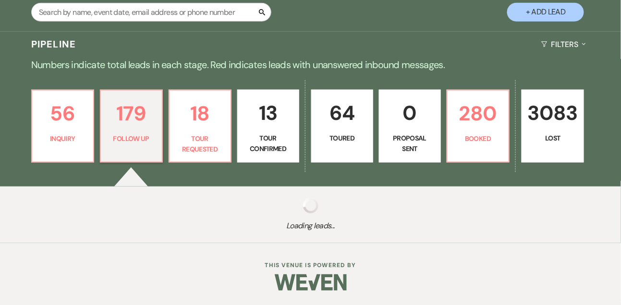
select select "9"
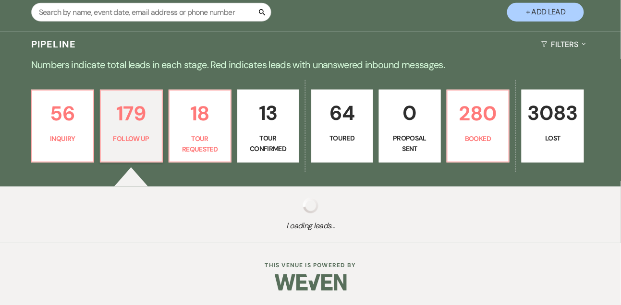
select select "9"
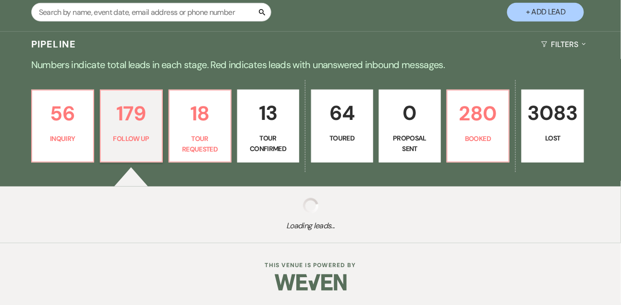
select select "9"
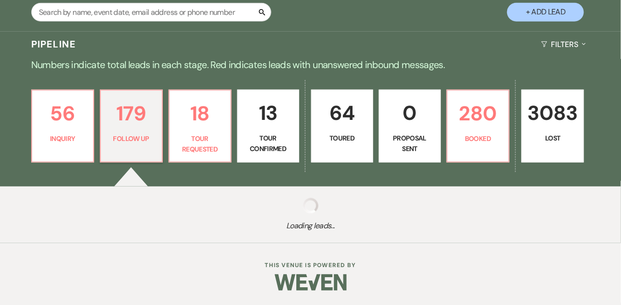
select select "9"
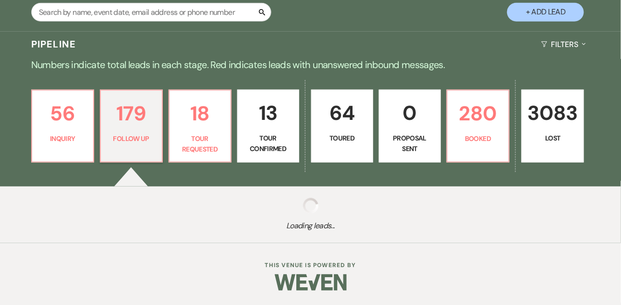
select select "9"
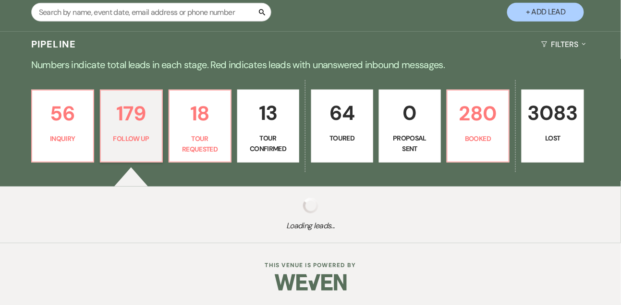
select select "9"
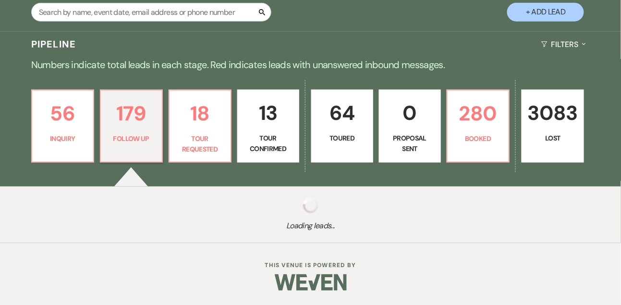
select select "9"
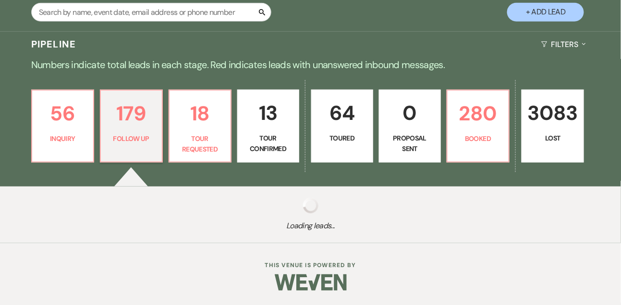
select select "9"
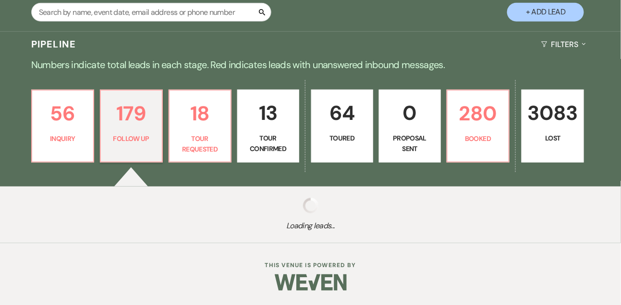
select select "9"
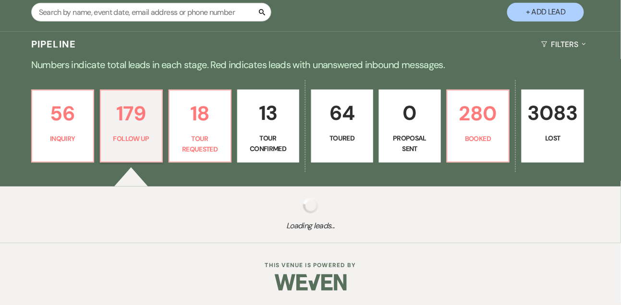
select select "9"
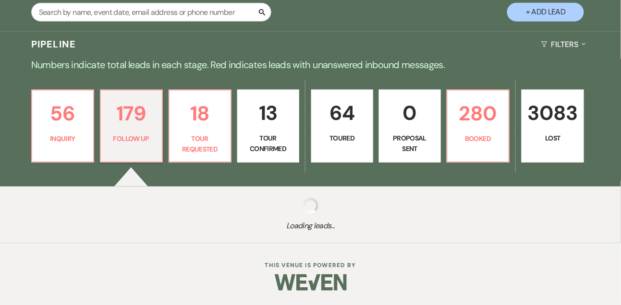
select select "9"
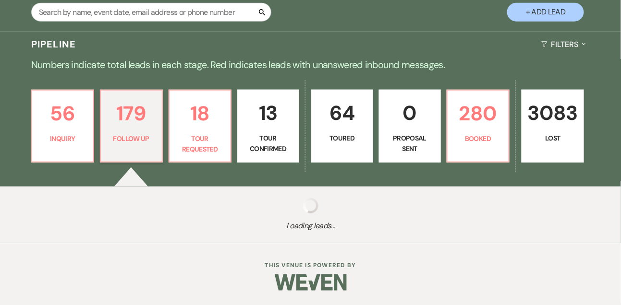
select select "9"
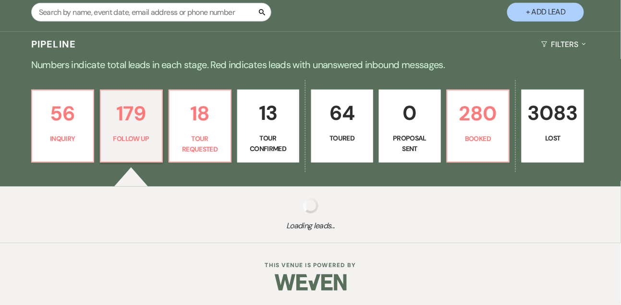
select select "9"
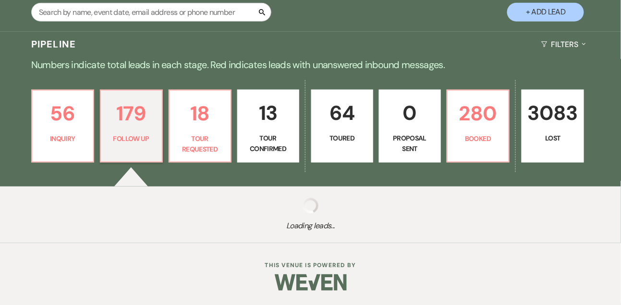
select select "9"
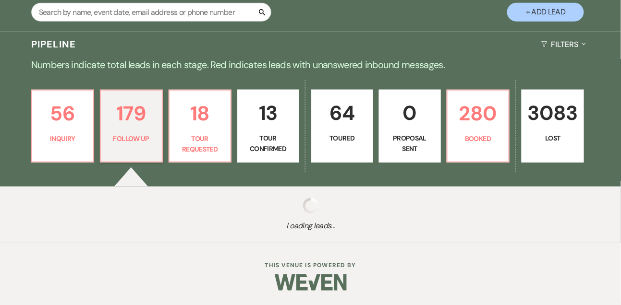
select select "9"
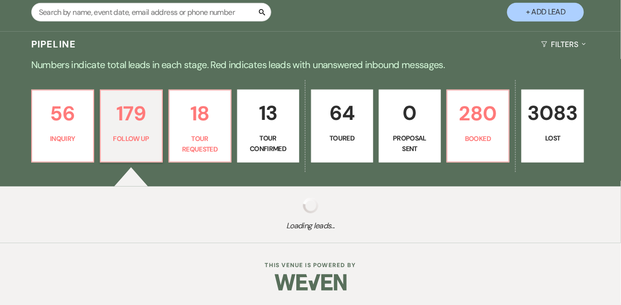
select select "9"
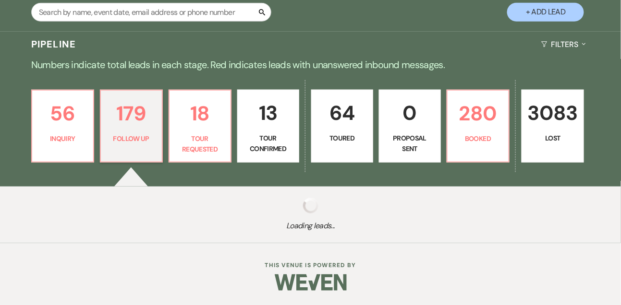
select select "9"
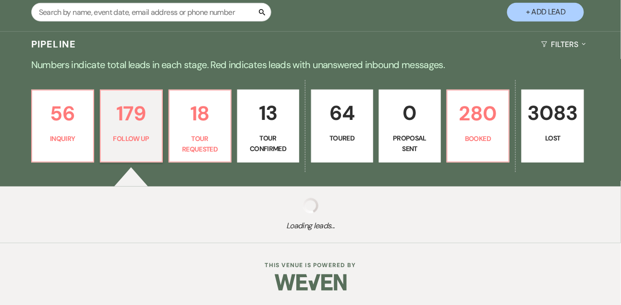
select select "9"
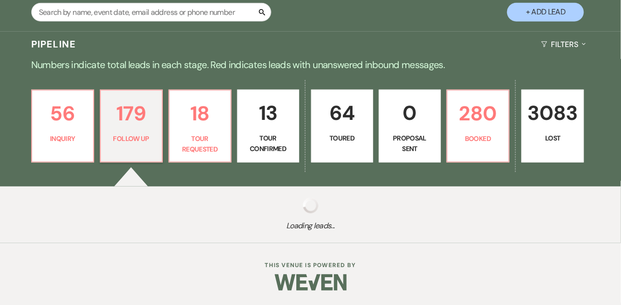
select select "9"
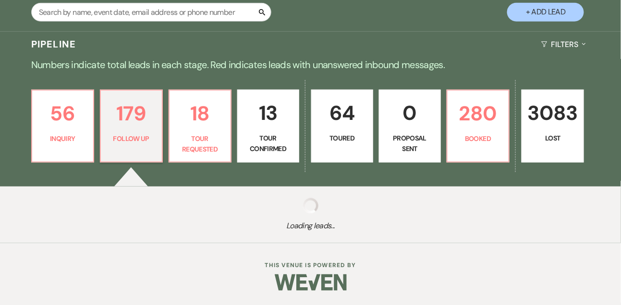
select select "9"
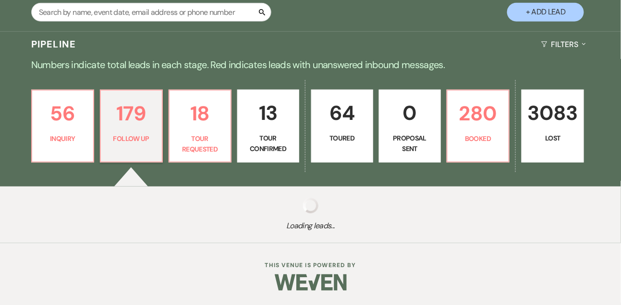
select select "9"
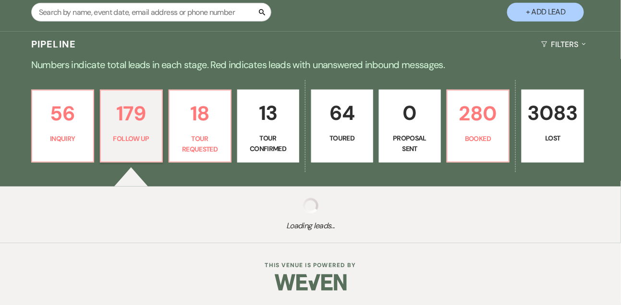
select select "9"
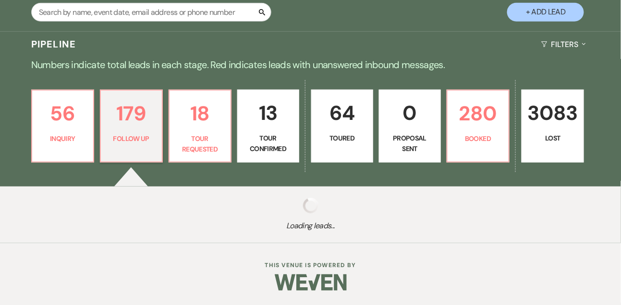
select select "9"
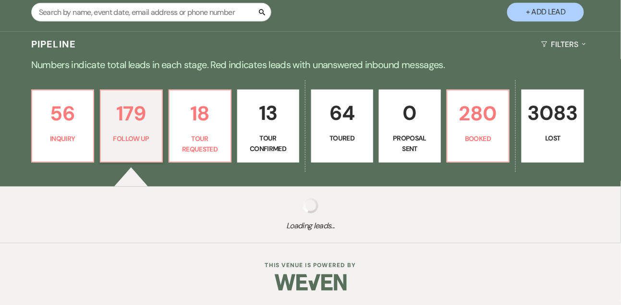
select select "9"
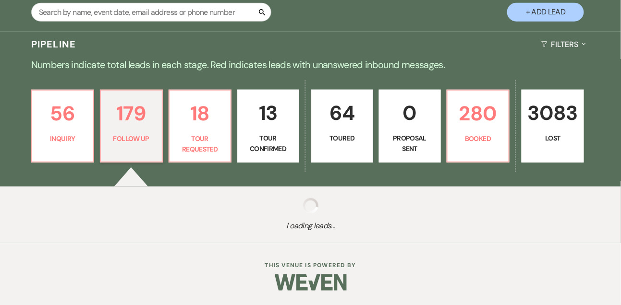
select select "9"
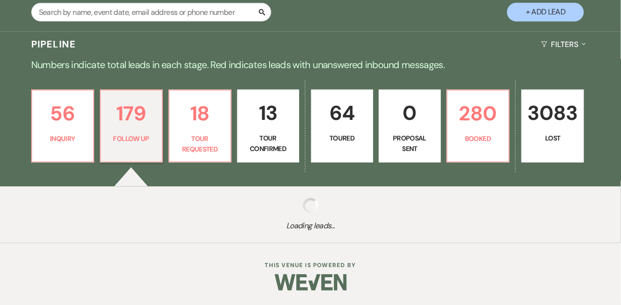
select select "9"
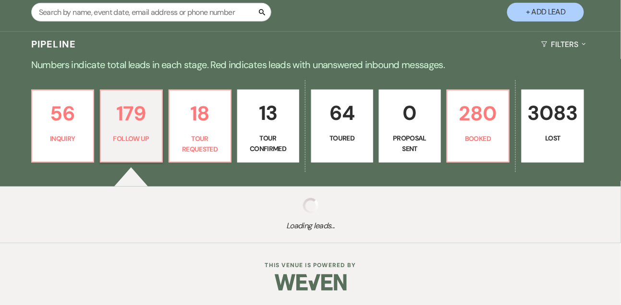
select select "9"
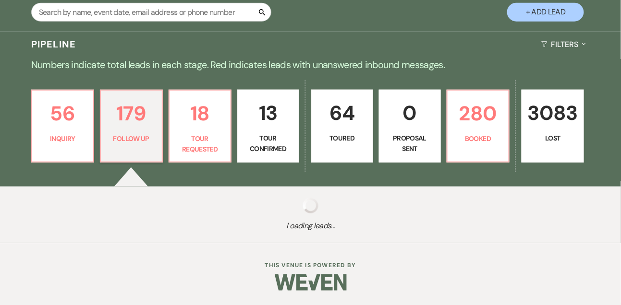
select select "9"
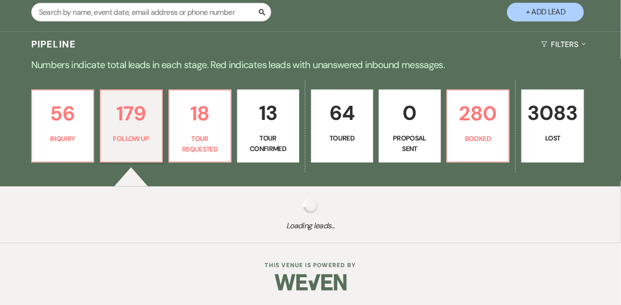
select select "9"
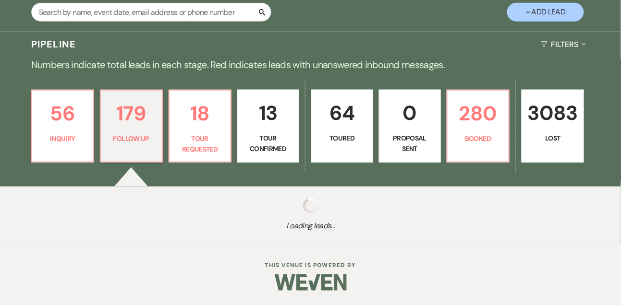
select select "9"
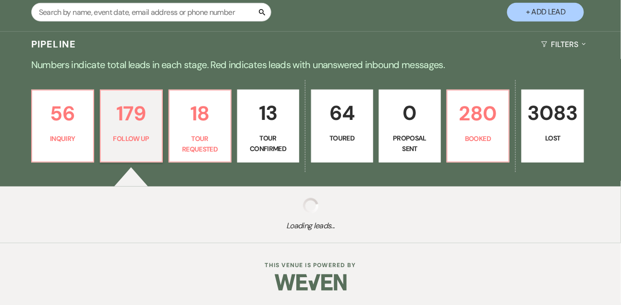
select select "9"
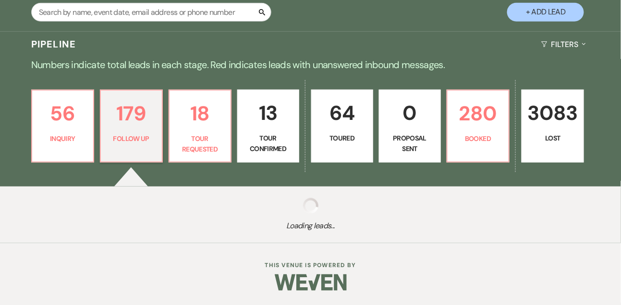
select select "9"
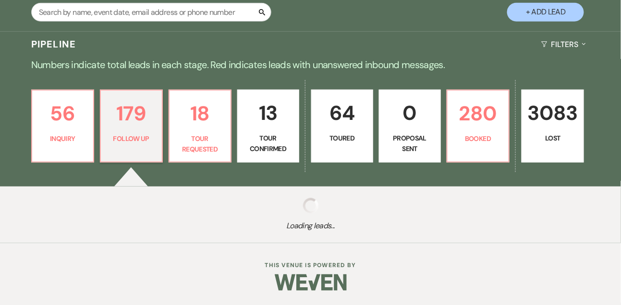
select select "9"
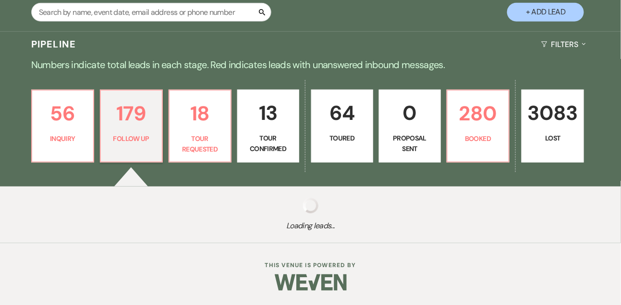
select select "9"
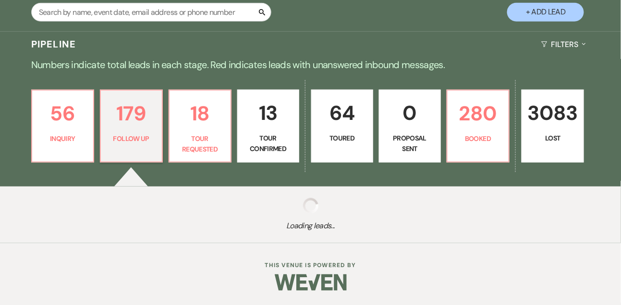
select select "9"
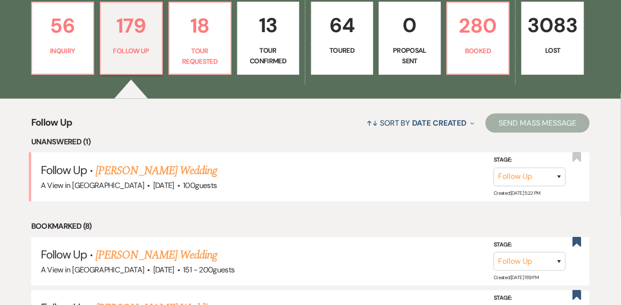
scroll to position [274, 0]
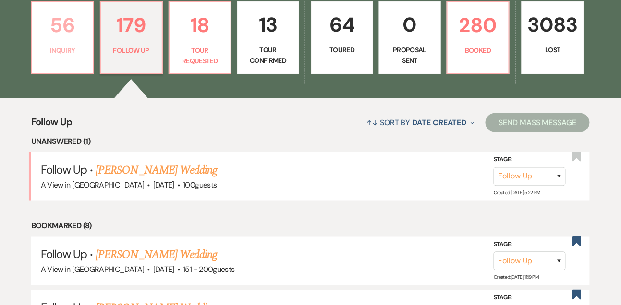
click at [75, 37] on p "56" at bounding box center [62, 25] width 49 height 32
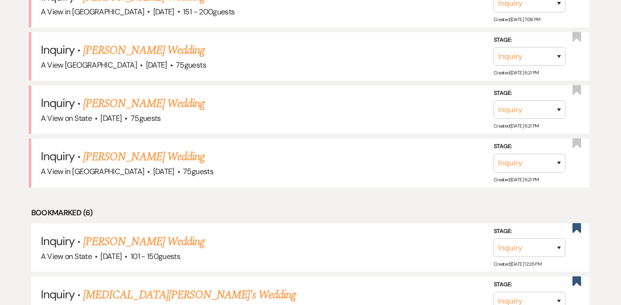
scroll to position [872, 0]
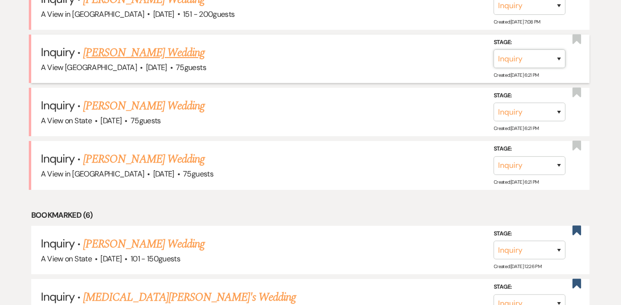
click at [530, 60] on select "Inquiry Follow Up Tour Requested Tour Confirmed Toured Proposal Sent Booked Lost" at bounding box center [529, 58] width 72 height 19
select select "8"
click at [493, 53] on select "Inquiry Follow Up Tour Requested Tour Confirmed Toured Proposal Sent Booked Lost" at bounding box center [529, 58] width 72 height 19
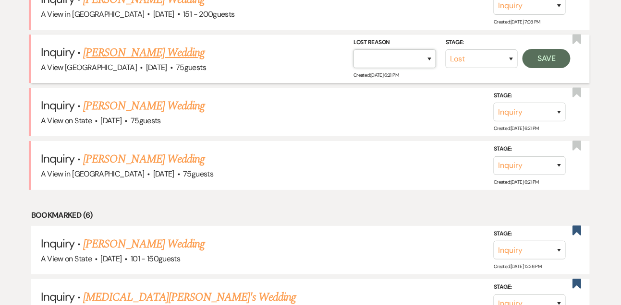
click at [413, 62] on select "Booked Elsewhere Budget Date Unavailable No Response Not a Good Match Capacity …" at bounding box center [394, 58] width 83 height 19
select select "4"
click at [353, 53] on select "Booked Elsewhere Budget Date Unavailable No Response Not a Good Match Capacity …" at bounding box center [394, 58] width 83 height 19
click at [551, 61] on button "Save" at bounding box center [546, 58] width 48 height 19
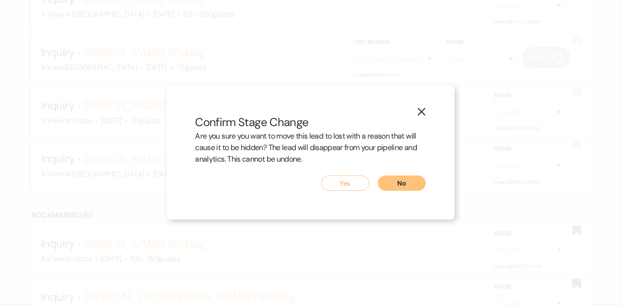
click at [341, 181] on button "Yes" at bounding box center [345, 183] width 48 height 15
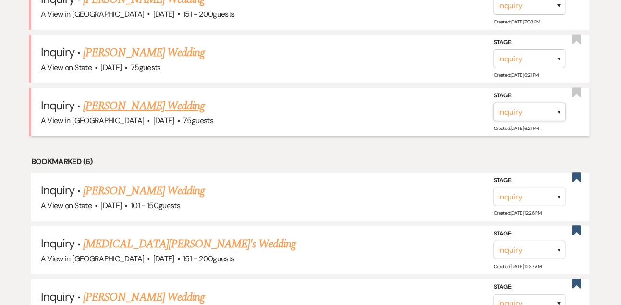
click at [522, 121] on select "Inquiry Follow Up Tour Requested Tour Confirmed Toured Proposal Sent Booked Lost" at bounding box center [529, 112] width 72 height 19
select select "8"
click at [493, 106] on select "Inquiry Follow Up Tour Requested Tour Confirmed Toured Proposal Sent Booked Lost" at bounding box center [529, 112] width 72 height 19
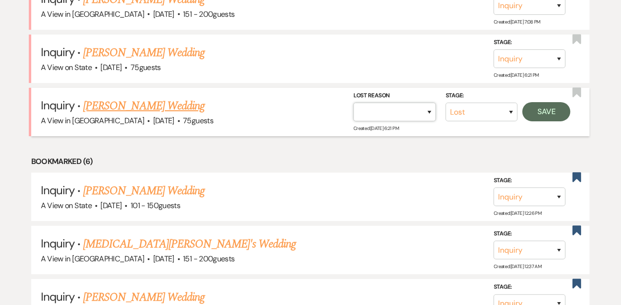
click at [362, 120] on select "Booked Elsewhere Budget Date Unavailable No Response Not a Good Match Capacity …" at bounding box center [394, 112] width 83 height 19
select select "4"
click at [353, 106] on select "Booked Elsewhere Budget Date Unavailable No Response Not a Good Match Capacity …" at bounding box center [394, 112] width 83 height 19
click at [561, 104] on form "Stage: Inquiry Follow Up Tour Requested Tour Confirmed Toured Proposal Sent Boo…" at bounding box center [461, 106] width 217 height 31
click at [559, 107] on button "Save" at bounding box center [546, 111] width 48 height 19
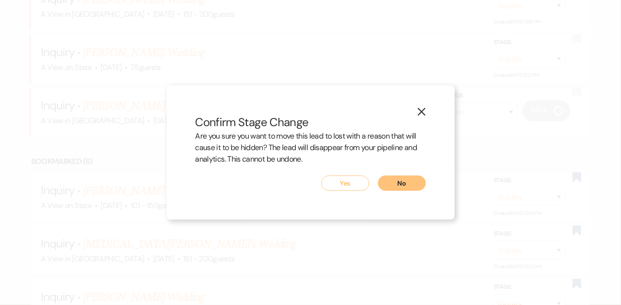
click at [332, 181] on button "Yes" at bounding box center [345, 183] width 48 height 15
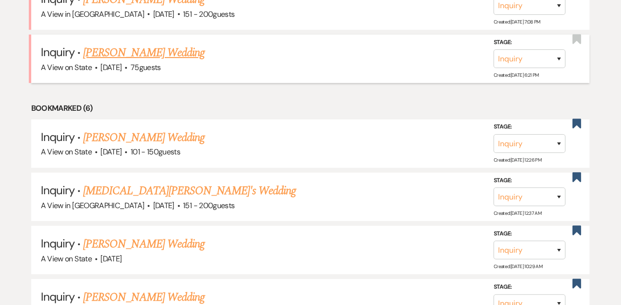
click at [145, 58] on link "[PERSON_NAME] Wedding" at bounding box center [143, 52] width 121 height 17
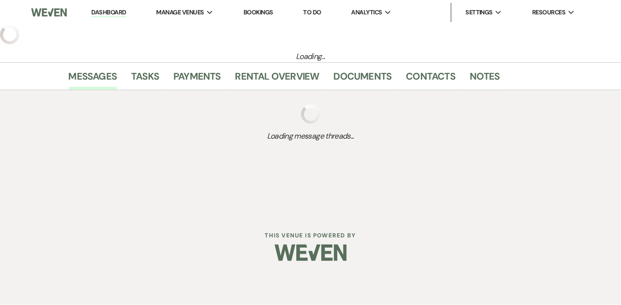
select select "5"
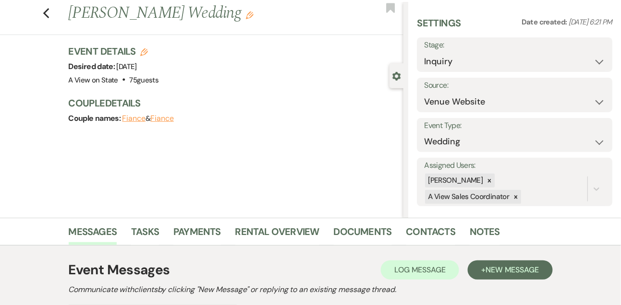
scroll to position [26, 0]
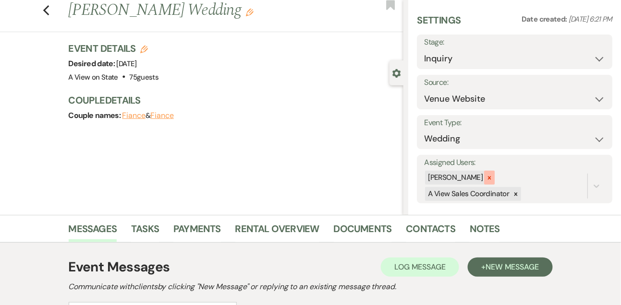
click at [493, 177] on icon at bounding box center [489, 178] width 7 height 7
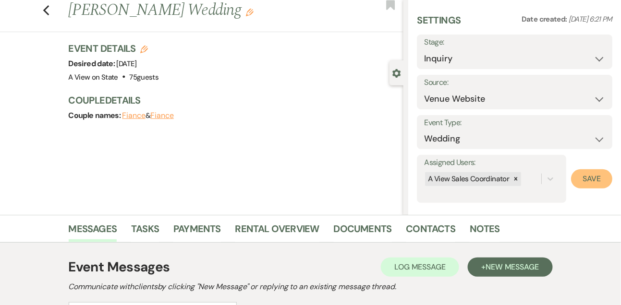
click at [609, 184] on button "Save" at bounding box center [591, 178] width 41 height 19
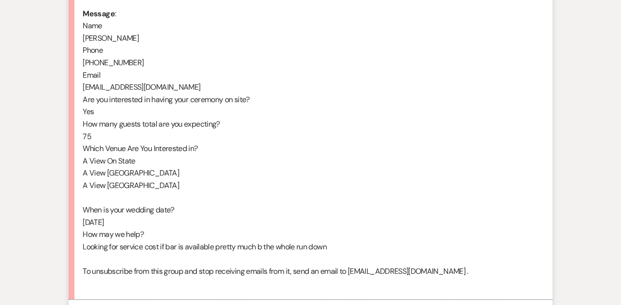
scroll to position [613, 0]
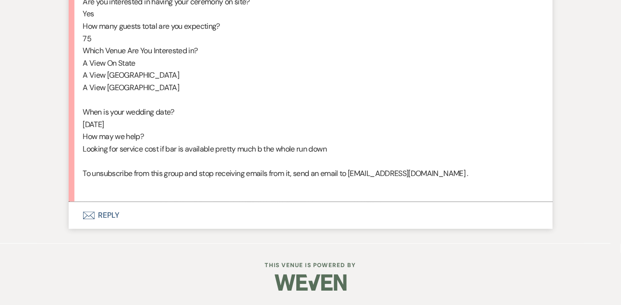
click at [104, 218] on button "Envelope Reply" at bounding box center [311, 215] width 484 height 27
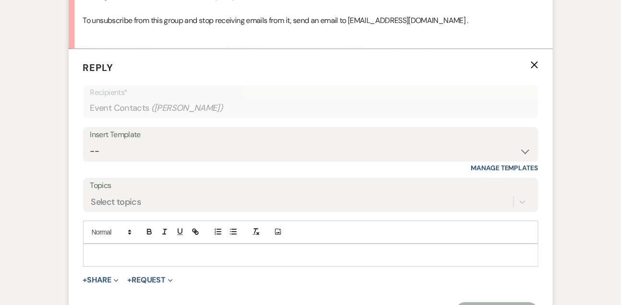
scroll to position [762, 0]
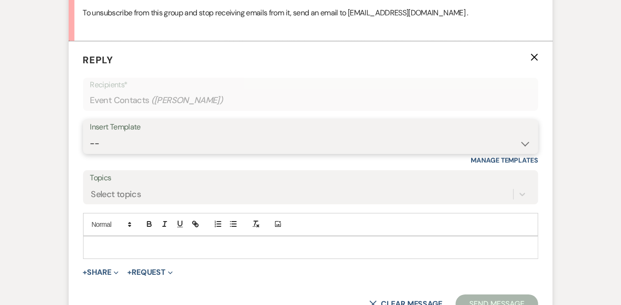
click at [106, 153] on select "-- Tour Confirmation Contract (Pre-Booked Leads) Out of office Inquiry Email Al…" at bounding box center [310, 143] width 441 height 19
select select "3304"
click at [90, 146] on select "-- Tour Confirmation Contract (Pre-Booked Leads) Out of office Inquiry Email Al…" at bounding box center [310, 143] width 441 height 19
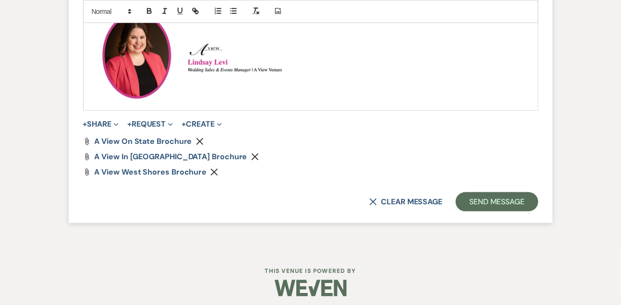
scroll to position [1184, 0]
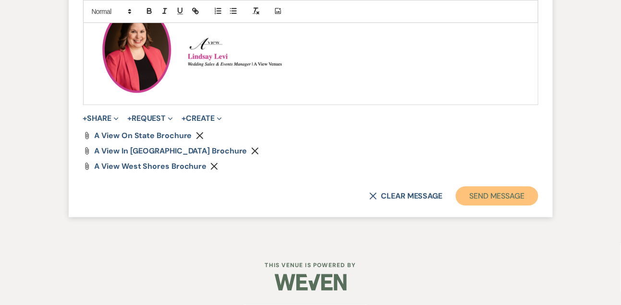
click at [489, 191] on button "Send Message" at bounding box center [497, 196] width 82 height 19
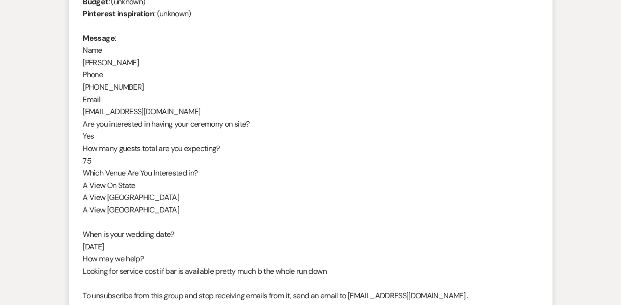
scroll to position [478, 0]
click at [118, 60] on div "From : [PERSON_NAME] Event : [PERSON_NAME] Event Desired date : [DATE] Anticipa…" at bounding box center [310, 119] width 455 height 393
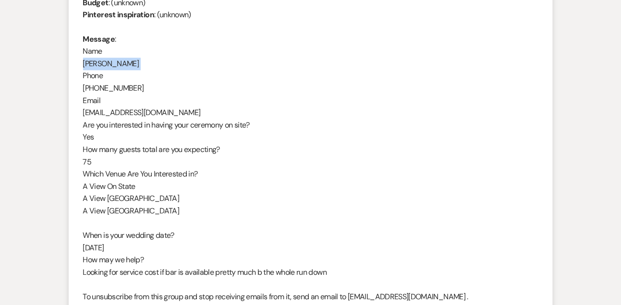
click at [118, 60] on div "From : [PERSON_NAME] Event : [PERSON_NAME] Event Desired date : [DATE] Anticipa…" at bounding box center [310, 119] width 455 height 393
copy div "[PERSON_NAME]"
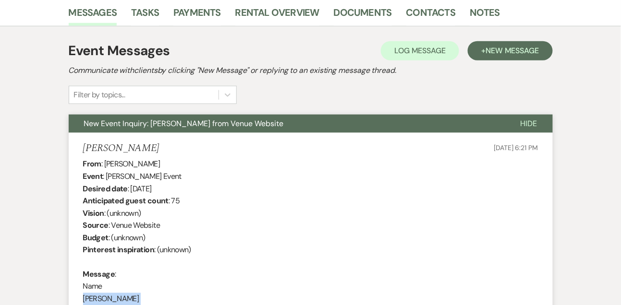
scroll to position [237, 0]
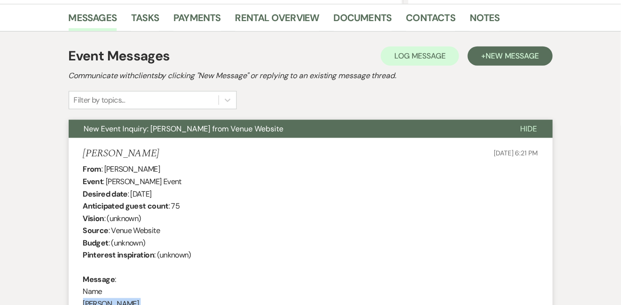
drag, startPoint x: 131, startPoint y: 192, endPoint x: 210, endPoint y: 195, distance: 79.3
copy div "[DATE]"
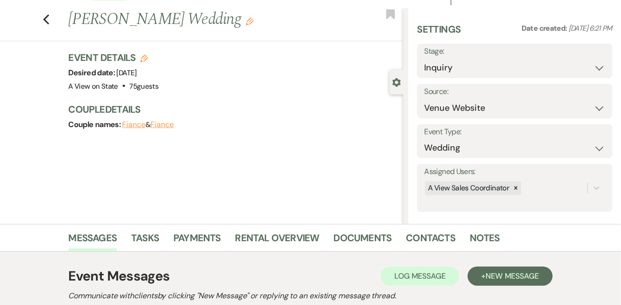
scroll to position [0, 0]
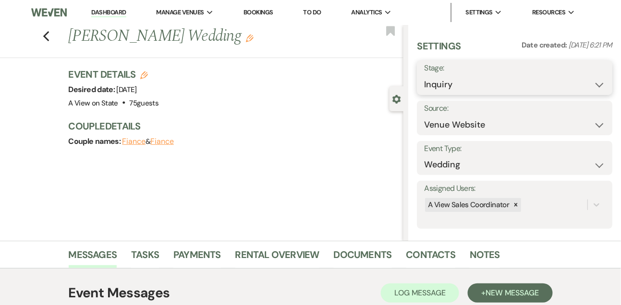
click at [445, 82] on select "Inquiry Follow Up Tour Requested Tour Confirmed Toured Proposal Sent Booked Lost" at bounding box center [514, 84] width 181 height 19
select select "9"
click at [424, 75] on select "Inquiry Follow Up Tour Requested Tour Confirmed Toured Proposal Sent Booked Lost" at bounding box center [514, 84] width 181 height 19
click at [599, 75] on button "Save" at bounding box center [592, 77] width 40 height 19
click at [151, 260] on link "Tasks" at bounding box center [145, 257] width 28 height 21
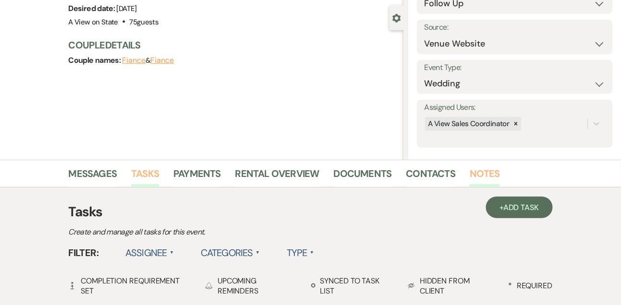
scroll to position [82, 0]
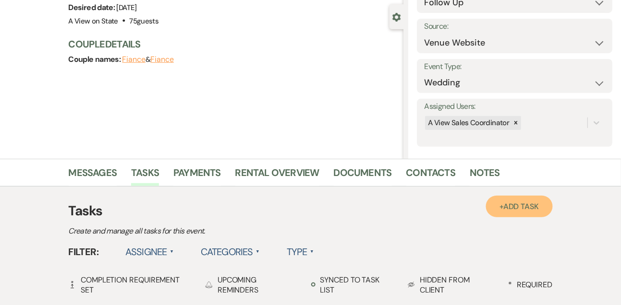
click at [504, 205] on span "Add Task" at bounding box center [521, 207] width 36 height 10
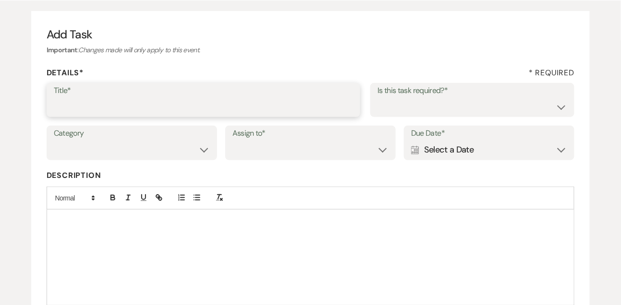
click at [208, 108] on input "Title*" at bounding box center [204, 106] width 300 height 19
type input "1st email follow up"
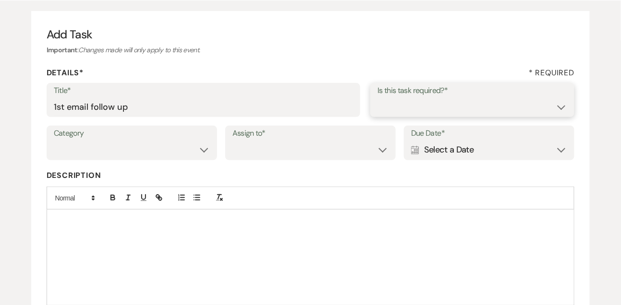
click at [454, 114] on select "Yes No" at bounding box center [472, 106] width 190 height 19
select select "true"
click at [377, 97] on select "Yes No" at bounding box center [472, 106] width 190 height 19
click at [114, 154] on select "Venue Vendors Guests Details Finalize & Share" at bounding box center [132, 150] width 156 height 19
select select "31"
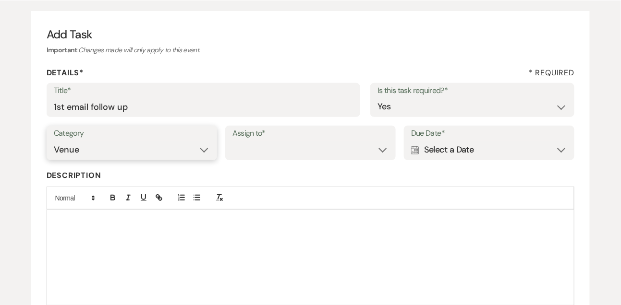
click at [54, 141] on select "Venue Vendors Guests Details Finalize & Share" at bounding box center [132, 150] width 156 height 19
click at [293, 158] on select "Venue Client" at bounding box center [310, 150] width 156 height 19
select select "venueHost"
click at [232, 141] on select "Venue Client" at bounding box center [310, 150] width 156 height 19
click at [439, 161] on div "Category Venue Vendors Guests Details Finalize & Share Assign to* Venue Client …" at bounding box center [311, 147] width 528 height 43
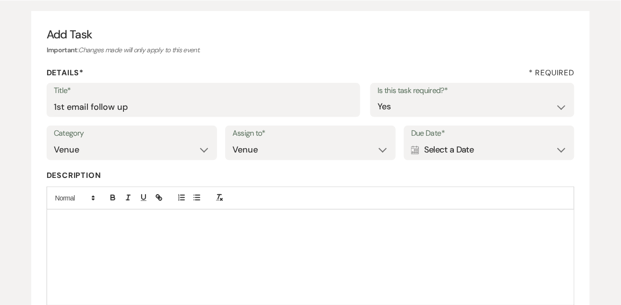
click at [439, 151] on div "Calendar Select a Date Expand" at bounding box center [489, 150] width 156 height 19
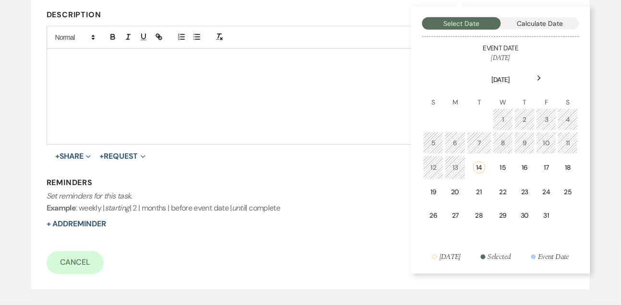
scroll to position [248, 0]
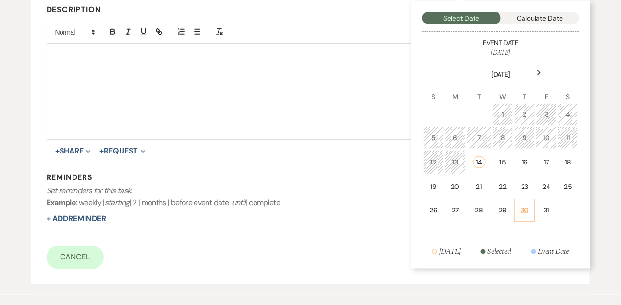
click at [524, 216] on td "30" at bounding box center [524, 210] width 21 height 23
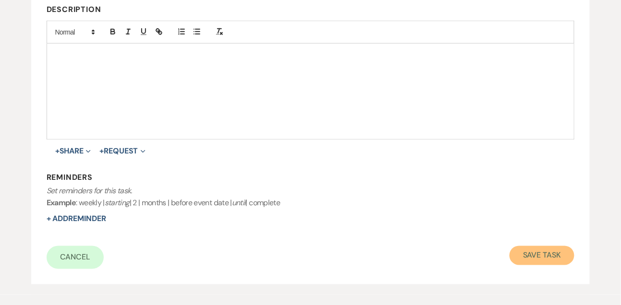
click at [534, 255] on button "Save Task" at bounding box center [541, 255] width 65 height 19
select select "9"
select select "5"
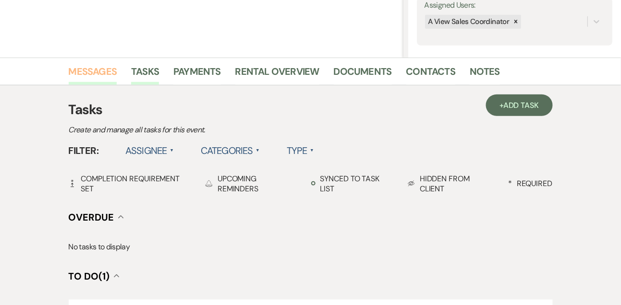
click at [96, 76] on link "Messages" at bounding box center [93, 74] width 48 height 21
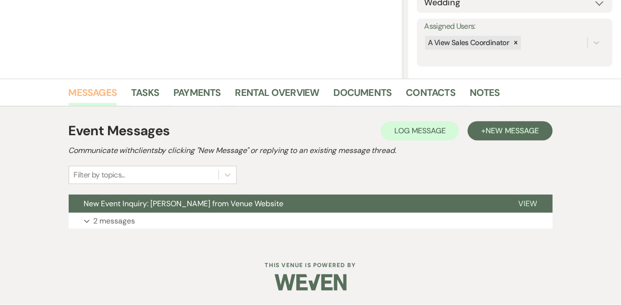
scroll to position [162, 0]
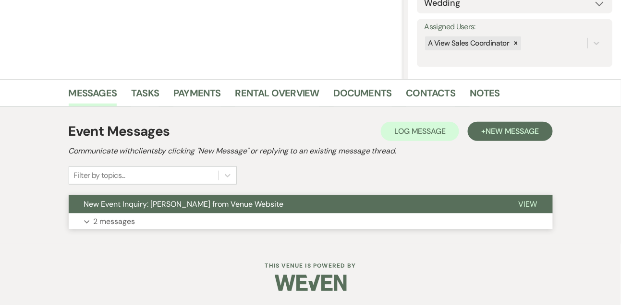
click at [116, 228] on button "Expand 2 messages" at bounding box center [311, 222] width 484 height 16
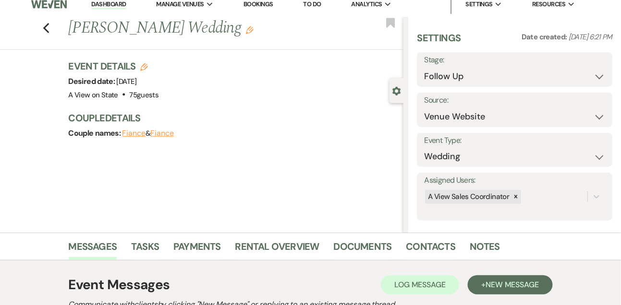
scroll to position [0, 0]
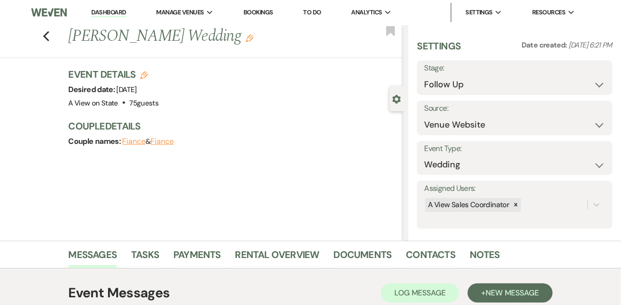
click at [107, 12] on link "Dashboard" at bounding box center [108, 12] width 35 height 9
select select "9"
